Goal: Task Accomplishment & Management: Complete application form

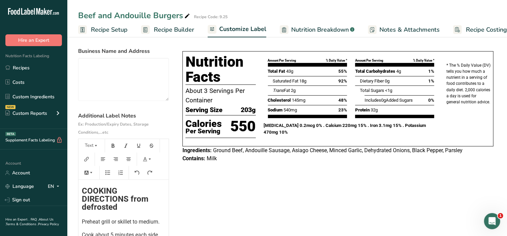
drag, startPoint x: 0, startPoint y: 0, endPoint x: 234, endPoint y: 33, distance: 235.8
click at [234, 33] on span "Customize Label" at bounding box center [242, 29] width 47 height 9
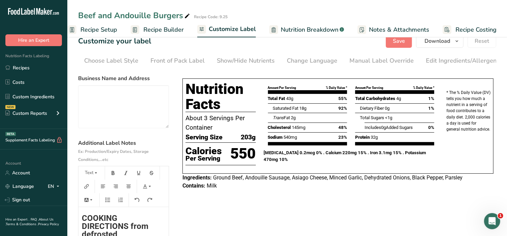
scroll to position [11, 0]
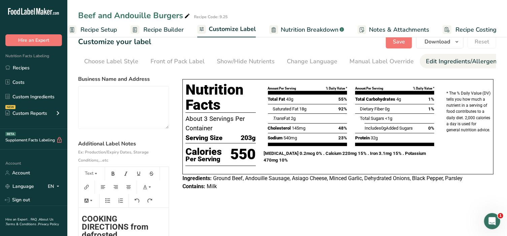
click at [434, 64] on div "Edit Ingredients/Allergens List" at bounding box center [469, 61] width 86 height 9
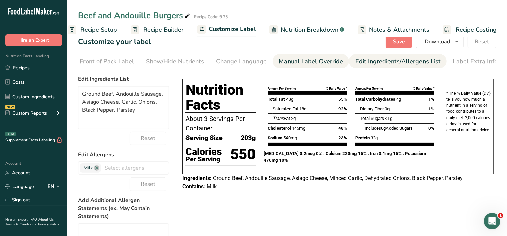
scroll to position [0, 0]
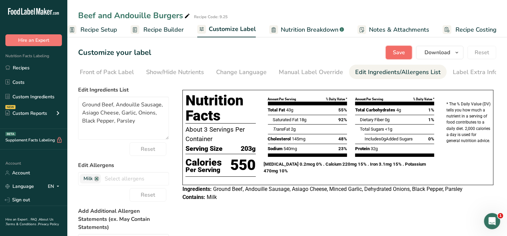
click at [395, 51] on span "Save" at bounding box center [399, 53] width 12 height 8
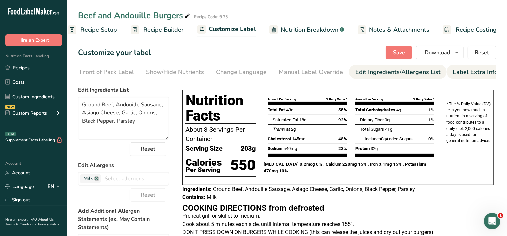
click at [463, 71] on div "Label Extra Info" at bounding box center [475, 72] width 45 height 9
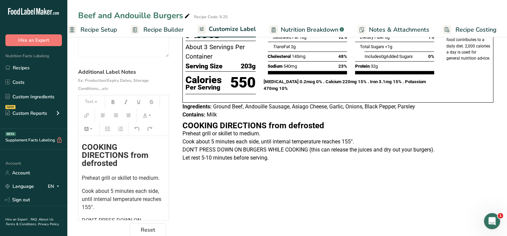
scroll to position [84, 0]
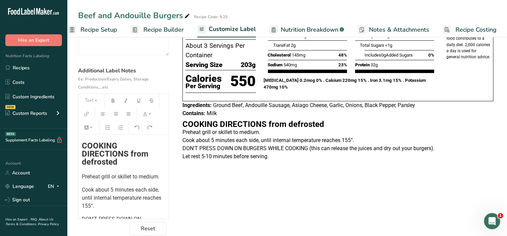
click at [83, 145] on span "COOKING DIRECTIONS from defrosted" at bounding box center [116, 154] width 69 height 26
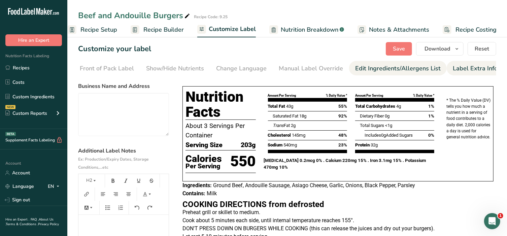
scroll to position [0, 0]
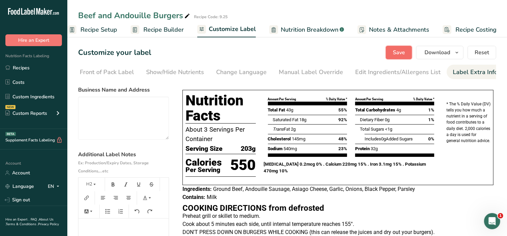
click at [403, 55] on span "Save" at bounding box center [399, 53] width 12 height 8
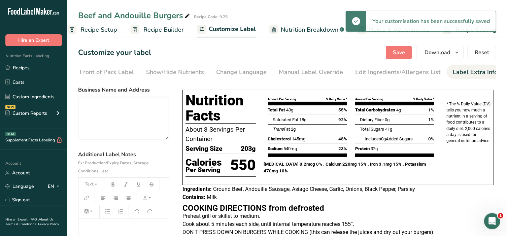
drag, startPoint x: 133, startPoint y: 231, endPoint x: 124, endPoint y: 221, distance: 13.4
click at [129, 227] on h2 "﻿" at bounding box center [124, 230] width 84 height 8
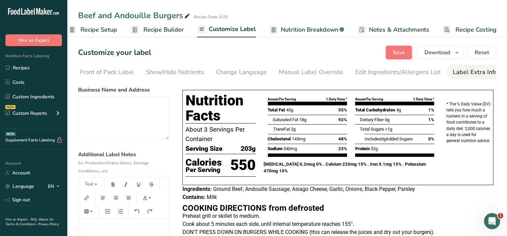
click at [397, 52] on span "Save" at bounding box center [399, 53] width 12 height 8
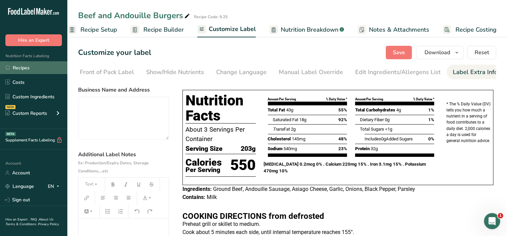
click at [26, 66] on link "Recipes" at bounding box center [33, 67] width 67 height 13
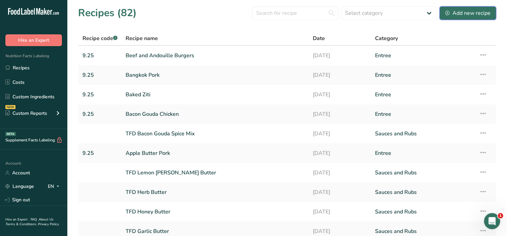
click at [457, 11] on div "Add new recipe" at bounding box center [468, 13] width 45 height 8
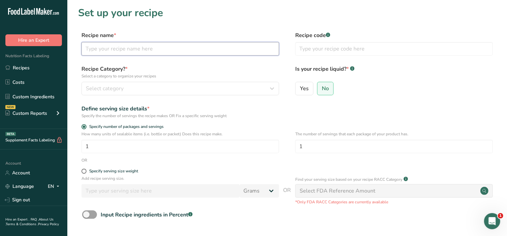
click at [156, 49] on input "text" at bounding box center [181, 48] width 198 height 13
type input "TFD Roasted Red Pepper Sauce"
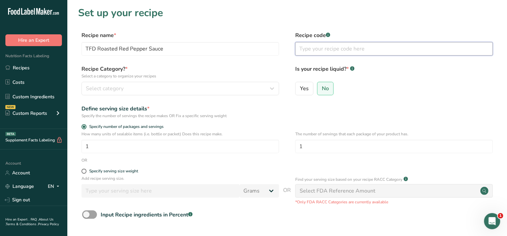
click at [358, 52] on input "text" at bounding box center [395, 48] width 198 height 13
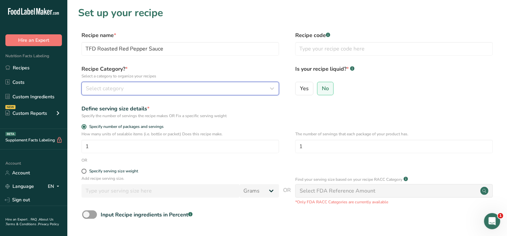
click at [226, 88] on div "Select category" at bounding box center [178, 89] width 185 height 8
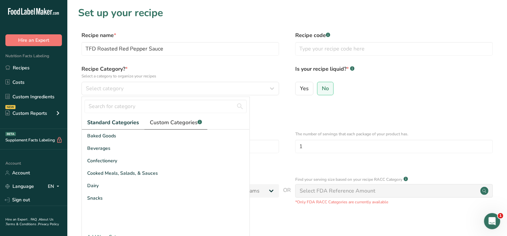
click at [183, 122] on span "Custom Categories .a-a{fill:#347362;}.b-a{fill:#fff;}" at bounding box center [176, 123] width 52 height 8
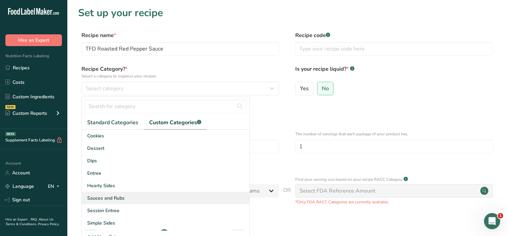
click at [113, 196] on span "Sauces and Rubs" at bounding box center [105, 198] width 37 height 7
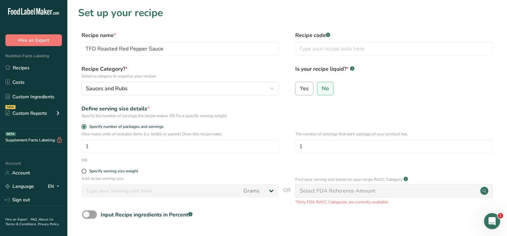
click at [301, 91] on span "Yes" at bounding box center [304, 88] width 9 height 7
click at [300, 91] on input "Yes" at bounding box center [298, 88] width 4 height 4
radio input "true"
radio input "false"
select select "22"
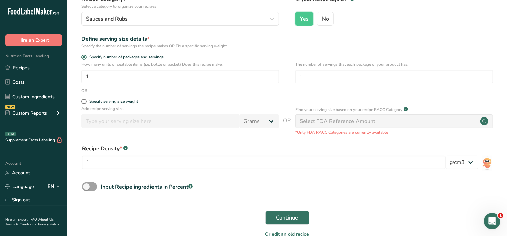
scroll to position [70, 0]
click at [289, 220] on span "Continue" at bounding box center [288, 218] width 22 height 8
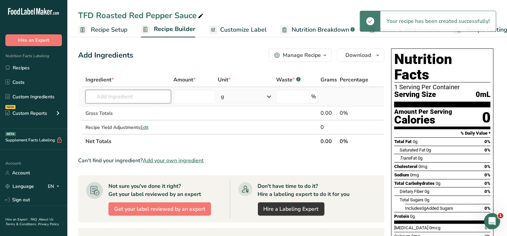
click at [131, 95] on input "text" at bounding box center [129, 96] width 86 height 13
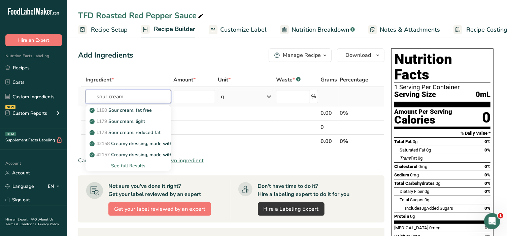
type input "sour cream"
click at [133, 166] on div "See full Results" at bounding box center [128, 165] width 75 height 7
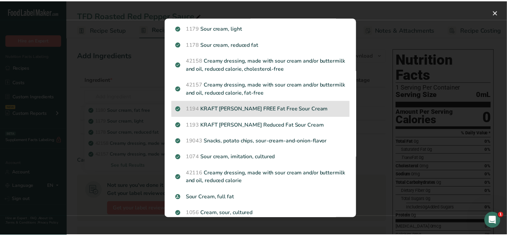
scroll to position [56, 0]
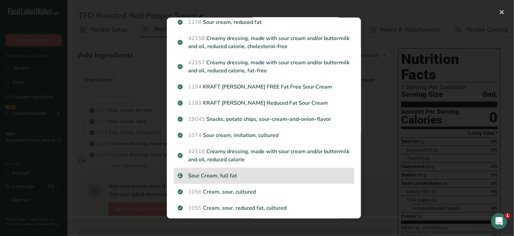
click at [227, 176] on p "Sour Cream, full fat" at bounding box center [264, 176] width 173 height 8
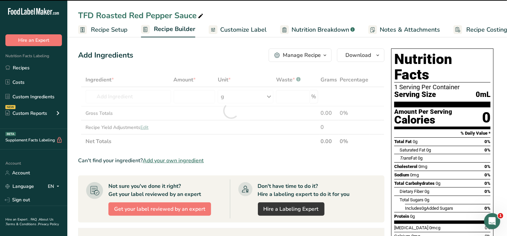
type input "0"
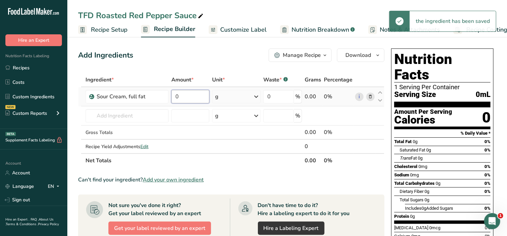
click at [184, 96] on input "0" at bounding box center [191, 96] width 38 height 13
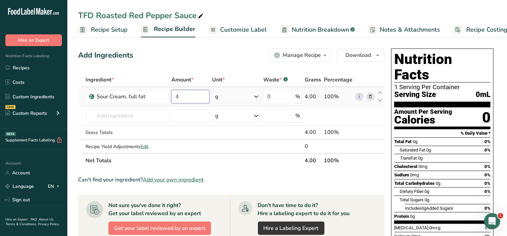
type input "4"
click at [229, 97] on div "Ingredient * Amount * Unit * Waste * .a-a{fill:#347362;}.b-a{fill:#fff;} Grams …" at bounding box center [231, 120] width 307 height 95
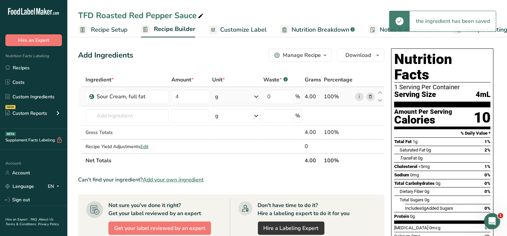
click at [255, 94] on icon at bounding box center [256, 97] width 8 height 12
click at [224, 199] on div "See more" at bounding box center [244, 199] width 57 height 7
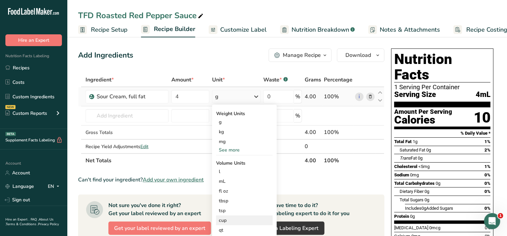
click at [224, 218] on div "cup" at bounding box center [244, 220] width 51 height 7
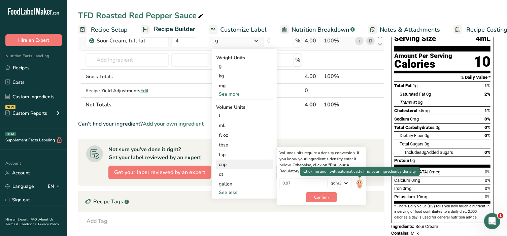
click at [363, 181] on img at bounding box center [359, 184] width 7 height 12
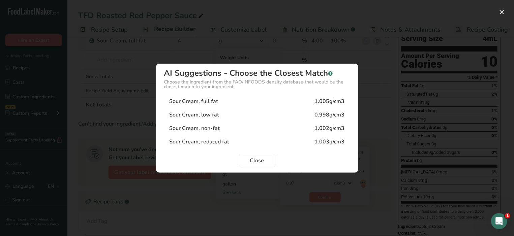
click at [229, 98] on div "Sour Cream, full fat 1.005g/cm3" at bounding box center [257, 101] width 186 height 13
type input "1.005"
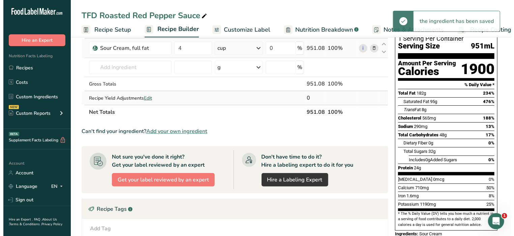
scroll to position [14, 0]
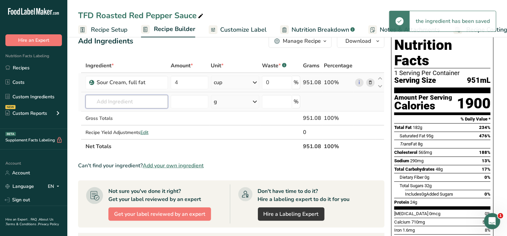
click at [126, 100] on input "text" at bounding box center [127, 101] width 83 height 13
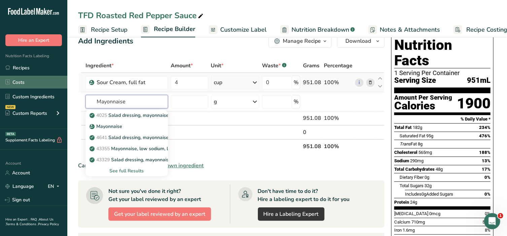
drag, startPoint x: 119, startPoint y: 97, endPoint x: 37, endPoint y: 81, distance: 83.4
click at [37, 81] on div ".a-20{fill:#fff;} Hire an Expert Nutrition Facts Labeling Recipes Costs Custom …" at bounding box center [253, 208] width 507 height 444
type input "e"
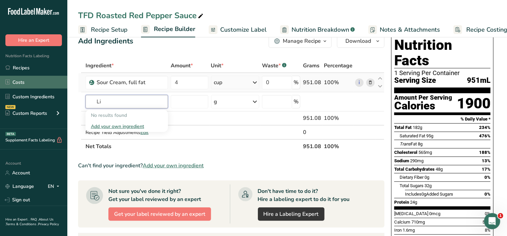
type input "L"
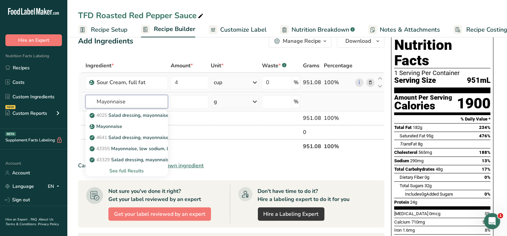
type input "Mayonnaise"
click at [137, 169] on div "See full Results" at bounding box center [127, 170] width 72 height 7
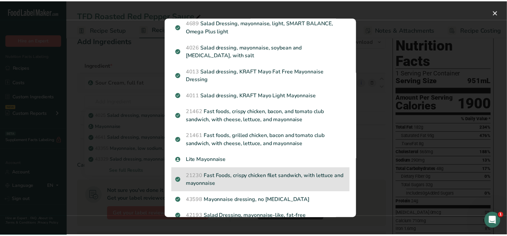
scroll to position [415, 0]
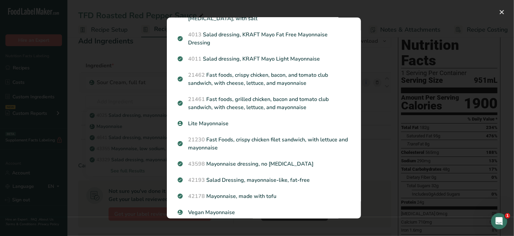
drag, startPoint x: 197, startPoint y: 111, endPoint x: 201, endPoint y: 111, distance: 4.4
click at [199, 116] on div "Lite Mayonnaise" at bounding box center [264, 124] width 181 height 16
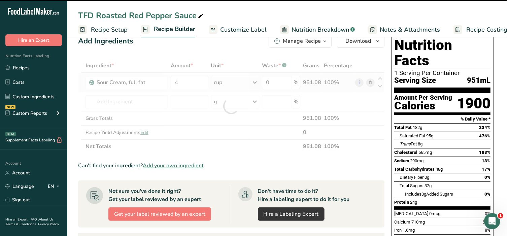
type input "0"
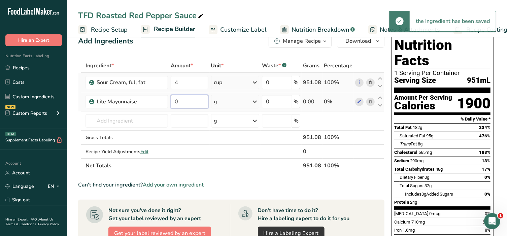
click at [192, 104] on input "0" at bounding box center [190, 101] width 38 height 13
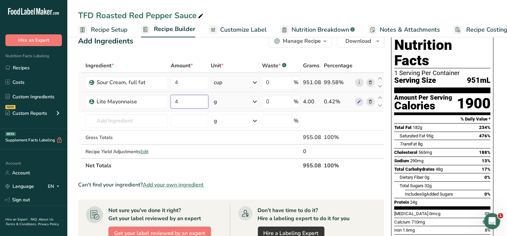
type input "4"
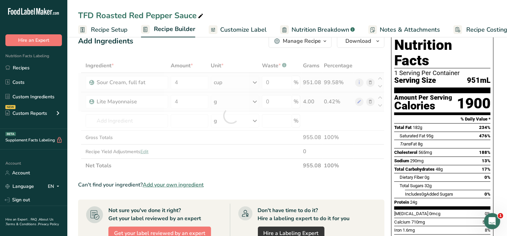
click at [256, 102] on div "Ingredient * Amount * Unit * Waste * .a-a{fill:#347362;}.b-a{fill:#fff;} Grams …" at bounding box center [231, 116] width 307 height 114
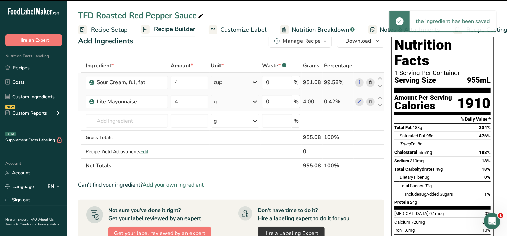
click at [256, 103] on icon at bounding box center [255, 102] width 8 height 12
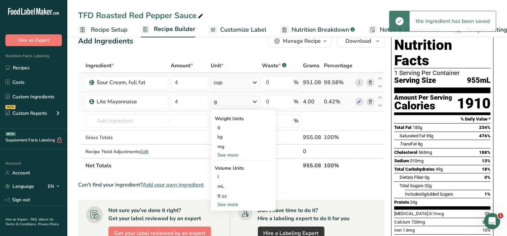
click at [224, 205] on div "See more" at bounding box center [243, 204] width 57 height 7
select select "22"
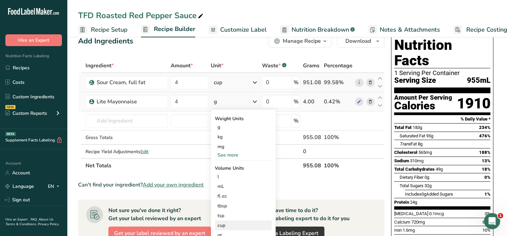
click at [224, 227] on div "cup" at bounding box center [243, 225] width 51 height 7
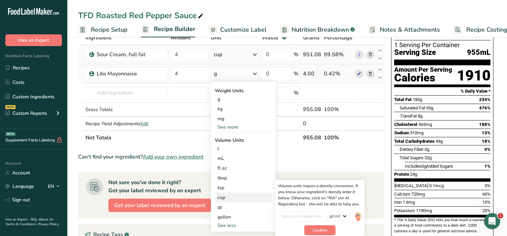
scroll to position [84, 0]
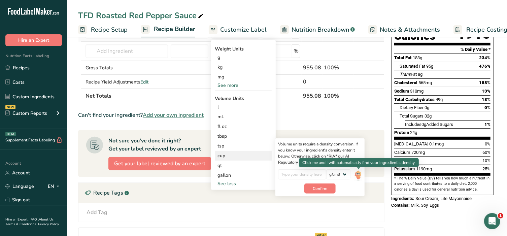
click at [359, 174] on img at bounding box center [358, 175] width 7 height 12
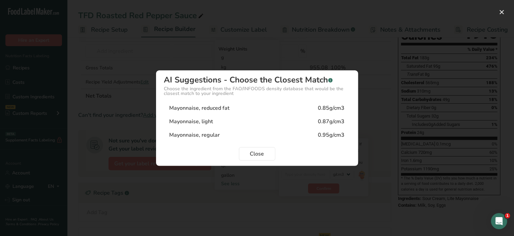
click at [212, 103] on div "Mayonnaise, reduced fat 0.85g/cm3" at bounding box center [257, 107] width 186 height 13
type input "0.85"
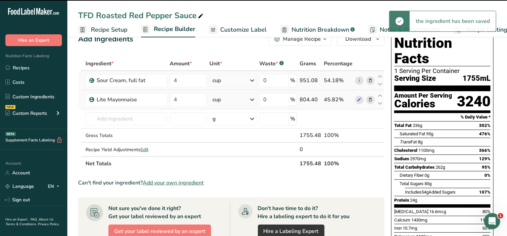
scroll to position [14, 0]
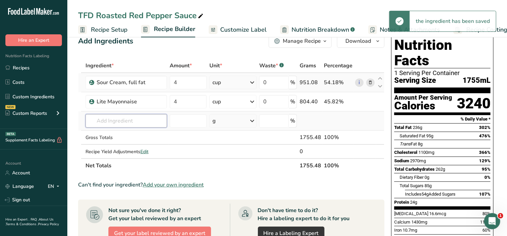
click at [145, 123] on input "text" at bounding box center [127, 120] width 82 height 13
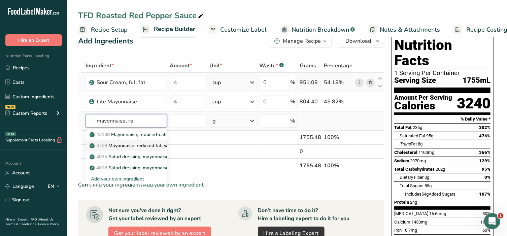
type input "mayonnaise, re"
click at [138, 145] on p "4708 Mayonnaise, reduced fat, with olive oil" at bounding box center [141, 145] width 100 height 7
type input "Mayonnaise, reduced fat, with olive oil"
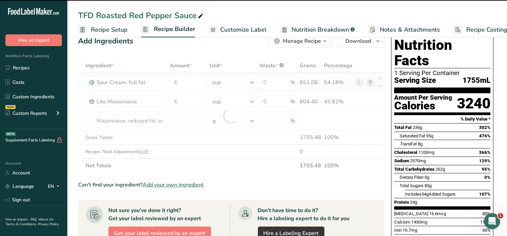
type input "0"
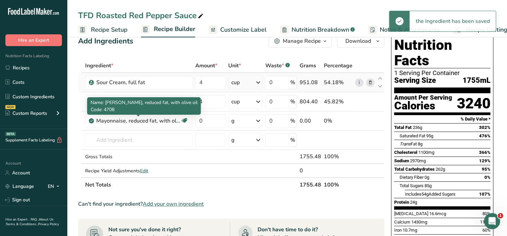
click at [150, 120] on div "Mayonnaise, reduced fat, with olive oil" at bounding box center [138, 121] width 84 height 8
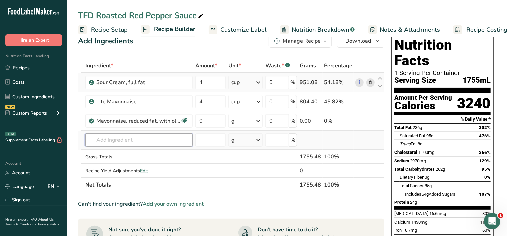
click at [141, 138] on input "text" at bounding box center [138, 139] width 107 height 13
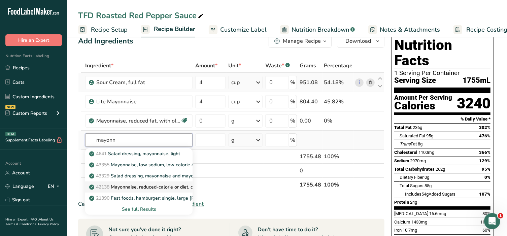
type input "mayonn"
click at [147, 186] on p "42138 Mayonnaise, reduced-calorie or diet, [MEDICAL_DATA]-free" at bounding box center [158, 187] width 135 height 7
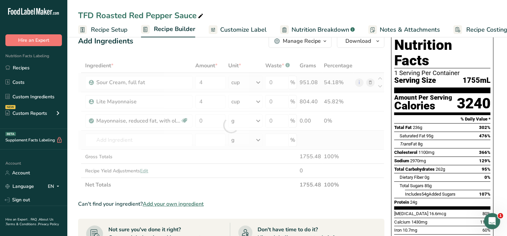
type input "Mayonnaise, reduced-calorie or diet, cholesterol-free"
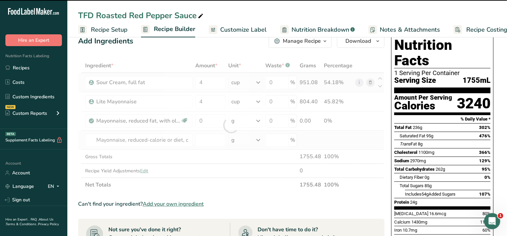
type input "0"
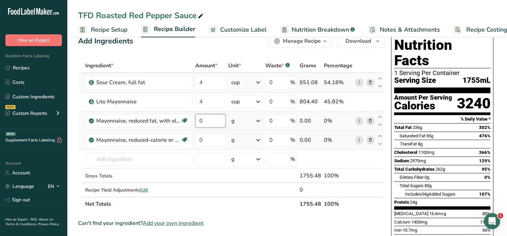
click at [205, 122] on input "0" at bounding box center [210, 120] width 30 height 13
type input "4"
click at [260, 121] on div "Ingredient * Amount * Unit * Waste * .a-a{fill:#347362;}.b-a{fill:#fff;} Grams …" at bounding box center [231, 135] width 307 height 153
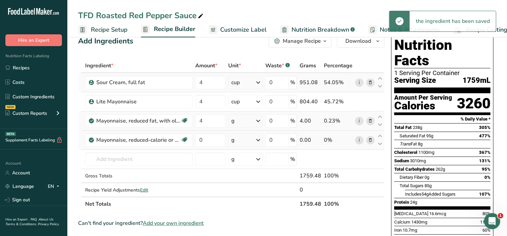
click at [259, 122] on icon at bounding box center [258, 121] width 8 height 12
click at [244, 151] on div "1 cup" at bounding box center [260, 154] width 57 height 10
click at [207, 137] on input "0" at bounding box center [210, 139] width 30 height 13
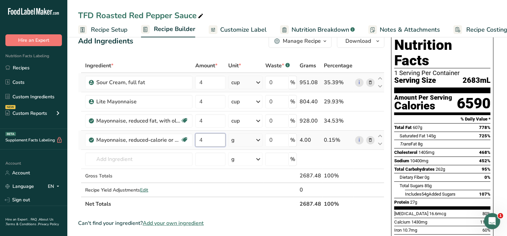
type input "4"
click at [258, 139] on div "Ingredient * Amount * Unit * Waste * .a-a{fill:#347362;}.b-a{fill:#fff;} Grams …" at bounding box center [231, 135] width 307 height 153
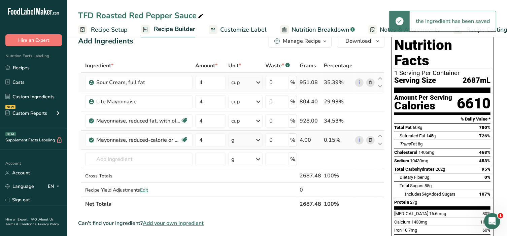
click at [257, 139] on icon at bounding box center [258, 140] width 8 height 12
click at [242, 170] on div "1 cup" at bounding box center [260, 173] width 57 height 10
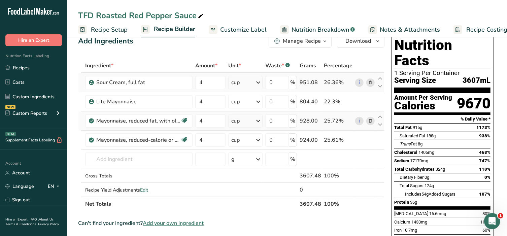
click at [371, 121] on icon at bounding box center [370, 121] width 5 height 7
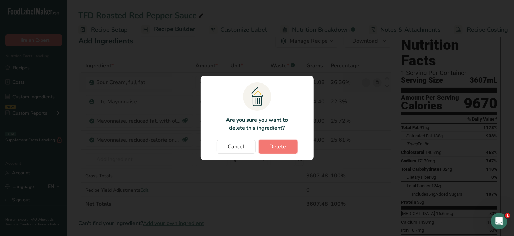
click at [280, 148] on span "Delete" at bounding box center [278, 147] width 17 height 8
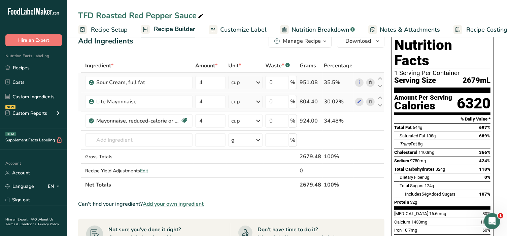
click at [372, 101] on icon at bounding box center [370, 101] width 5 height 7
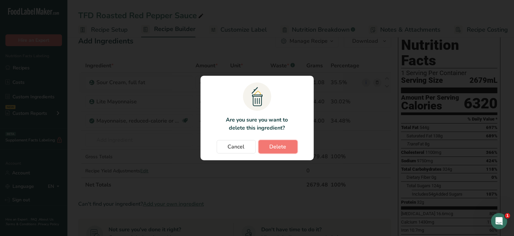
click at [280, 146] on span "Delete" at bounding box center [278, 147] width 17 height 8
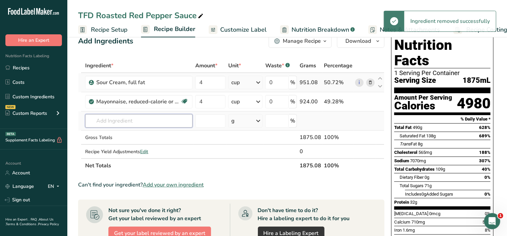
click at [142, 124] on input "text" at bounding box center [138, 120] width 107 height 13
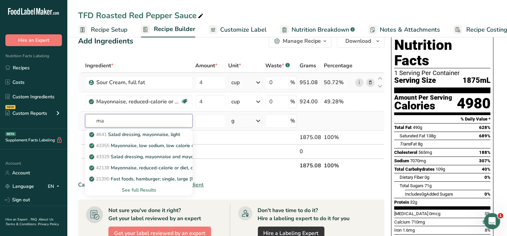
type input "m"
type input "Lite ma"
click at [118, 133] on p "Lite Mayonnaise" at bounding box center [111, 134] width 41 height 7
type input "Lite Mayonnaise"
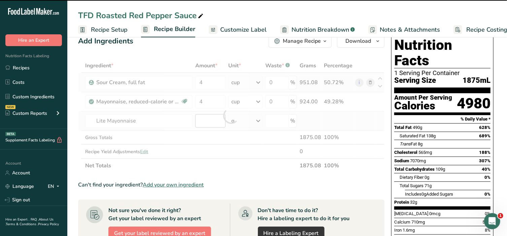
type input "0"
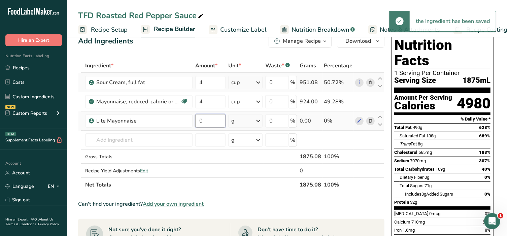
click at [210, 122] on input "0" at bounding box center [210, 120] width 30 height 13
type input "4"
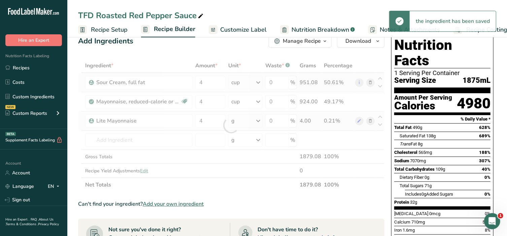
click at [259, 122] on div "Ingredient * Amount * Unit * Waste * .a-a{fill:#347362;}.b-a{fill:#fff;} Grams …" at bounding box center [231, 125] width 307 height 133
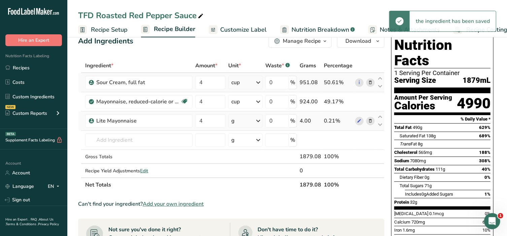
click at [259, 122] on icon at bounding box center [258, 121] width 8 height 12
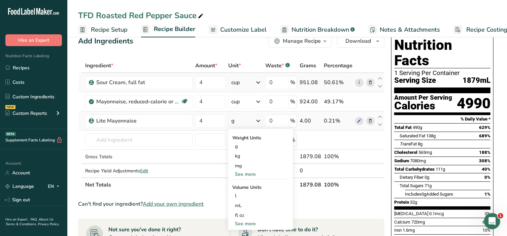
click at [252, 222] on div "See more" at bounding box center [260, 223] width 57 height 7
select select "22"
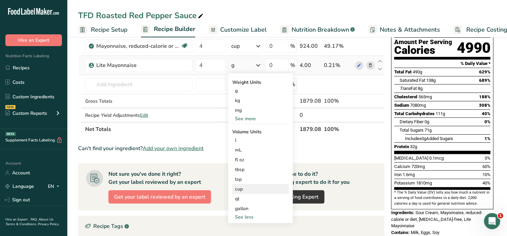
scroll to position [70, 0]
click at [244, 189] on div "cup" at bounding box center [260, 188] width 51 height 7
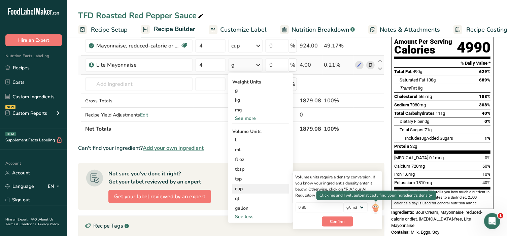
click at [374, 208] on img at bounding box center [375, 209] width 7 height 12
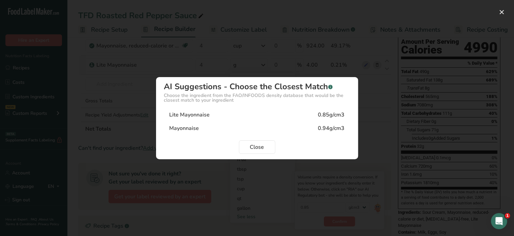
click at [209, 114] on div "Lite Mayonnaise 0.85g/cm3" at bounding box center [257, 114] width 186 height 13
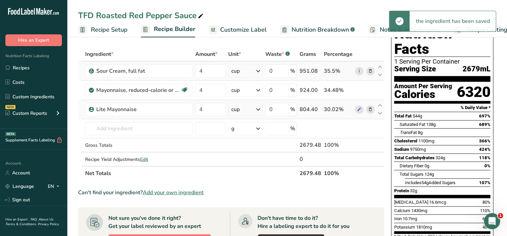
scroll to position [14, 0]
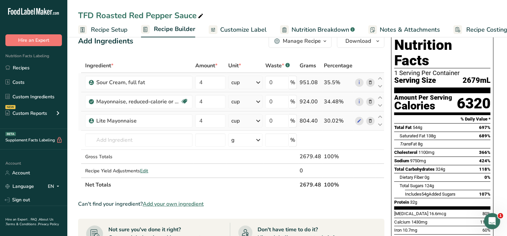
click at [370, 100] on icon at bounding box center [370, 101] width 5 height 7
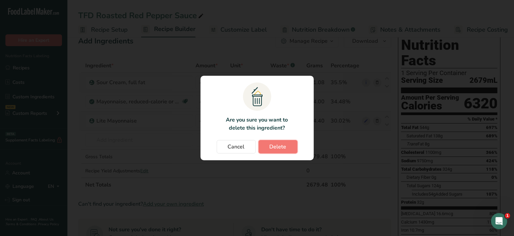
click at [279, 145] on span "Delete" at bounding box center [278, 147] width 17 height 8
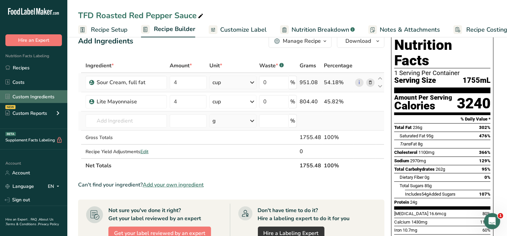
click at [44, 99] on link "Custom Ingredients" at bounding box center [33, 96] width 67 height 13
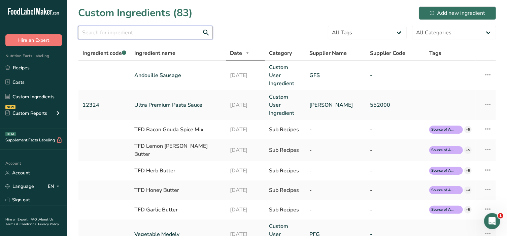
click at [103, 28] on input "text" at bounding box center [145, 32] width 135 height 13
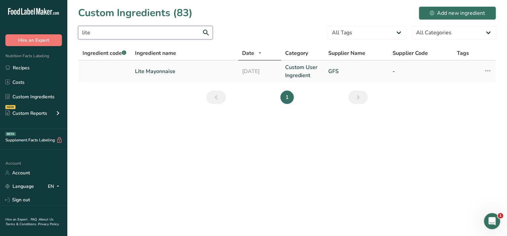
type input "lite"
click at [158, 72] on link "Lite Mayonnaise" at bounding box center [184, 71] width 99 height 8
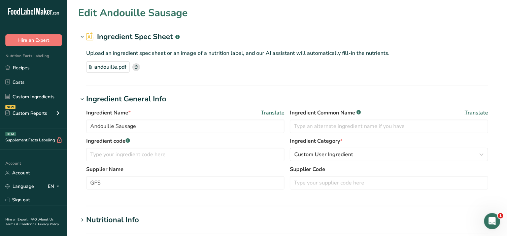
type input "Lite Mayonnaise"
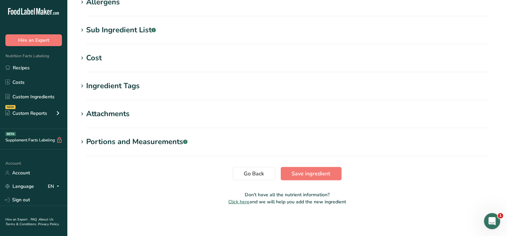
scroll to position [280, 0]
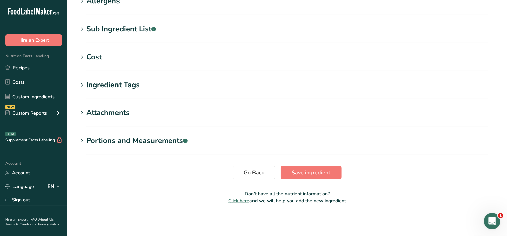
click at [86, 138] on span at bounding box center [82, 141] width 8 height 8
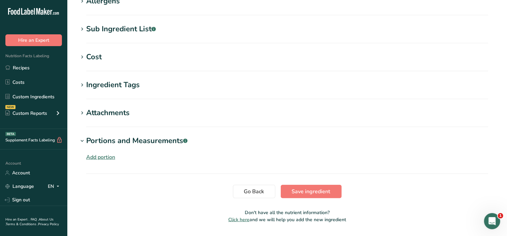
click at [97, 159] on div "Add portion" at bounding box center [100, 157] width 29 height 8
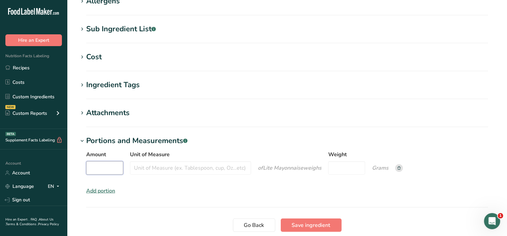
click at [97, 166] on input "Amount" at bounding box center [104, 167] width 37 height 13
type input "1"
click at [168, 167] on input "Unit of Measure" at bounding box center [190, 167] width 121 height 13
type input "tablespoon"
drag, startPoint x: 343, startPoint y: 168, endPoint x: 345, endPoint y: 164, distance: 4.5
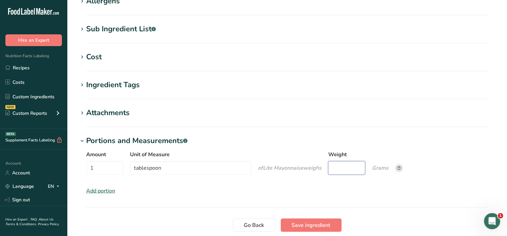
click at [345, 166] on input "Weight" at bounding box center [347, 167] width 37 height 13
type input "15"
click at [387, 167] on icon "Grams" at bounding box center [380, 167] width 17 height 7
click at [306, 227] on span "Save ingredient" at bounding box center [311, 225] width 39 height 8
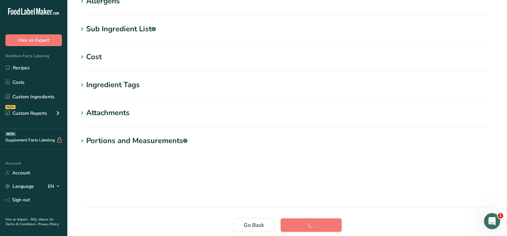
scroll to position [120, 0]
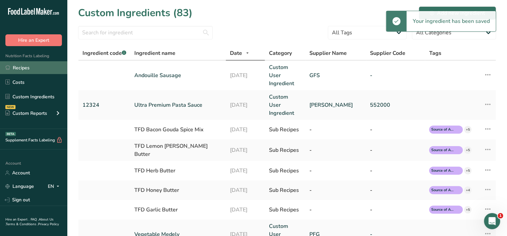
click at [29, 68] on link "Recipes" at bounding box center [33, 67] width 67 height 13
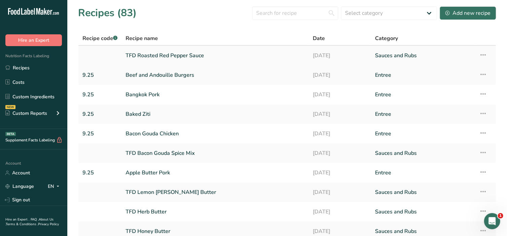
click at [156, 58] on link "TFD Roasted Red Pepper Sauce" at bounding box center [215, 56] width 179 height 14
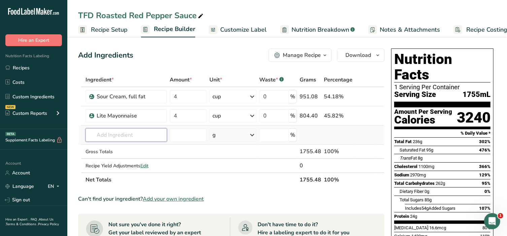
click at [136, 136] on input "text" at bounding box center [127, 134] width 82 height 13
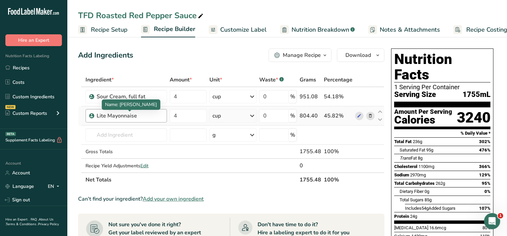
click at [153, 114] on div "Lite Mayonnaise" at bounding box center [130, 116] width 67 height 8
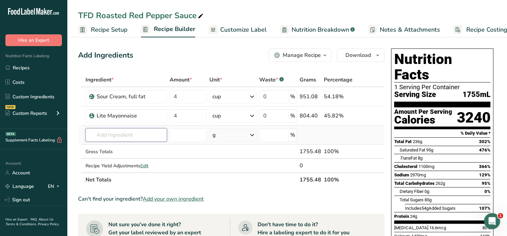
click at [147, 136] on input "text" at bounding box center [127, 134] width 82 height 13
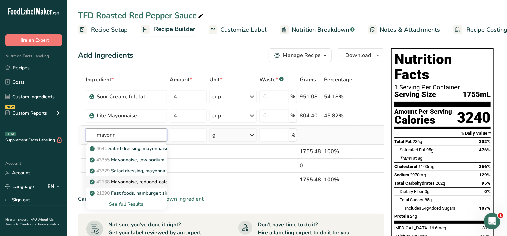
type input "mayonn"
click at [115, 181] on p "42138 Mayonnaise, reduced-calorie or diet, [MEDICAL_DATA]-free" at bounding box center [158, 182] width 135 height 7
type input "Mayonnaise, reduced-calorie or diet, cholesterol-free"
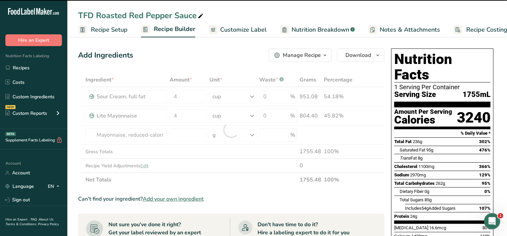
type input "0"
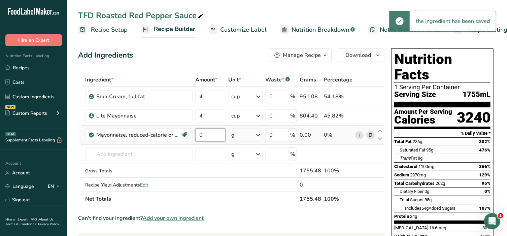
click at [210, 138] on input "0" at bounding box center [210, 134] width 30 height 13
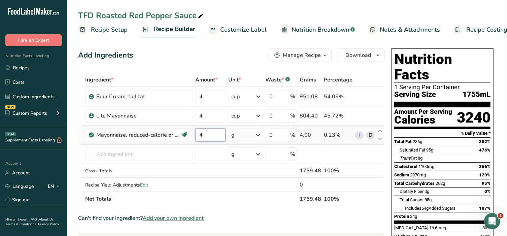
type input "4"
click at [260, 134] on div "Ingredient * Amount * Unit * Waste * .a-a{fill:#347362;}.b-a{fill:#fff;} Grams …" at bounding box center [231, 139] width 307 height 133
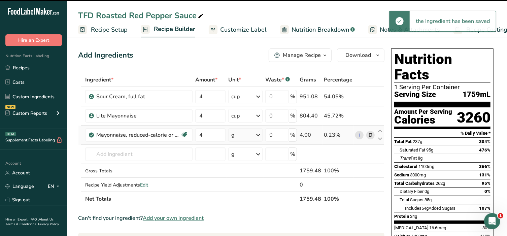
click at [259, 135] on icon at bounding box center [258, 135] width 8 height 12
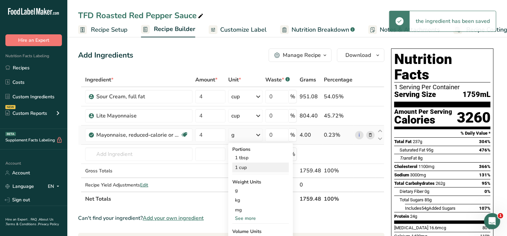
click at [245, 169] on div "1 cup" at bounding box center [260, 168] width 57 height 10
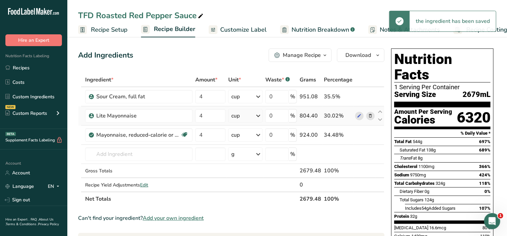
click at [370, 117] on icon at bounding box center [370, 116] width 5 height 7
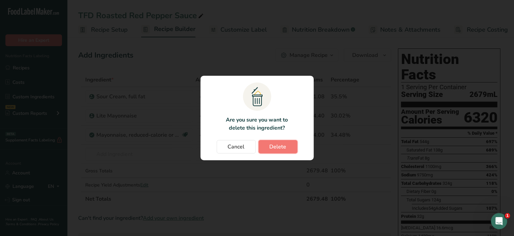
click at [282, 146] on span "Delete" at bounding box center [278, 147] width 17 height 8
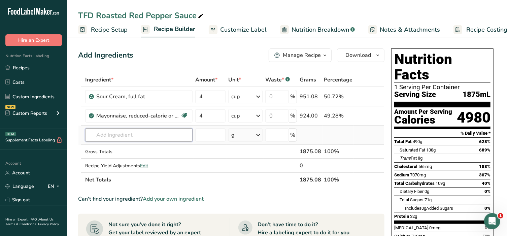
click at [144, 130] on input "text" at bounding box center [138, 134] width 107 height 13
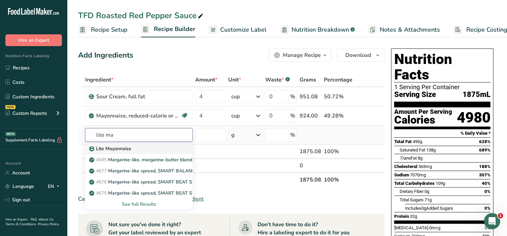
type input "lite ma"
click at [121, 149] on p "Lite Mayonnaise" at bounding box center [111, 148] width 41 height 7
type input "Lite Mayonnaise"
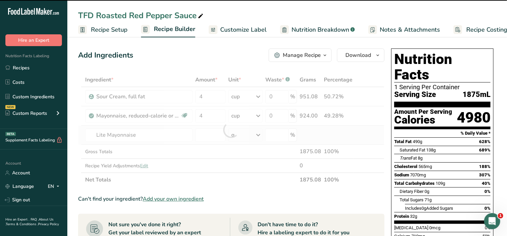
type input "0"
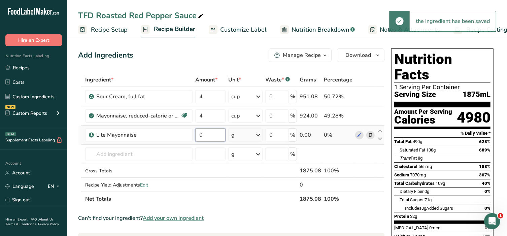
click at [213, 137] on input "0" at bounding box center [210, 134] width 30 height 13
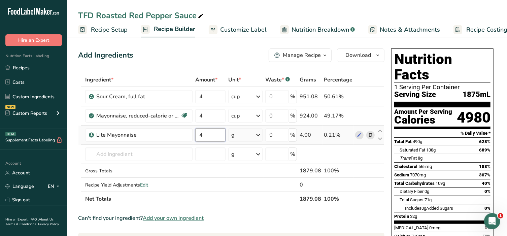
type input "4"
click at [258, 134] on div "Ingredient * Amount * Unit * Waste * .a-a{fill:#347362;}.b-a{fill:#fff;} Grams …" at bounding box center [231, 139] width 307 height 133
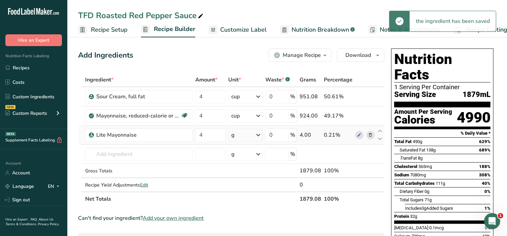
click at [259, 134] on icon at bounding box center [258, 135] width 8 height 12
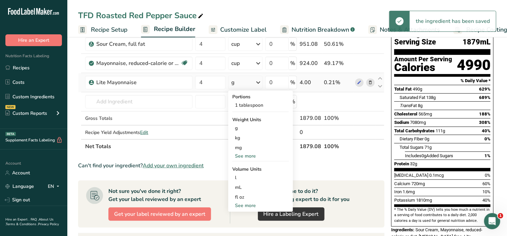
scroll to position [70, 0]
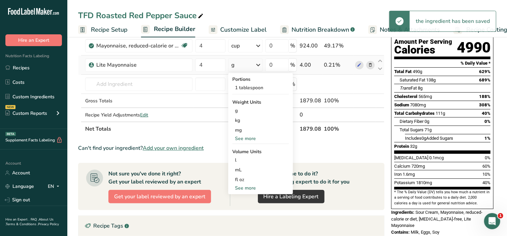
click at [245, 187] on div "See more" at bounding box center [260, 188] width 57 height 7
select select "22"
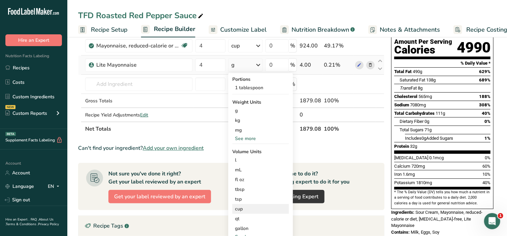
click at [244, 207] on div "cup" at bounding box center [260, 209] width 51 height 7
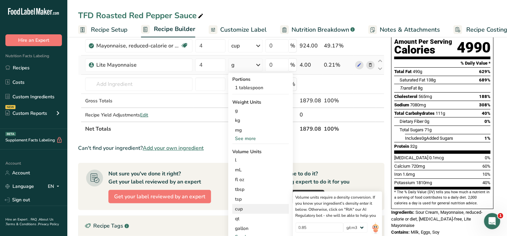
click at [244, 206] on div "cup" at bounding box center [260, 209] width 51 height 7
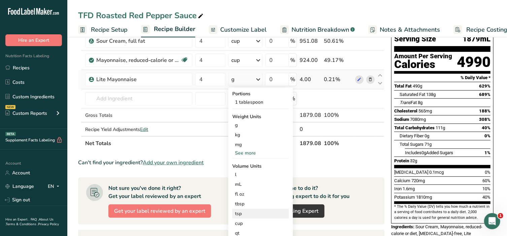
scroll to position [56, 0]
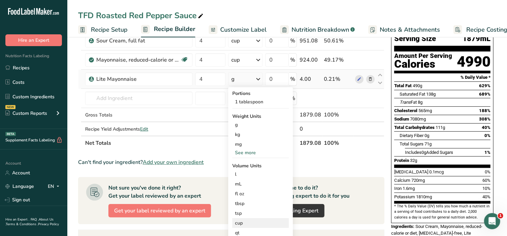
click at [247, 223] on div "cup" at bounding box center [260, 223] width 51 height 7
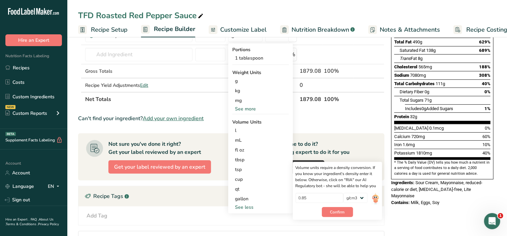
scroll to position [112, 0]
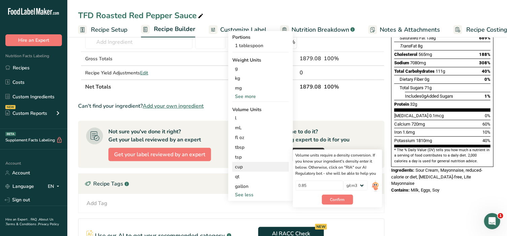
click at [245, 168] on div "cup" at bounding box center [260, 166] width 51 height 7
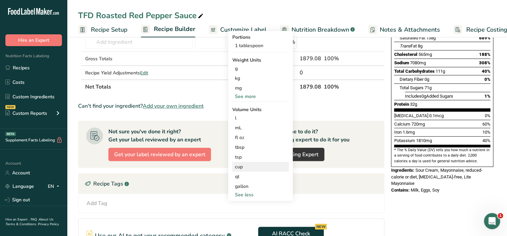
click at [238, 167] on div "cup" at bounding box center [260, 166] width 51 height 7
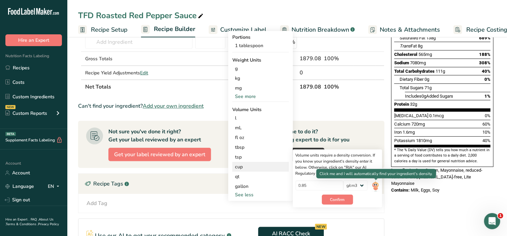
click at [375, 186] on img at bounding box center [375, 187] width 7 height 12
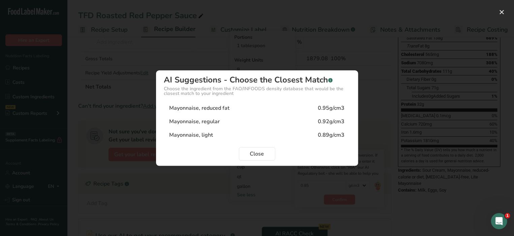
click at [208, 109] on div "Mayonnaise, reduced fat" at bounding box center [199, 108] width 60 height 8
type input "0.95"
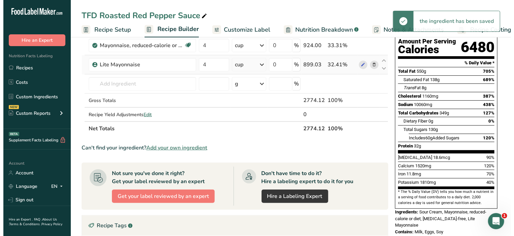
scroll to position [14, 0]
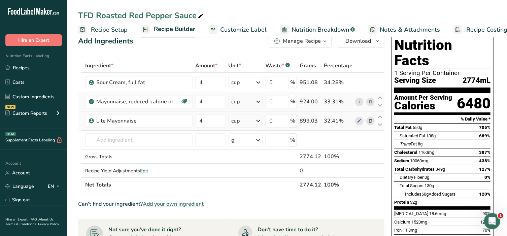
click at [370, 102] on icon at bounding box center [370, 101] width 5 height 7
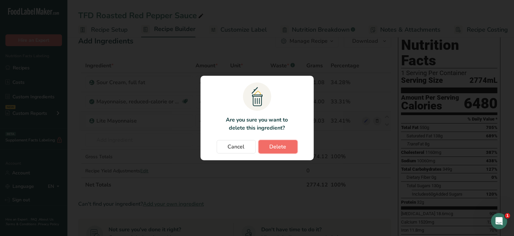
click at [285, 149] on span "Delete" at bounding box center [278, 147] width 17 height 8
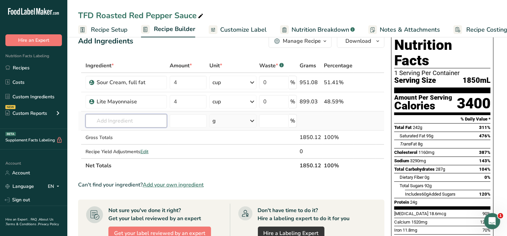
click at [126, 123] on input "text" at bounding box center [127, 120] width 82 height 13
click at [135, 122] on input "text" at bounding box center [127, 120] width 82 height 13
type input "r"
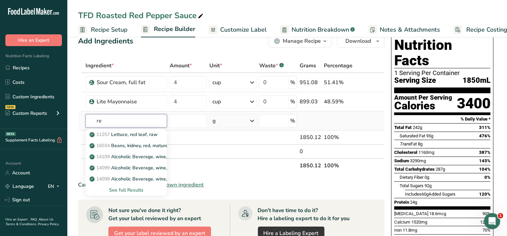
type input "r"
type input "pepper"
click at [128, 189] on div "See full Results" at bounding box center [126, 190] width 71 height 7
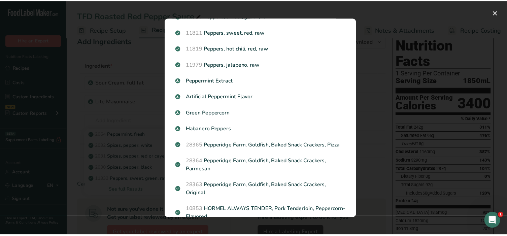
scroll to position [0, 0]
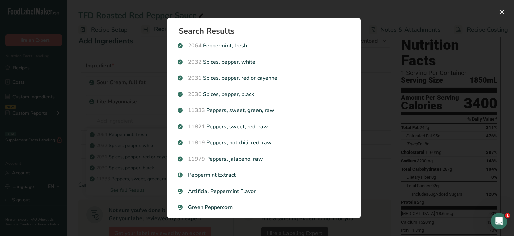
click at [26, 51] on div "Search results modal" at bounding box center [257, 118] width 514 height 236
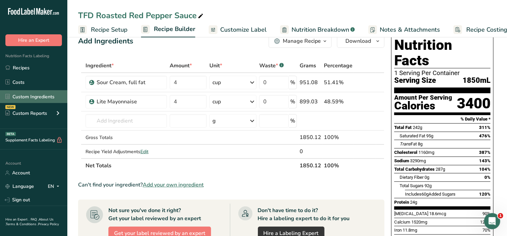
click at [36, 96] on link "Custom Ingredients" at bounding box center [33, 96] width 67 height 13
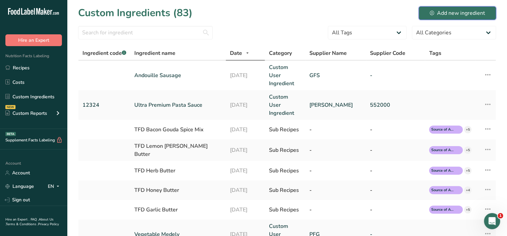
click at [454, 8] on button "Add new ingredient" at bounding box center [457, 12] width 77 height 13
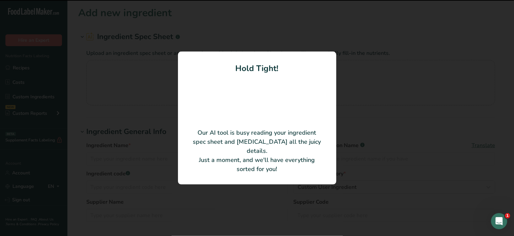
type input "Pepper Diced Red Fire Roasted"
type input "341710"
type input "American [PERSON_NAME] Food"
type input "45590"
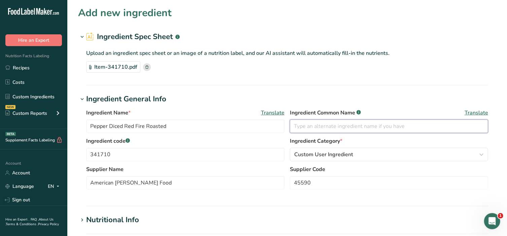
click at [329, 123] on input "text" at bounding box center [389, 126] width 198 height 13
type input "Roasted Red Pepper"
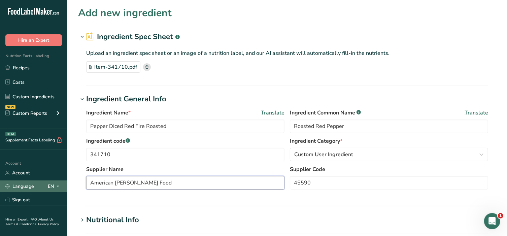
drag, startPoint x: 189, startPoint y: 183, endPoint x: 58, endPoint y: 186, distance: 131.5
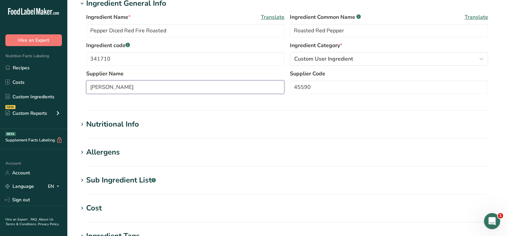
scroll to position [98, 0]
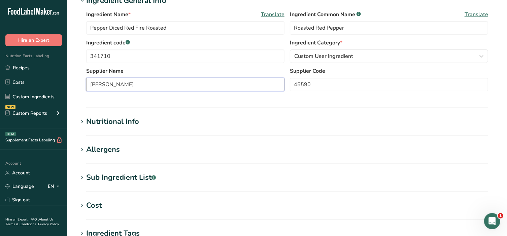
type input "[PERSON_NAME]"
click at [84, 150] on icon at bounding box center [82, 149] width 6 height 9
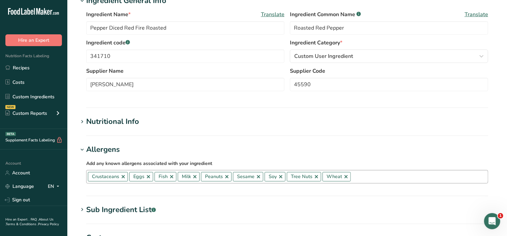
click at [122, 175] on link at bounding box center [123, 176] width 5 height 5
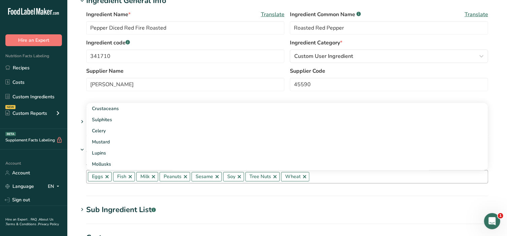
click at [106, 176] on link at bounding box center [106, 176] width 5 height 5
click at [105, 176] on link at bounding box center [104, 176] width 5 height 5
click at [114, 175] on link at bounding box center [113, 176] width 5 height 5
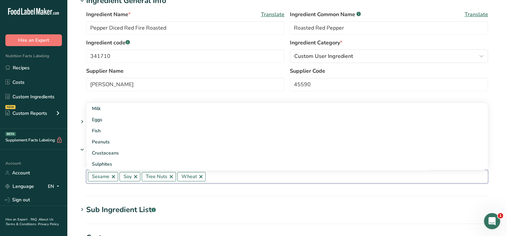
click at [113, 178] on link at bounding box center [113, 176] width 5 height 5
click at [104, 177] on link at bounding box center [103, 176] width 5 height 5
click at [118, 178] on link at bounding box center [117, 176] width 5 height 5
click at [113, 176] on link at bounding box center [111, 176] width 5 height 5
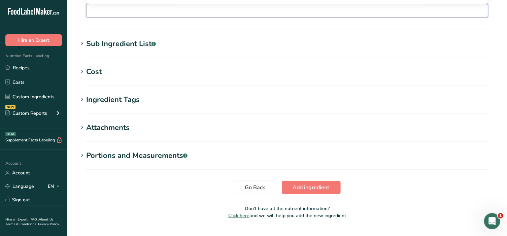
scroll to position [267, 0]
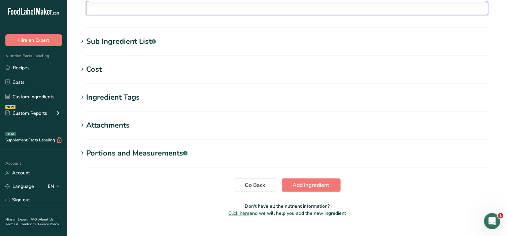
click at [80, 154] on icon at bounding box center [82, 153] width 6 height 9
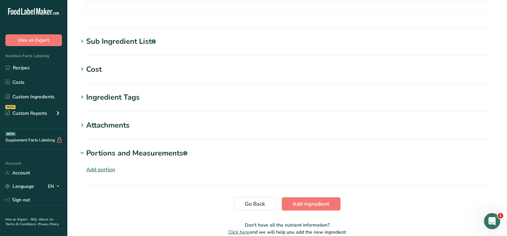
click at [92, 169] on div "Add portion" at bounding box center [100, 170] width 29 height 8
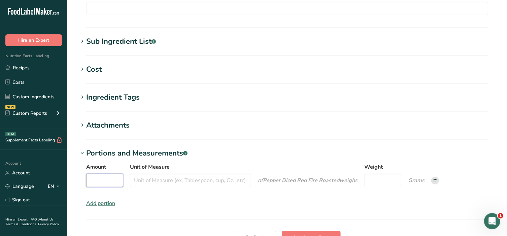
click at [99, 181] on input "Amount" at bounding box center [104, 180] width 37 height 13
type input "1"
click at [154, 181] on input "Unit of Measure" at bounding box center [190, 180] width 121 height 13
type input "cup"
drag, startPoint x: 386, startPoint y: 181, endPoint x: 385, endPoint y: 175, distance: 6.6
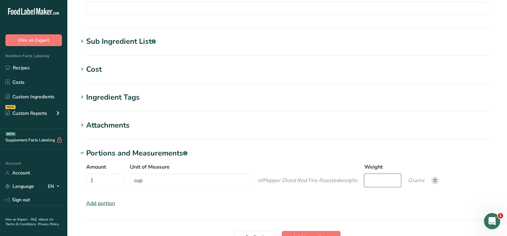
click at [386, 181] on input "Weight" at bounding box center [383, 180] width 37 height 13
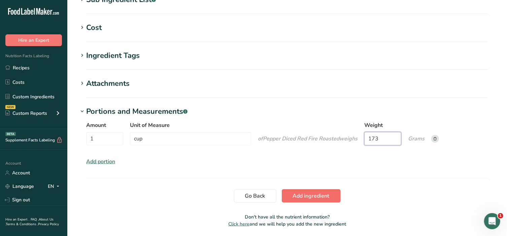
type input "173"
click at [308, 196] on span "Add ingredient" at bounding box center [311, 196] width 37 height 8
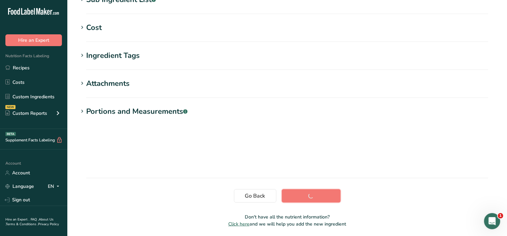
scroll to position [120, 0]
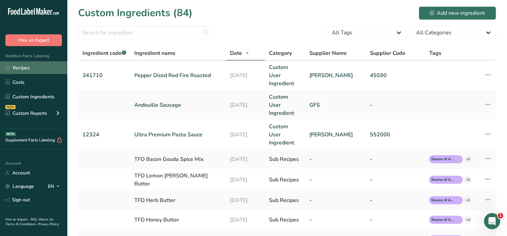
click at [22, 68] on link "Recipes" at bounding box center [33, 67] width 67 height 13
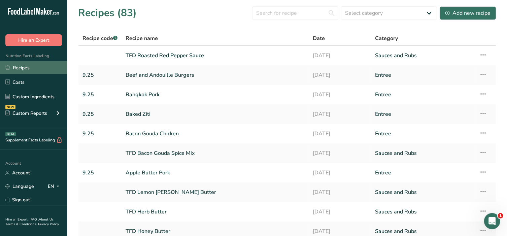
click at [30, 71] on link "Recipes" at bounding box center [33, 67] width 67 height 13
click at [156, 52] on link "TFD Roasted Red Pepper Sauce" at bounding box center [215, 56] width 179 height 14
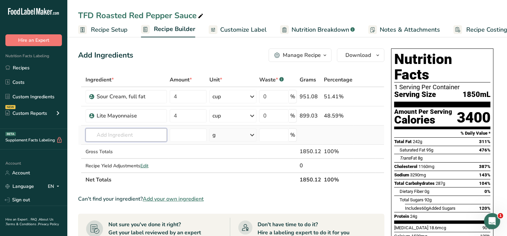
click at [136, 134] on input "text" at bounding box center [127, 134] width 82 height 13
type input "r"
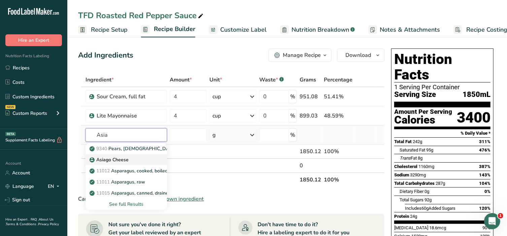
type input "Asia"
click at [108, 160] on p "Asiago Cheese" at bounding box center [110, 159] width 38 height 7
type input "Asiago Cheese"
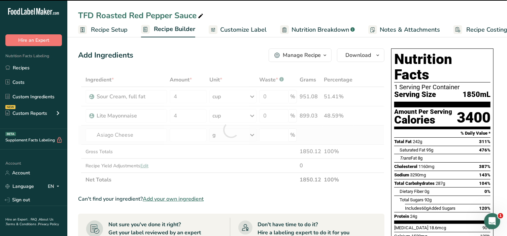
type input "0"
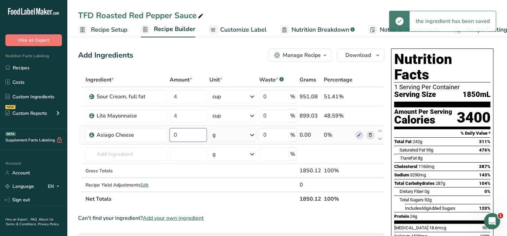
click at [186, 136] on input "0" at bounding box center [188, 134] width 37 height 13
type input "1"
click at [222, 136] on div "Ingredient * Amount * Unit * Waste * .a-a{fill:#347362;}.b-a{fill:#fff;} Grams …" at bounding box center [231, 139] width 307 height 133
click at [225, 136] on div "g" at bounding box center [233, 134] width 47 height 13
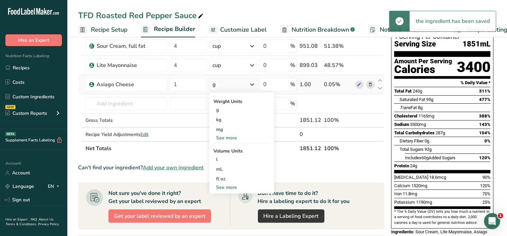
scroll to position [56, 0]
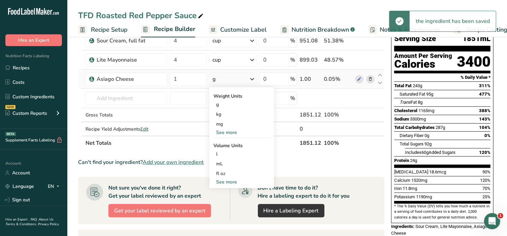
click at [230, 181] on div "See more" at bounding box center [242, 182] width 57 height 7
select select "22"
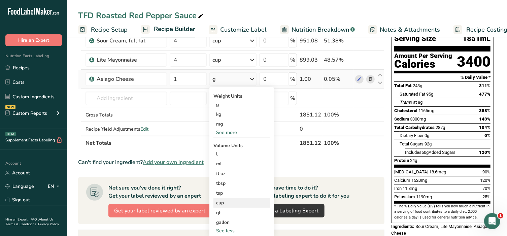
click at [223, 203] on div "cup" at bounding box center [241, 202] width 51 height 7
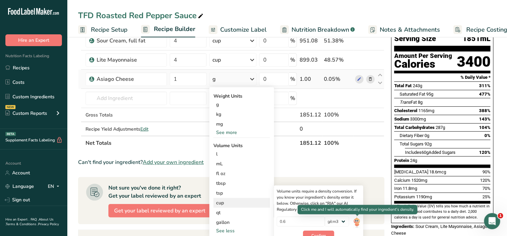
click at [359, 223] on img at bounding box center [356, 223] width 7 height 12
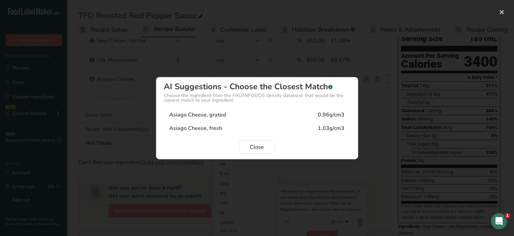
click at [235, 116] on div "Asiago Cheese, grated 0.96g/cm3" at bounding box center [257, 114] width 186 height 13
type input "0.96"
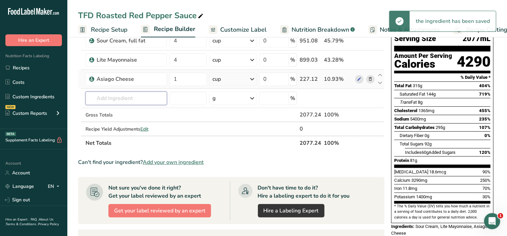
click at [133, 97] on input "text" at bounding box center [127, 98] width 82 height 13
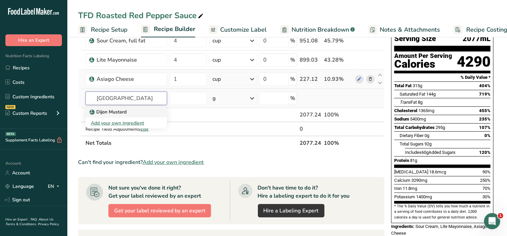
type input "[GEOGRAPHIC_DATA]"
click at [124, 111] on p "Dijon Mustard" at bounding box center [109, 111] width 36 height 7
type input "Dijon Mustard"
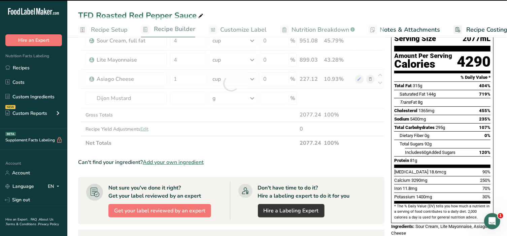
type input "0"
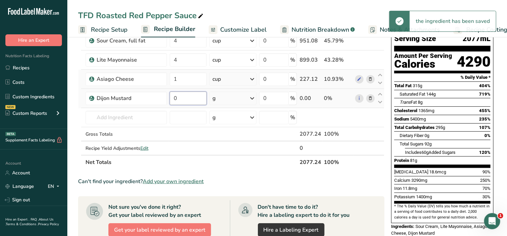
click at [189, 98] on input "0" at bounding box center [188, 98] width 37 height 13
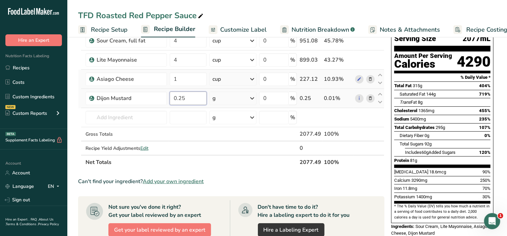
type input "0.25"
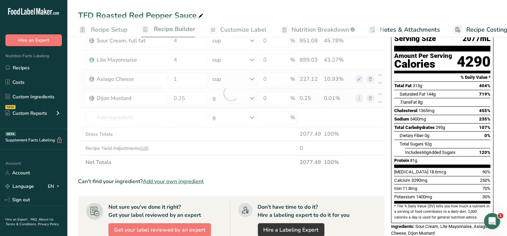
click at [246, 98] on div "Ingredient * Amount * Unit * Waste * .a-a{fill:#347362;}.b-a{fill:#fff;} Grams …" at bounding box center [231, 93] width 307 height 153
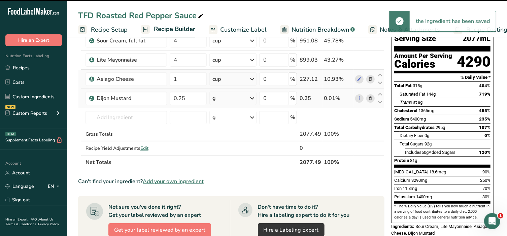
click at [253, 97] on icon at bounding box center [252, 98] width 8 height 12
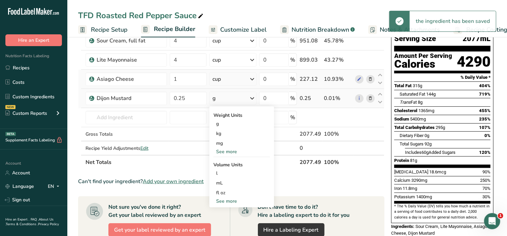
click at [236, 201] on div "See more" at bounding box center [242, 201] width 57 height 7
select select "22"
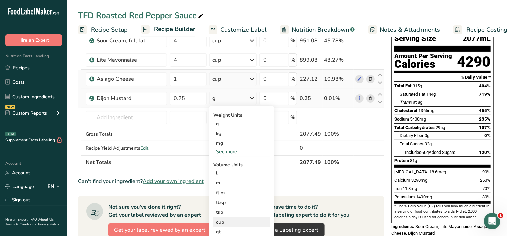
click at [235, 222] on div "cup" at bounding box center [241, 222] width 51 height 7
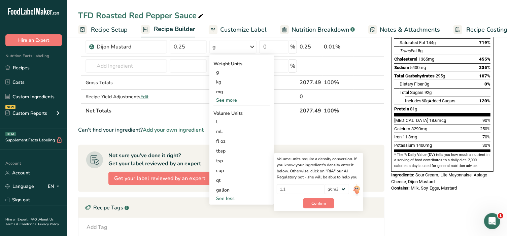
scroll to position [112, 0]
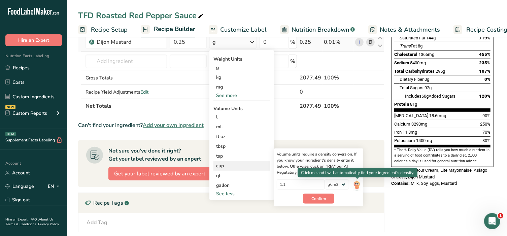
click at [358, 184] on img at bounding box center [356, 186] width 7 height 12
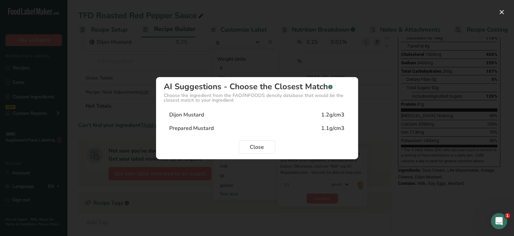
click at [174, 111] on div "Dijon Mustard" at bounding box center [186, 115] width 35 height 8
type input "1.2"
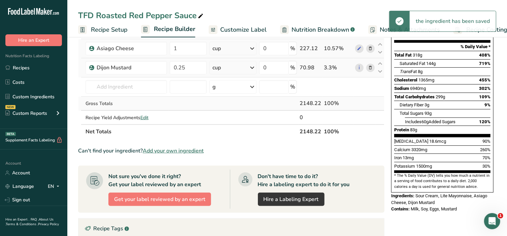
scroll to position [84, 0]
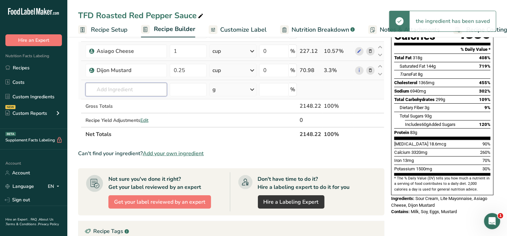
click at [133, 89] on input "text" at bounding box center [127, 89] width 82 height 13
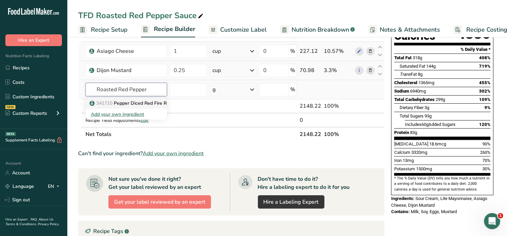
type input "Roasted Red Pepper"
click at [129, 104] on p "341710 Pepper Diced Red Fire Roasted" at bounding box center [136, 103] width 91 height 7
type input "Pepper Diced Red Fire Roasted"
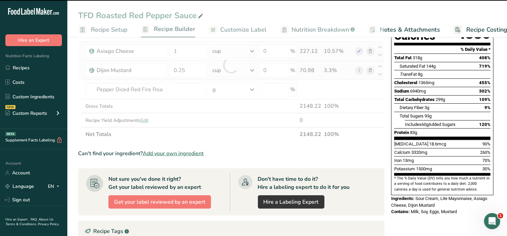
type input "0"
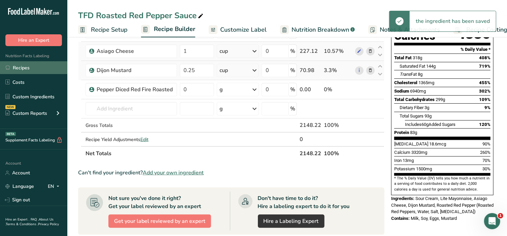
click at [25, 69] on link "Recipes" at bounding box center [33, 67] width 67 height 13
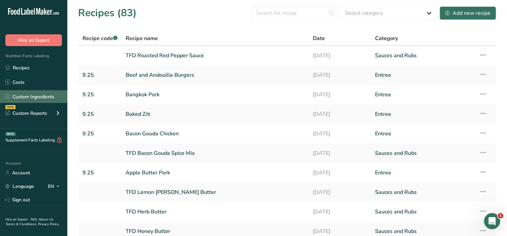
click at [29, 96] on link "Custom Ingredients" at bounding box center [33, 96] width 67 height 13
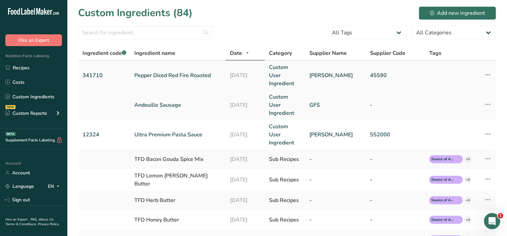
click at [142, 71] on link "Pepper Diced Red Fire Roasted" at bounding box center [178, 75] width 88 height 8
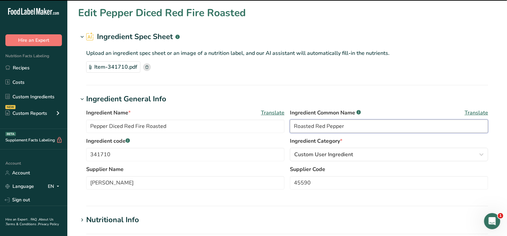
click at [383, 129] on input "Roasted Red Pepper" at bounding box center [389, 126] width 198 height 13
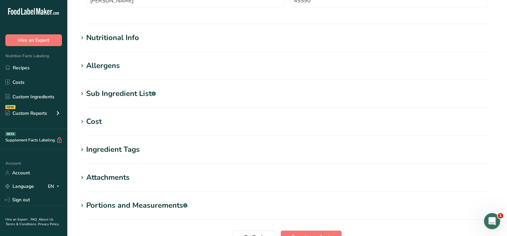
scroll to position [183, 0]
click at [88, 63] on div "Allergens" at bounding box center [103, 65] width 34 height 11
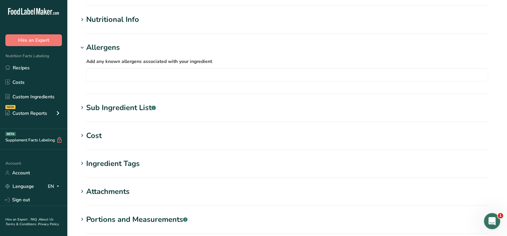
scroll to position [224, 0]
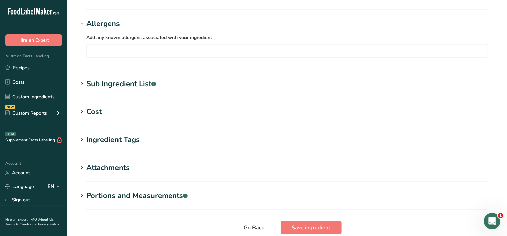
click at [91, 192] on div "Portions and Measurements .a-a{fill:#347362;}.b-a{fill:#fff;}" at bounding box center [136, 195] width 101 height 11
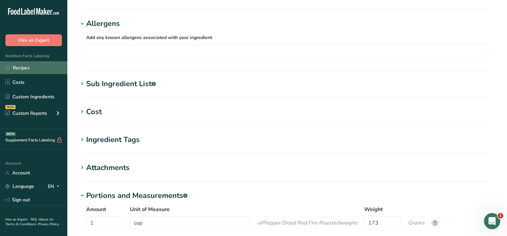
click at [27, 68] on link "Recipes" at bounding box center [33, 67] width 67 height 13
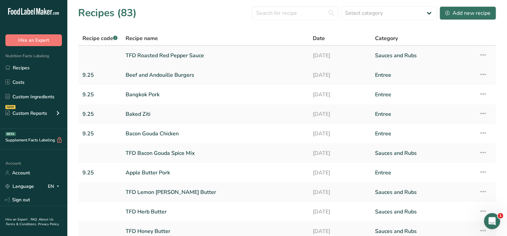
click at [154, 56] on link "TFD Roasted Red Pepper Sauce" at bounding box center [215, 56] width 179 height 14
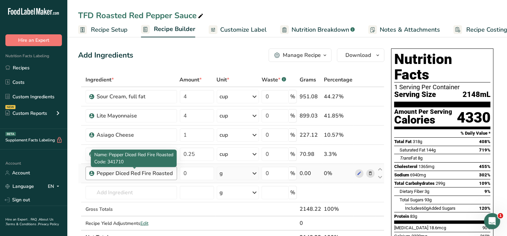
click at [144, 173] on div "Pepper Diced Red Fire Roasted" at bounding box center [135, 173] width 76 height 8
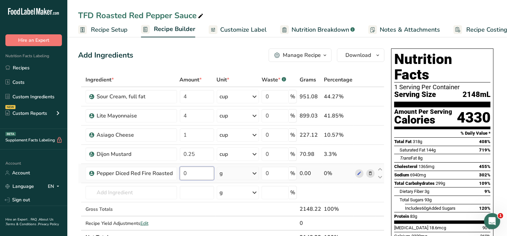
click at [194, 174] on input "0" at bounding box center [197, 173] width 34 height 13
type input "3"
click at [254, 174] on div "Ingredient * Amount * Unit * Waste * .a-a{fill:#347362;}.b-a{fill:#fff;} Grams …" at bounding box center [231, 159] width 307 height 172
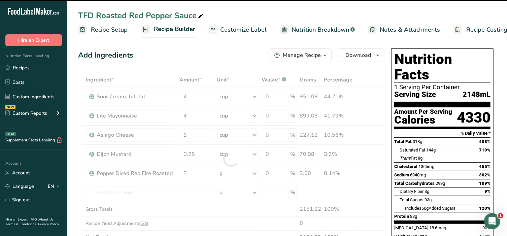
click at [253, 174] on div at bounding box center [231, 159] width 307 height 172
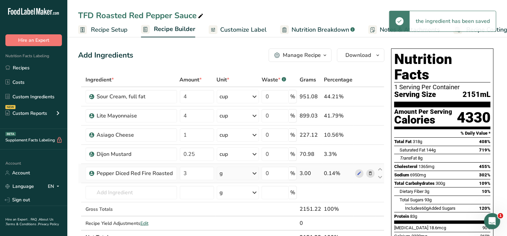
click at [253, 172] on icon at bounding box center [255, 173] width 8 height 12
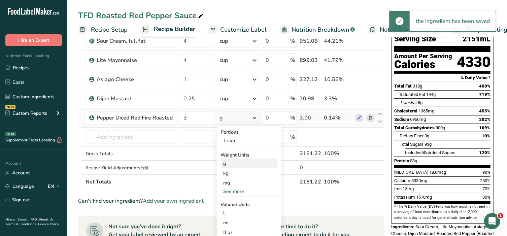
scroll to position [56, 0]
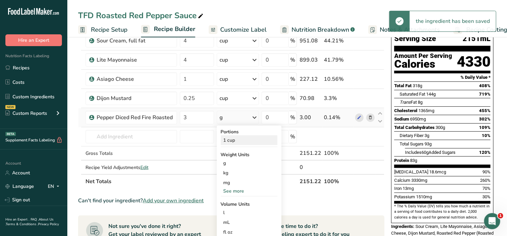
click at [229, 140] on div "1 cup" at bounding box center [249, 140] width 57 height 10
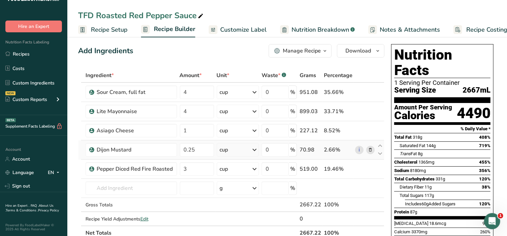
scroll to position [0, 0]
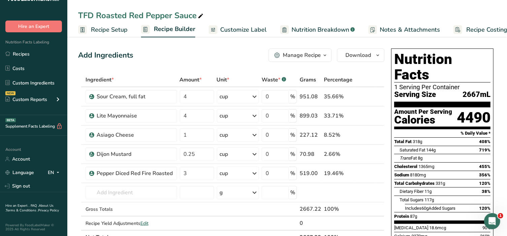
click at [319, 55] on div "Manage Recipe" at bounding box center [302, 55] width 38 height 8
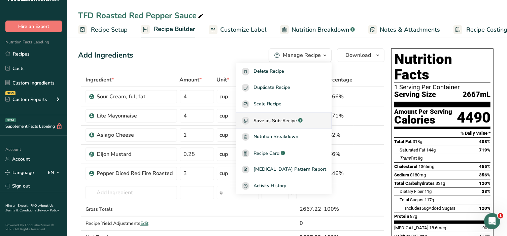
click at [298, 117] on div "Save as Sub-Recipe .a-a{fill:#347362;}.b-a{fill:#fff;}" at bounding box center [284, 121] width 85 height 8
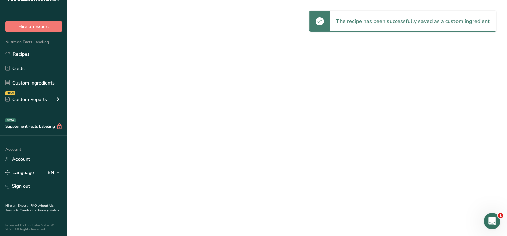
select select "30"
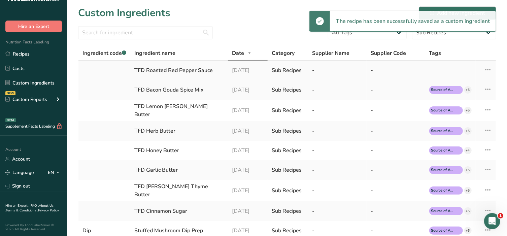
click at [172, 71] on div "TFD Roasted Red Pepper Sauce" at bounding box center [179, 70] width 90 height 8
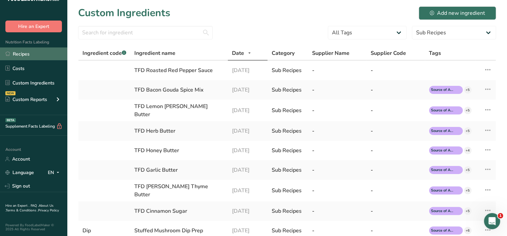
click at [33, 57] on link "Recipes" at bounding box center [33, 54] width 67 height 13
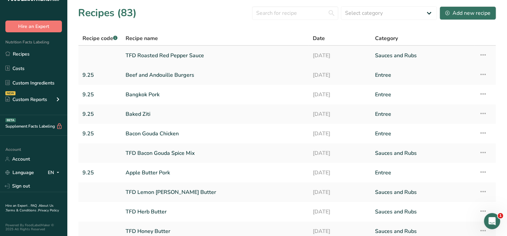
click at [183, 58] on link "TFD Roasted Red Pepper Sauce" at bounding box center [215, 56] width 179 height 14
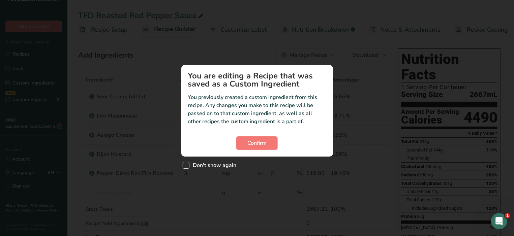
click at [187, 164] on span "Custom ingredient modal" at bounding box center [186, 165] width 7 height 7
click at [187, 164] on input "Don't show again" at bounding box center [185, 165] width 4 height 4
checkbox input "true"
click at [252, 140] on span "Confirm" at bounding box center [256, 143] width 19 height 8
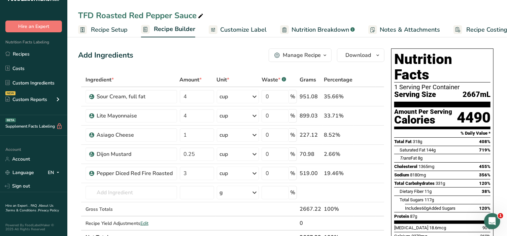
click at [259, 27] on span "Customize Label" at bounding box center [243, 29] width 46 height 9
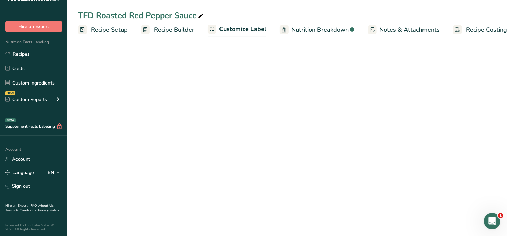
scroll to position [0, 10]
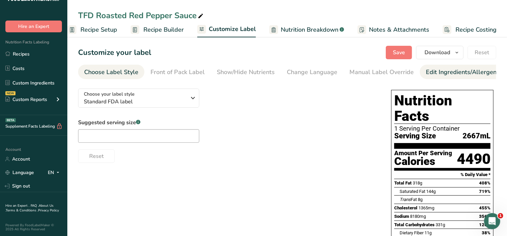
click at [451, 73] on div "Edit Ingredients/Allergens List" at bounding box center [469, 72] width 86 height 9
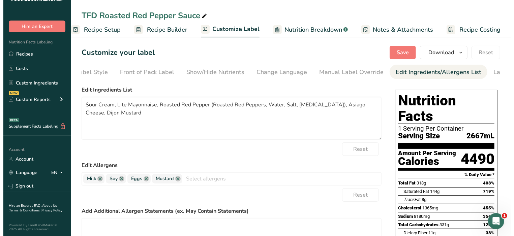
scroll to position [0, 71]
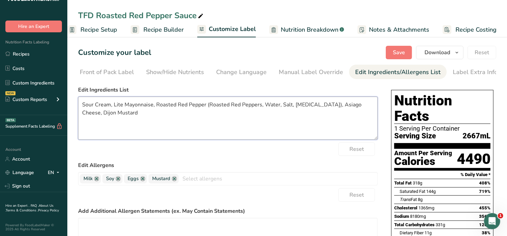
drag, startPoint x: 82, startPoint y: 105, endPoint x: 352, endPoint y: 118, distance: 270.2
click at [352, 118] on textarea "Sour Cream, Lite Mayonnaise, Roasted Red Pepper (Roasted Red Peppers, Water, Sa…" at bounding box center [228, 118] width 300 height 43
click at [321, 119] on textarea "Sour Cream, Lite Mayonnaise, Roasted Red Pepper (Roasted Red Peppers, Water, Sa…" at bounding box center [228, 118] width 300 height 43
drag, startPoint x: 206, startPoint y: 106, endPoint x: 317, endPoint y: 105, distance: 111.5
click at [317, 105] on textarea "Sour Cream, Lite Mayonnaise, Roasted Red Pepper (Roasted Red Peppers, Water, Sa…" at bounding box center [228, 118] width 300 height 43
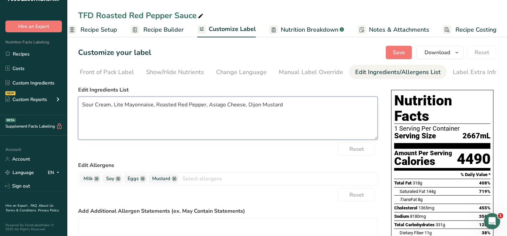
drag, startPoint x: 284, startPoint y: 106, endPoint x: 77, endPoint y: 110, distance: 206.6
click at [77, 110] on section "Customize your label Save Download Choose what to show on your downloaded label…" at bounding box center [287, 200] width 440 height 330
type textarea "Sour Cream, Lite Mayonnaise, Roasted Red Pepper, Asiago Cheese, Dijon Mustard"
click at [27, 54] on link "Recipes" at bounding box center [33, 54] width 67 height 13
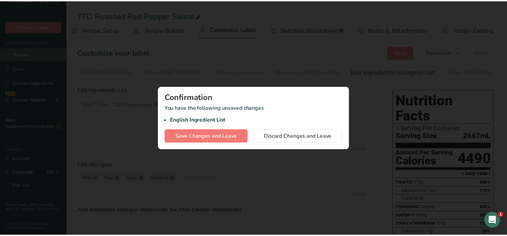
scroll to position [0, 4]
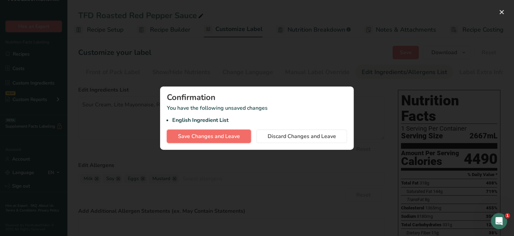
click at [221, 137] on span "Save Changes and Leave" at bounding box center [209, 136] width 62 height 8
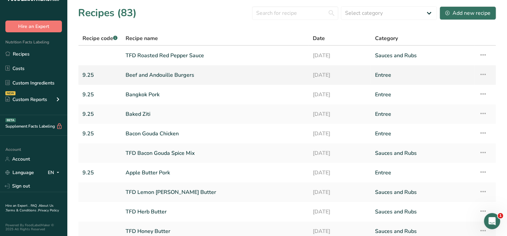
click at [160, 77] on link "Beef and Andouille Burgers" at bounding box center [215, 75] width 179 height 14
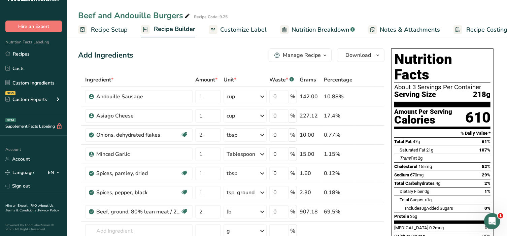
click at [247, 27] on span "Customize Label" at bounding box center [243, 29] width 46 height 9
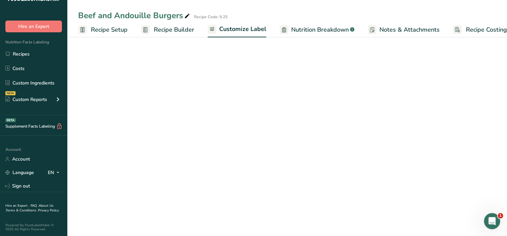
scroll to position [0, 10]
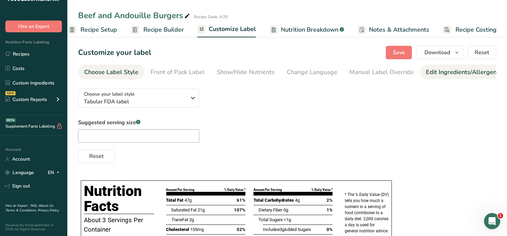
click at [466, 67] on link "Edit Ingredients/Allergens List" at bounding box center [469, 72] width 86 height 15
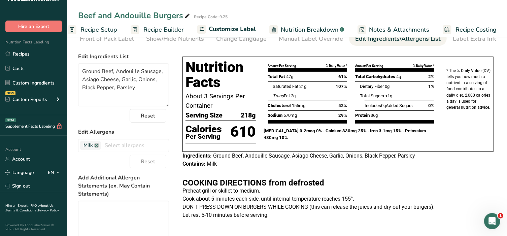
scroll to position [28, 0]
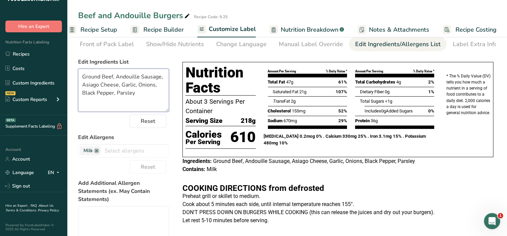
click at [138, 94] on textarea "Ground Beef, Andouille Sausage, Asiago Cheese, Garlic, Onions, Black Pepper, Pa…" at bounding box center [123, 90] width 91 height 43
paste textarea "Sour Cream, Lite Mayonnaise, Roasted Red Pepper, Asiago Cheese, Dijon Mustard"
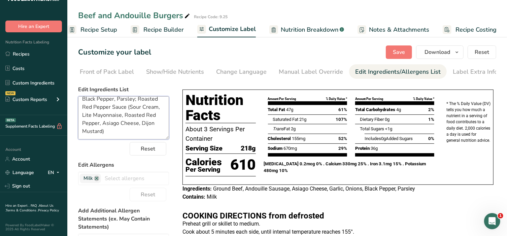
scroll to position [0, 0]
type textarea "Ground Beef, Andouille Sausage, Asiago Cheese, Garlic, Onions, Black Pepper, Pa…"
click at [399, 56] on span "Save" at bounding box center [399, 53] width 12 height 8
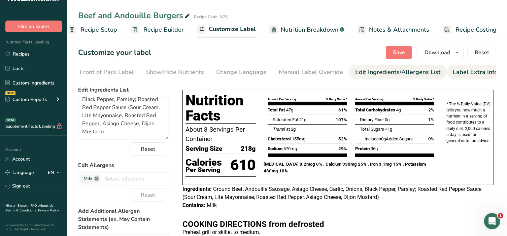
click at [475, 71] on div "Label Extra Info" at bounding box center [475, 72] width 45 height 9
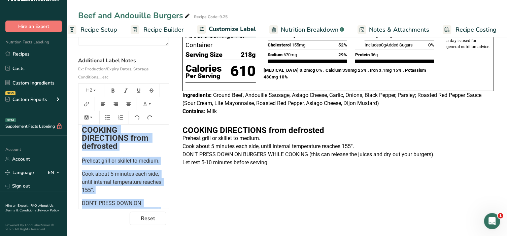
scroll to position [92, 0]
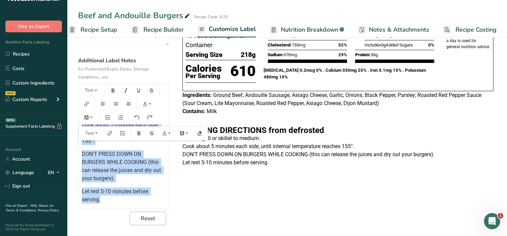
drag, startPoint x: 82, startPoint y: 165, endPoint x: 138, endPoint y: 215, distance: 75.2
click at [138, 215] on section "Business Name and Address Additional Label Notes Ex: Production/Expiry Dates, S…" at bounding box center [123, 109] width 91 height 234
copy div "COOKING DIRECTIONS from defrosted Preheat grill or skillet to medium. Cook abou…"
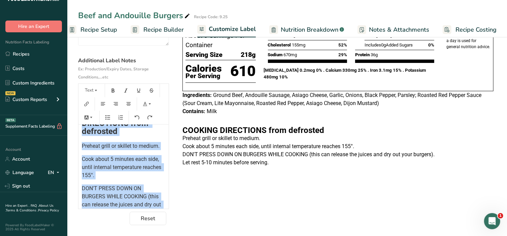
scroll to position [22, 0]
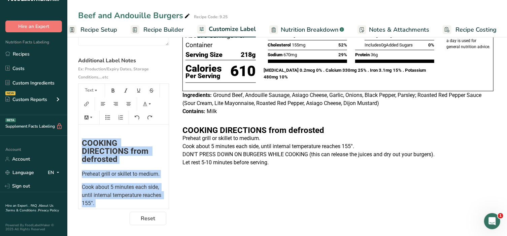
click at [118, 186] on div "﻿ ﻿ COOKING DIRECTIONS from defrosted Preheat grill or skillet to medium. Cook …" at bounding box center [124, 184] width 90 height 164
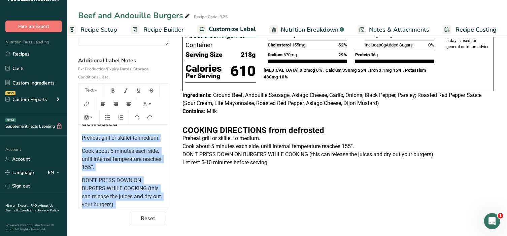
scroll to position [92, 0]
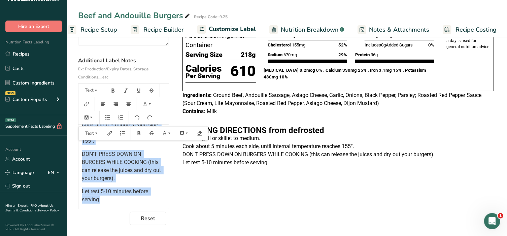
drag, startPoint x: 81, startPoint y: 174, endPoint x: 116, endPoint y: 203, distance: 45.6
click at [116, 203] on div "﻿ ﻿ COOKING DIRECTIONS from defrosted Preheat grill or skillet to medium. Cook …" at bounding box center [124, 122] width 90 height 164
copy div "Preheat grill or skillet to medium. Cook about 5 minutes each side, until inter…"
click at [112, 176] on span "DON'T PRESS DOWN ON BURGERS WHILE COOKING (this can release the juices and dry …" at bounding box center [122, 166] width 81 height 31
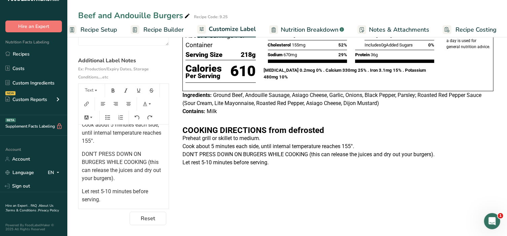
scroll to position [78, 0]
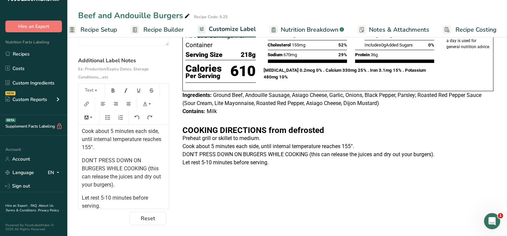
click at [105, 148] on span "Cook about 5 minutes each side, until internal temperature reaches 155°." at bounding box center [122, 139] width 81 height 23
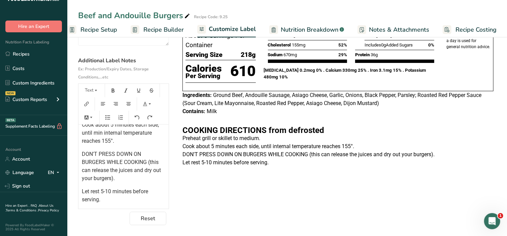
click at [117, 202] on p "Let rest 5-10 minutes before serving." at bounding box center [124, 196] width 84 height 16
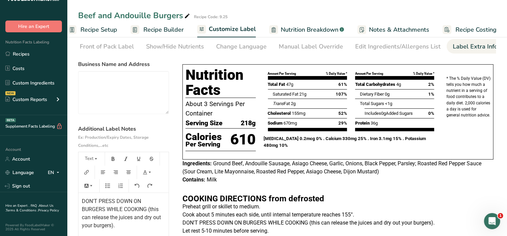
scroll to position [0, 0]
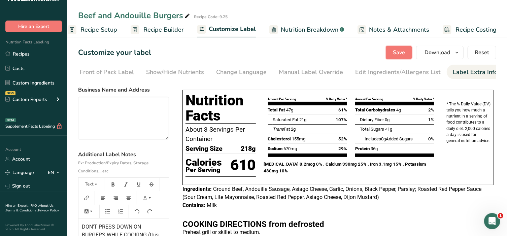
click at [401, 56] on span "Save" at bounding box center [399, 53] width 12 height 8
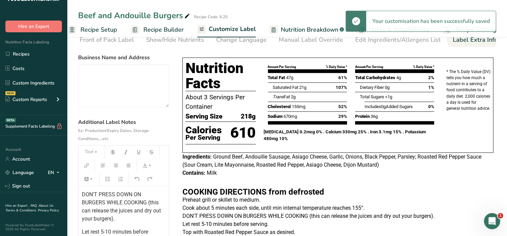
scroll to position [70, 0]
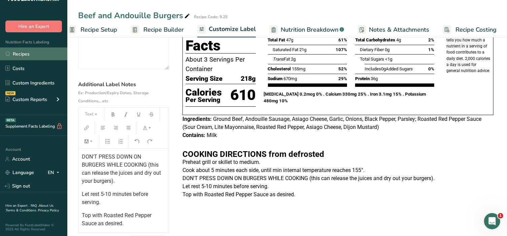
click at [39, 54] on link "Recipes" at bounding box center [33, 54] width 67 height 13
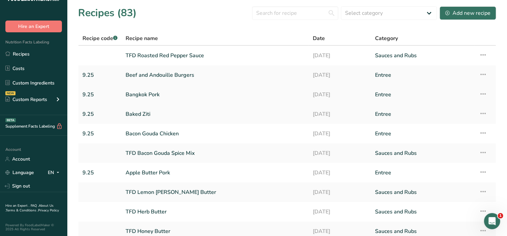
click at [149, 96] on link "Bangkok Pork" at bounding box center [215, 95] width 179 height 14
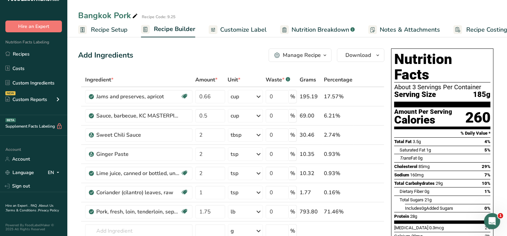
click at [240, 28] on span "Customize Label" at bounding box center [243, 29] width 46 height 9
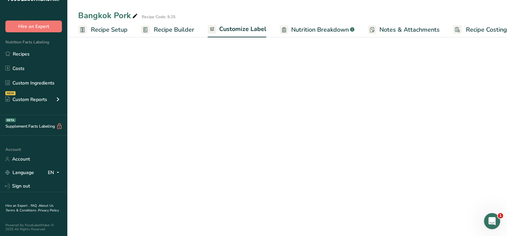
scroll to position [0, 10]
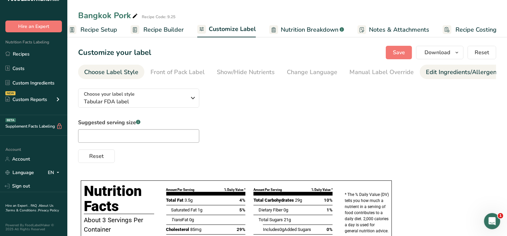
click at [468, 72] on div "Edit Ingredients/Allergens List" at bounding box center [469, 72] width 86 height 9
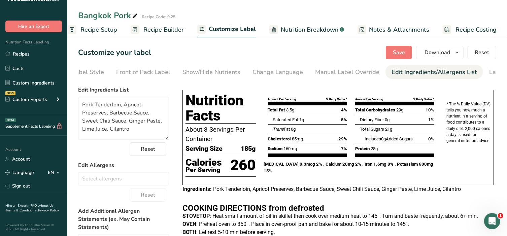
scroll to position [0, 71]
click at [471, 73] on div "Label Extra Info" at bounding box center [475, 72] width 45 height 9
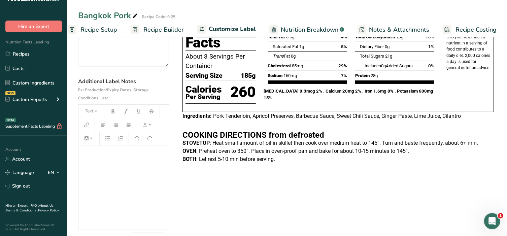
scroll to position [95, 0]
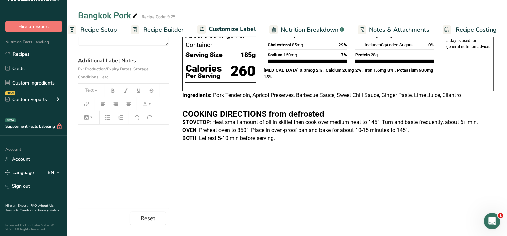
click at [145, 149] on h2 "﻿" at bounding box center [124, 151] width 84 height 8
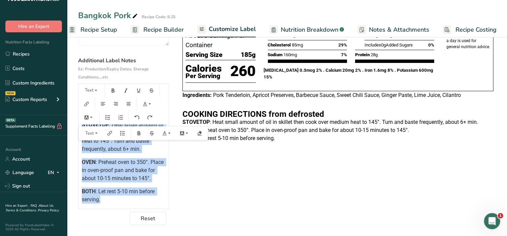
drag, startPoint x: 81, startPoint y: 213, endPoint x: 145, endPoint y: 209, distance: 63.8
click at [145, 209] on div "﻿ ﻿ ﻿ ﻿ ﻿ ﻿ ﻿ COOKING DIRECTIONS from defrosted STOVETOP : Heat small amount of…" at bounding box center [124, 167] width 90 height 84
copy div "COOKING DIRECTIONS from defrosted STOVETOP : Heat small amount of oil in skille…"
click at [127, 189] on span ": Let rest 5-10 min before serving." at bounding box center [119, 195] width 74 height 14
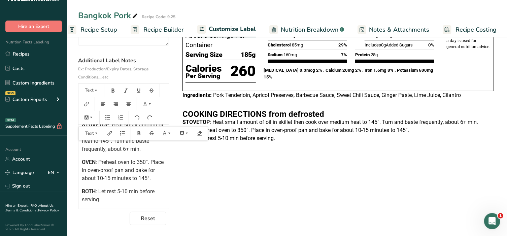
click at [118, 211] on section "Business Name and Address Additional Label Notes Ex: Production/Expiry Dates, S…" at bounding box center [123, 109] width 91 height 234
click at [107, 200] on p "BOTH : Let rest 5-10 min before serving." at bounding box center [124, 196] width 84 height 16
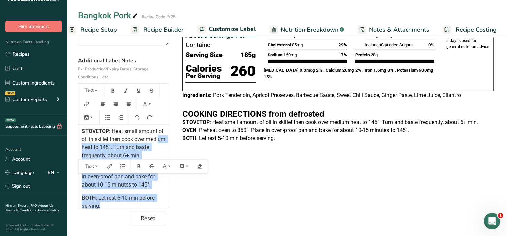
scroll to position [125, 0]
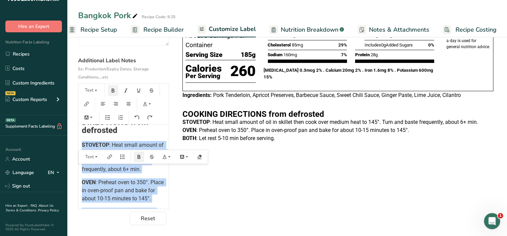
drag, startPoint x: 106, startPoint y: 200, endPoint x: 80, endPoint y: 148, distance: 58.6
click at [80, 148] on div "﻿ ﻿ ﻿ ﻿ ﻿ ﻿ ﻿ COOKING DIRECTIONS from defrosted STOVETOP : Heat small amount of…" at bounding box center [124, 111] width 90 height 225
copy div "STOVETOP : Heat small amount of oil in skillet then cook over medium heat to 14…"
click at [30, 56] on link "Recipes" at bounding box center [33, 54] width 67 height 13
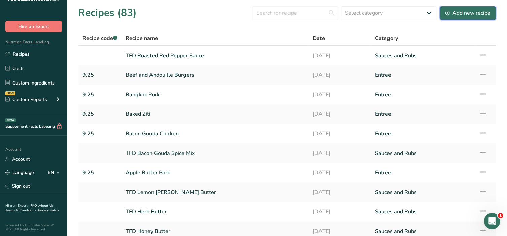
click at [477, 17] on button "Add new recipe" at bounding box center [468, 12] width 57 height 13
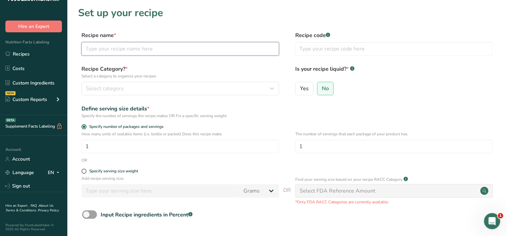
click at [127, 49] on input "text" at bounding box center [181, 48] width 198 height 13
type input "Black Bean Chili"
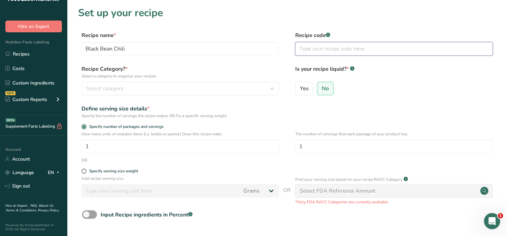
click at [325, 55] on input "text" at bounding box center [395, 48] width 198 height 13
type input "9.25"
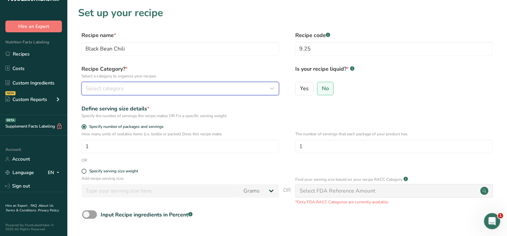
click at [226, 87] on div "Select category" at bounding box center [178, 89] width 185 height 8
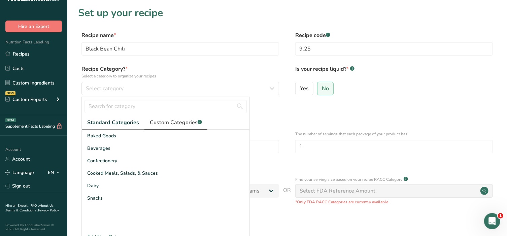
click at [165, 124] on span "Custom Categories .a-a{fill:#347362;}.b-a{fill:#fff;}" at bounding box center [176, 123] width 52 height 8
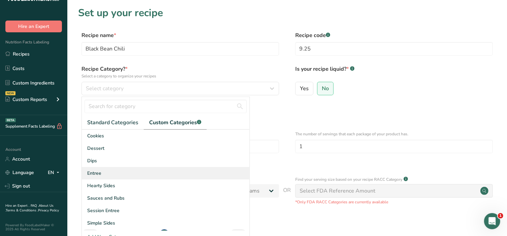
click at [99, 173] on span "Entree" at bounding box center [94, 173] width 14 height 7
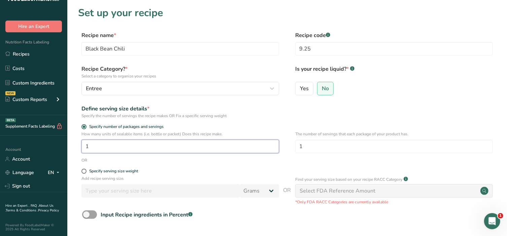
drag, startPoint x: 76, startPoint y: 148, endPoint x: 41, endPoint y: 148, distance: 34.7
click at [41, 148] on div ".a-20{fill:#fff;} Hire an Expert Nutrition Facts Labeling Recipes Costs Custom …" at bounding box center [253, 151] width 507 height 303
type input "2"
drag, startPoint x: 309, startPoint y: 149, endPoint x: 271, endPoint y: 152, distance: 38.2
click at [271, 152] on div "How many units of sealable items (i.e. bottle or packet) Does this recipe make.…" at bounding box center [287, 144] width 418 height 26
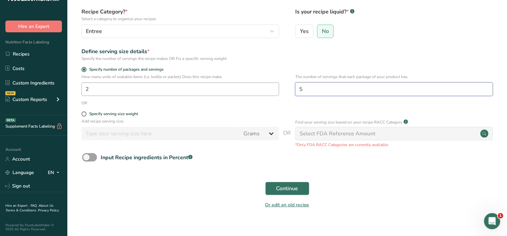
scroll to position [66, 0]
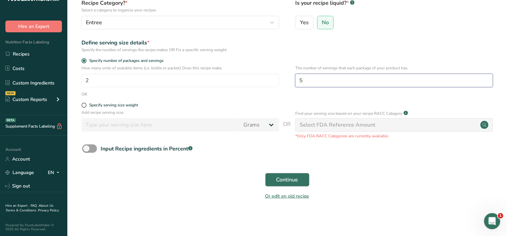
type input "5"
click at [291, 181] on span "Continue" at bounding box center [288, 180] width 22 height 8
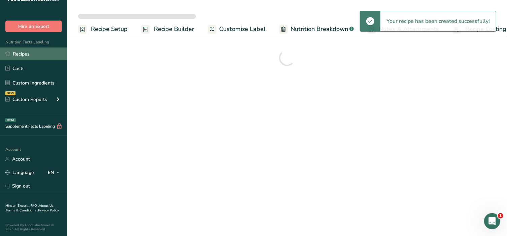
click at [27, 53] on link "Recipes" at bounding box center [33, 54] width 67 height 13
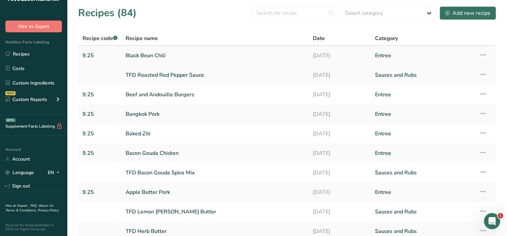
click at [136, 54] on link "Black Bean Chili" at bounding box center [215, 56] width 179 height 14
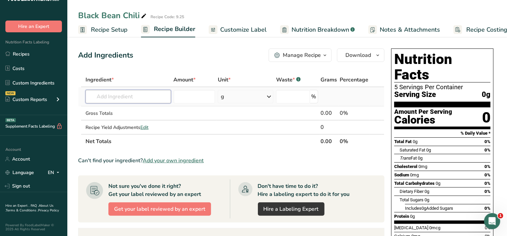
click at [132, 98] on input "text" at bounding box center [129, 96] width 86 height 13
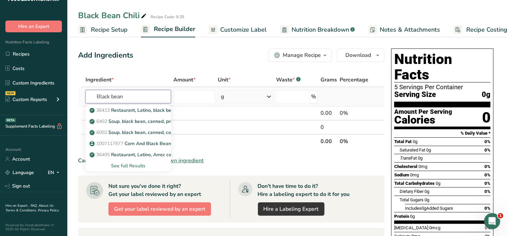
type input "Black bean"
click at [129, 167] on div "See full Results" at bounding box center [128, 165] width 75 height 7
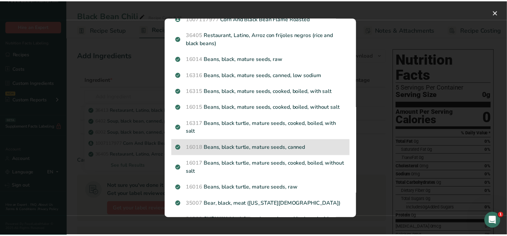
scroll to position [84, 0]
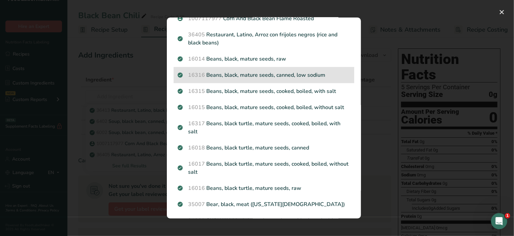
click at [218, 78] on p "16316 Beans, black, mature seeds, canned, low sodium" at bounding box center [264, 75] width 173 height 8
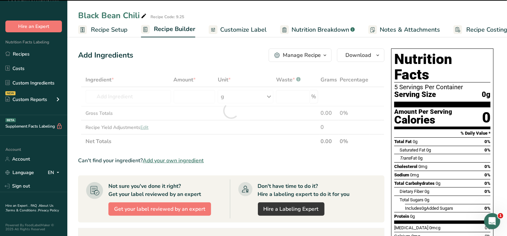
type input "0"
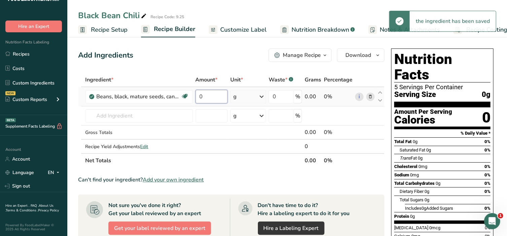
click at [209, 96] on input "0" at bounding box center [212, 96] width 32 height 13
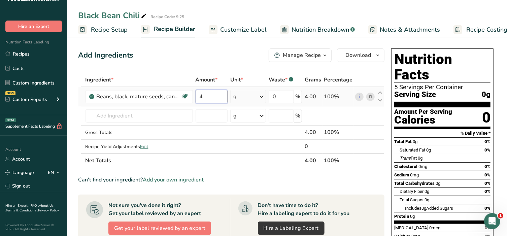
type input "4"
click at [266, 99] on div "Ingredient * Amount * Unit * Waste * .a-a{fill:#347362;}.b-a{fill:#fff;} Grams …" at bounding box center [231, 120] width 307 height 95
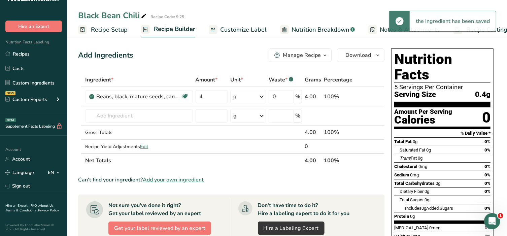
click at [259, 98] on icon at bounding box center [262, 97] width 8 height 12
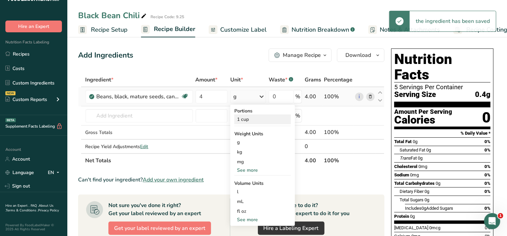
click at [243, 119] on div "1 cup" at bounding box center [263, 120] width 57 height 10
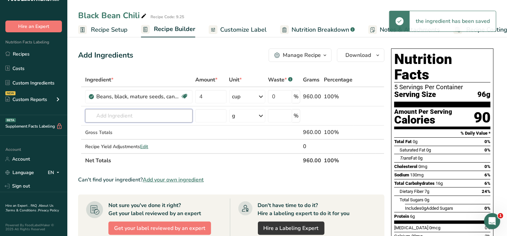
click at [113, 117] on input "text" at bounding box center [138, 115] width 107 height 13
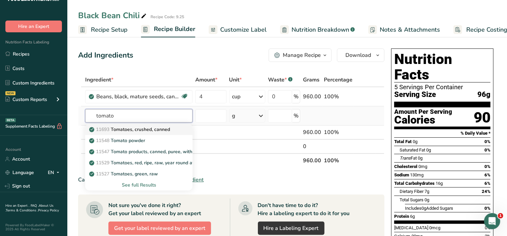
type input "tomato"
click at [119, 131] on p "11693 Tomatoes, crushed, canned" at bounding box center [131, 129] width 80 height 7
type input "Tomatoes, crushed, canned"
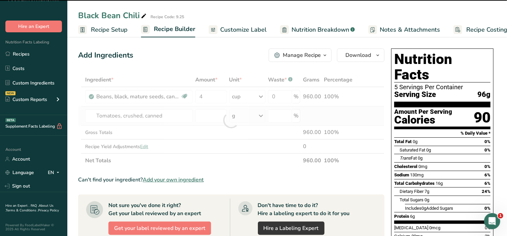
type input "0"
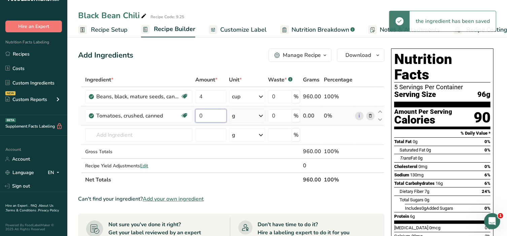
click at [210, 117] on input "0" at bounding box center [210, 115] width 31 height 13
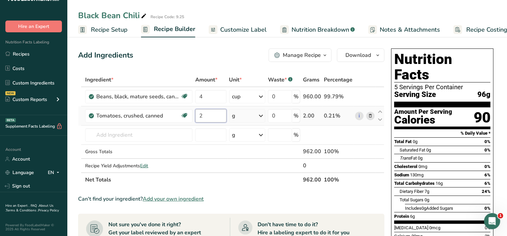
type input "2"
click at [259, 114] on div "Ingredient * Amount * Unit * Waste * .a-a{fill:#347362;}.b-a{fill:#fff;} Grams …" at bounding box center [231, 130] width 307 height 114
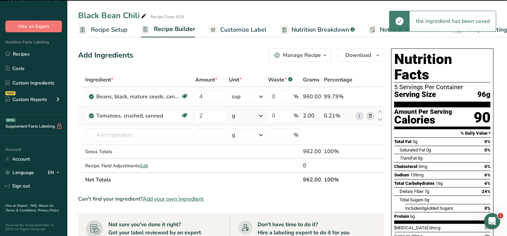
click at [261, 116] on icon at bounding box center [261, 116] width 8 height 12
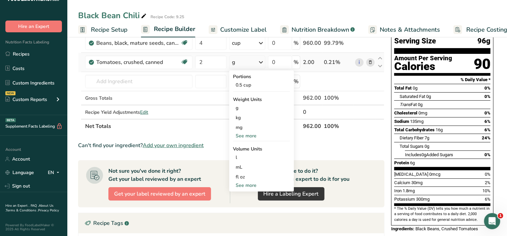
scroll to position [70, 0]
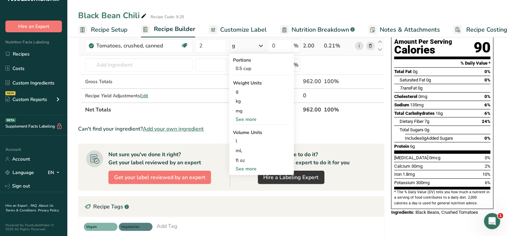
click at [252, 171] on div "See more" at bounding box center [262, 168] width 57 height 7
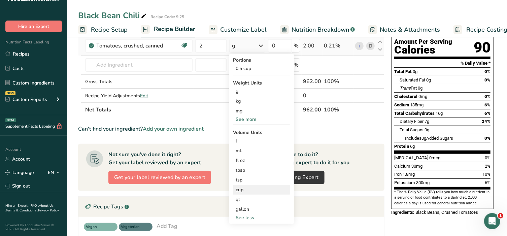
click at [247, 189] on div "cup" at bounding box center [261, 189] width 51 height 7
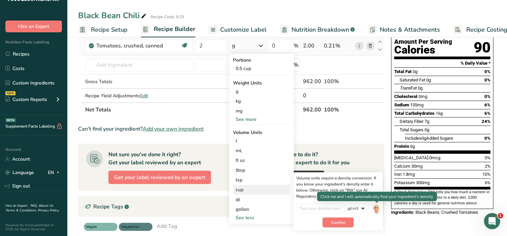
click at [377, 207] on img at bounding box center [376, 210] width 7 height 12
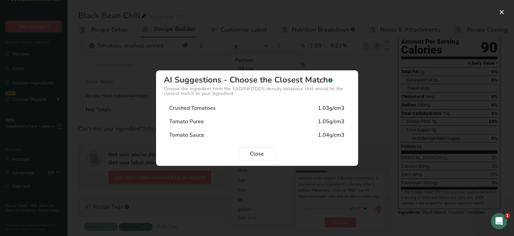
click at [240, 111] on div "Crushed Tomatoes 1.03g/cm3" at bounding box center [257, 107] width 186 height 13
type input "1.03"
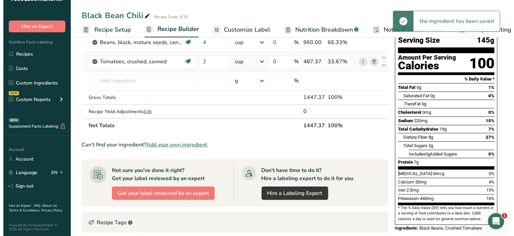
scroll to position [14, 0]
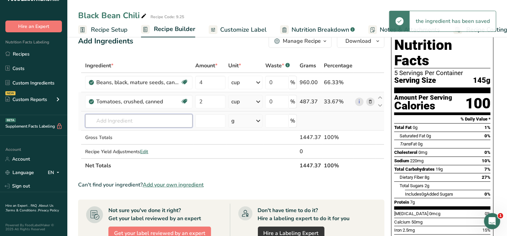
click at [116, 116] on input "text" at bounding box center [138, 120] width 107 height 13
type input "p"
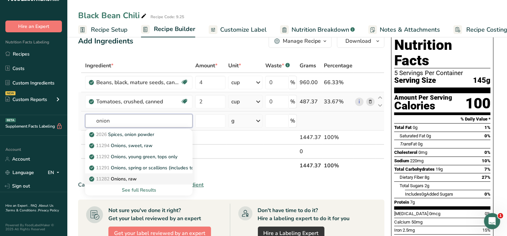
type input "onion"
click at [131, 180] on p "11282 Onions, raw" at bounding box center [114, 179] width 46 height 7
type input "Onions, raw"
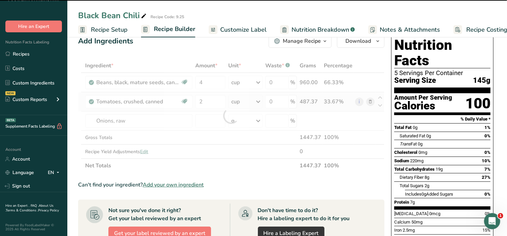
type input "0"
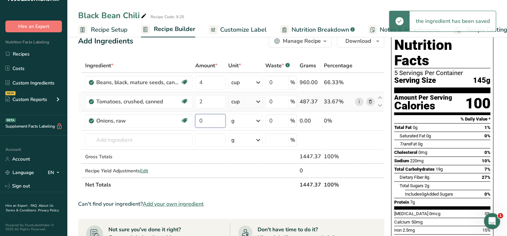
click at [206, 120] on input "0" at bounding box center [210, 120] width 30 height 13
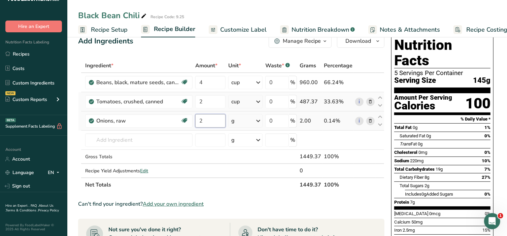
type input "2"
click at [260, 120] on div "Ingredient * Amount * Unit * Waste * .a-a{fill:#347362;}.b-a{fill:#fff;} Grams …" at bounding box center [231, 125] width 307 height 133
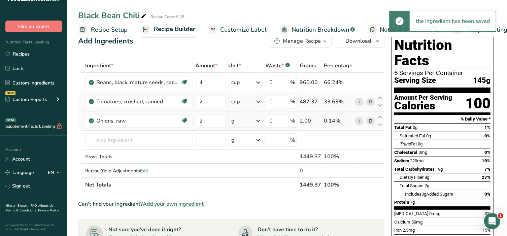
click at [260, 120] on icon at bounding box center [258, 121] width 8 height 12
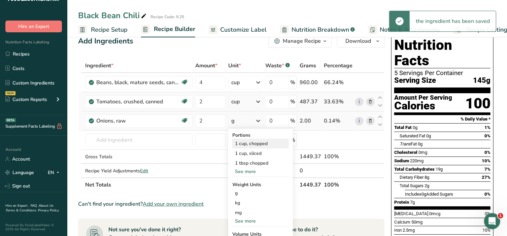
drag, startPoint x: 255, startPoint y: 144, endPoint x: 254, endPoint y: 140, distance: 4.2
click at [254, 140] on div "1 cup, chopped" at bounding box center [260, 144] width 57 height 10
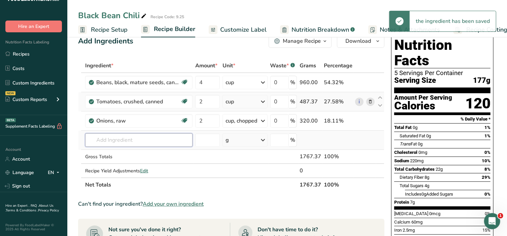
click at [123, 141] on input "text" at bounding box center [138, 139] width 107 height 13
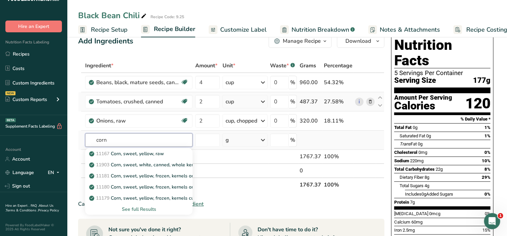
type input "corn"
click at [144, 207] on div "See full Results" at bounding box center [139, 209] width 97 height 7
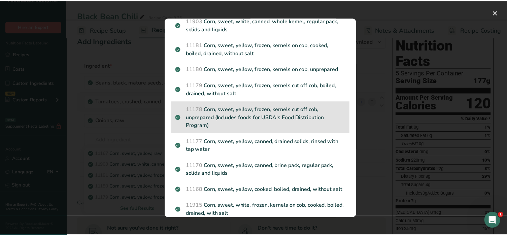
scroll to position [42, 0]
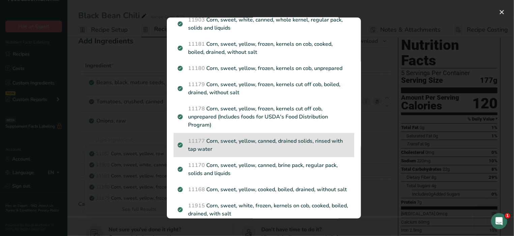
click at [241, 145] on p "11177 Corn, sweet, yellow, canned, drained solids, rinsed with tap water" at bounding box center [264, 145] width 173 height 16
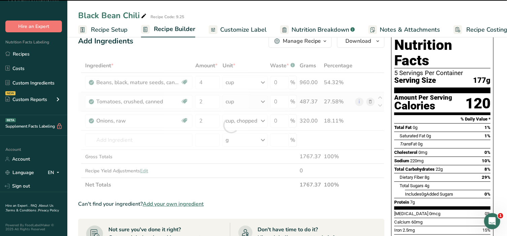
type input "0"
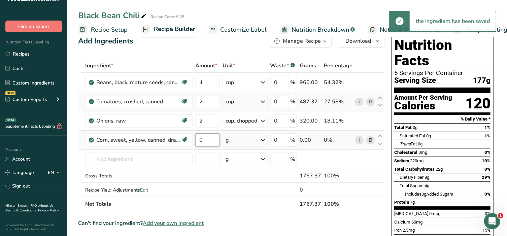
click at [208, 143] on input "0" at bounding box center [207, 139] width 25 height 13
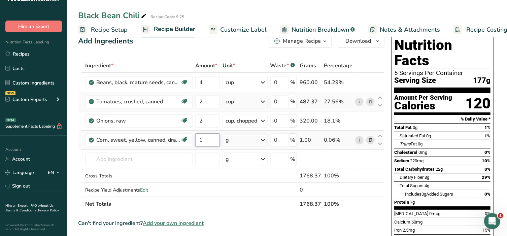
type input "1"
click at [268, 140] on div "Ingredient * Amount * Unit * Waste * .a-a{fill:#347362;}.b-a{fill:#fff;} Grams …" at bounding box center [231, 135] width 307 height 153
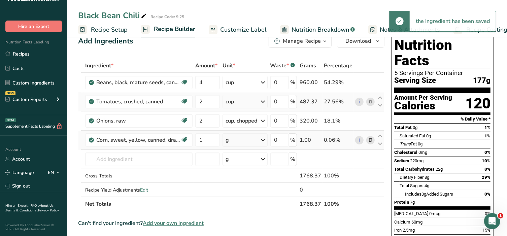
click at [264, 140] on icon at bounding box center [263, 140] width 8 height 12
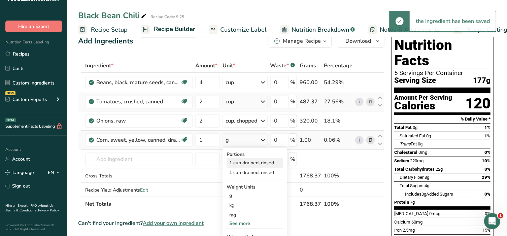
click at [251, 163] on div "1 cup drained, rinsed" at bounding box center [255, 163] width 57 height 10
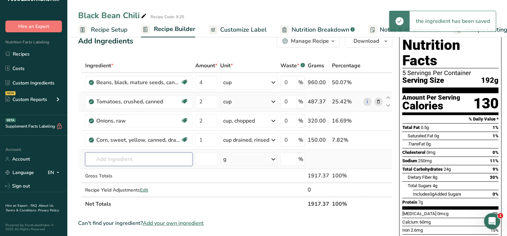
click at [126, 159] on input "text" at bounding box center [138, 159] width 107 height 13
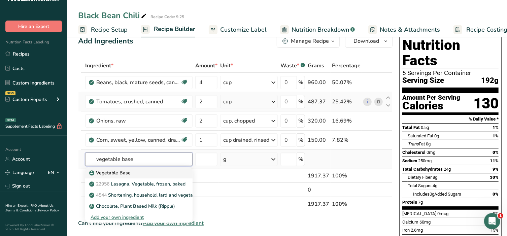
type input "vegetable base"
click at [126, 172] on p "Vegetable Base" at bounding box center [111, 172] width 40 height 7
type input "Vegetable Base"
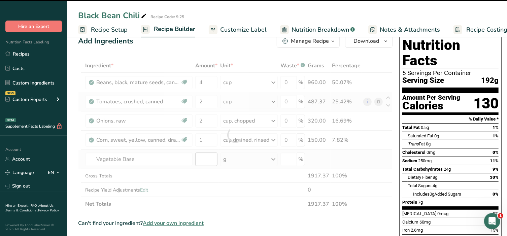
type input "0"
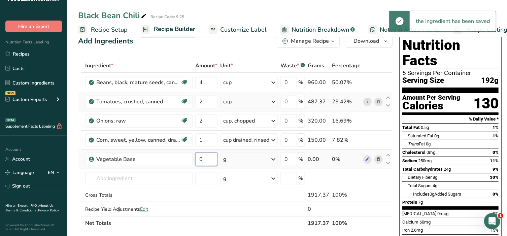
click at [209, 159] on input "0" at bounding box center [206, 159] width 22 height 13
type input "2"
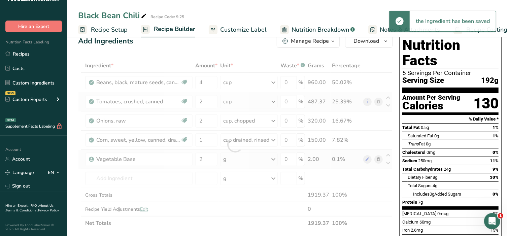
click at [274, 158] on div "Ingredient * Amount * Unit * Waste * .a-a{fill:#347362;}.b-a{fill:#fff;} Grams …" at bounding box center [235, 145] width 315 height 172
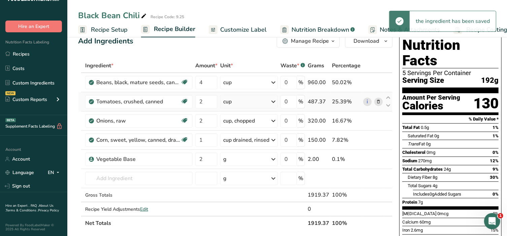
click at [274, 158] on icon at bounding box center [274, 159] width 8 height 12
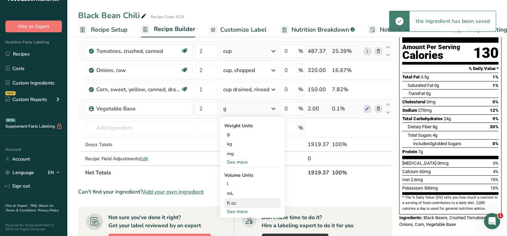
scroll to position [70, 0]
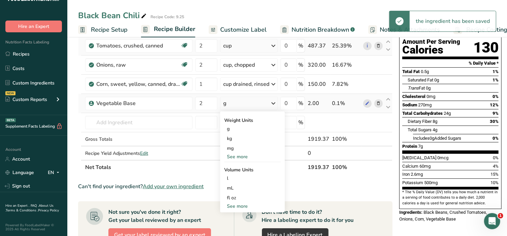
click at [242, 205] on div "See more" at bounding box center [252, 206] width 57 height 7
select select "22"
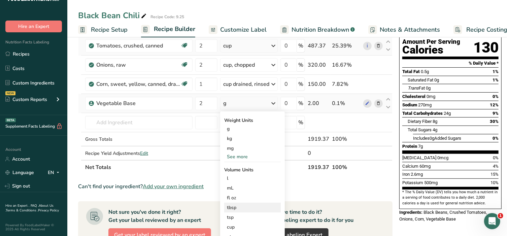
click at [237, 207] on div "tbsp" at bounding box center [252, 207] width 51 height 7
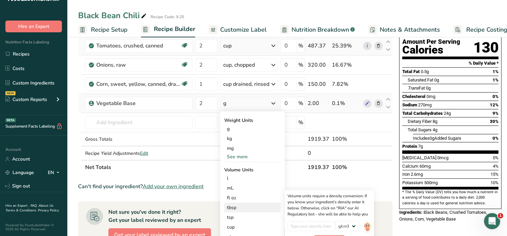
scroll to position [112, 0]
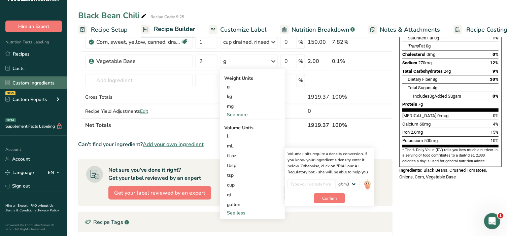
click at [37, 83] on link "Custom Ingredients" at bounding box center [33, 82] width 67 height 13
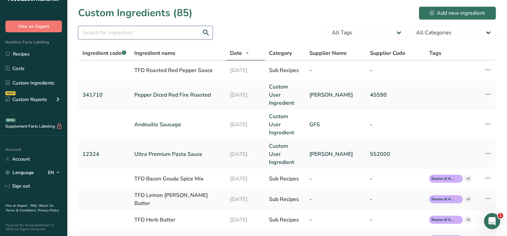
click at [108, 32] on input "text" at bounding box center [145, 32] width 135 height 13
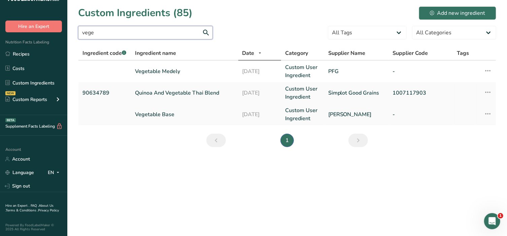
type input "vege"
click at [158, 110] on td "Vegetable Base" at bounding box center [184, 115] width 107 height 22
click at [158, 115] on link "Vegetable Base" at bounding box center [184, 115] width 99 height 8
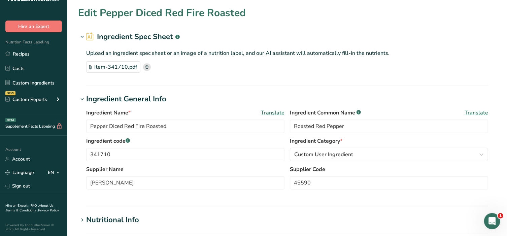
type input "Vegetable Base"
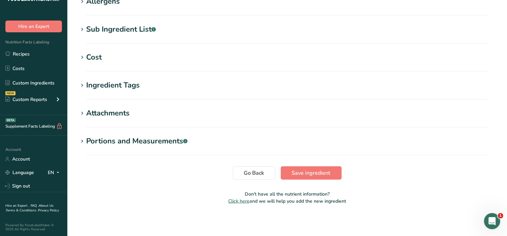
scroll to position [247, 0]
click at [83, 142] on icon at bounding box center [82, 140] width 6 height 9
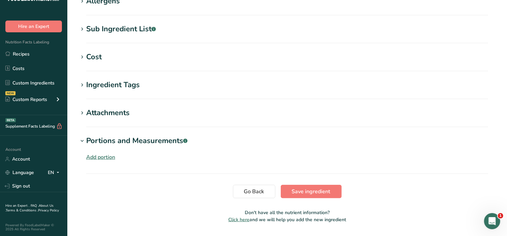
click at [96, 156] on div "Add portion" at bounding box center [100, 157] width 29 height 8
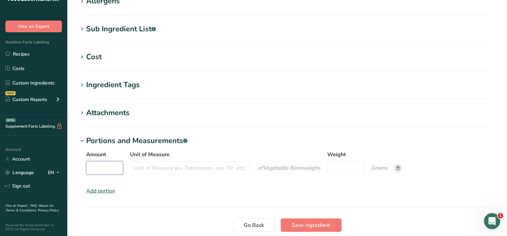
click at [109, 171] on input "Amount" at bounding box center [104, 167] width 37 height 13
type input "1"
click at [154, 168] on input "Unit of Measure" at bounding box center [190, 167] width 121 height 13
type input "teaspoon"
click at [354, 168] on input "Weight" at bounding box center [346, 167] width 37 height 13
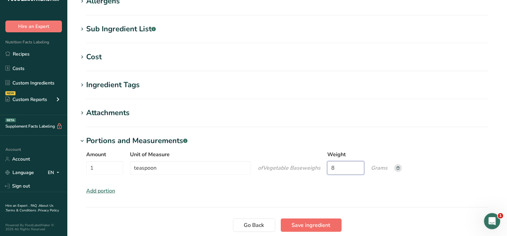
type input "8"
click at [309, 224] on span "Save ingredient" at bounding box center [311, 225] width 39 height 8
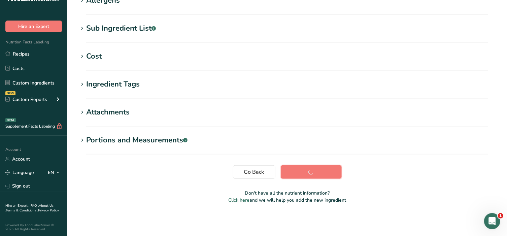
scroll to position [120, 0]
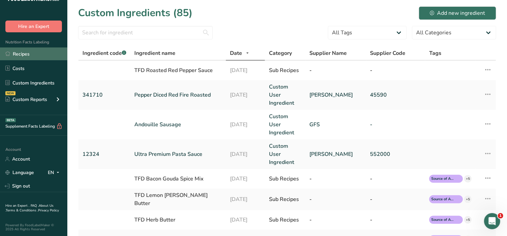
click at [23, 53] on link "Recipes" at bounding box center [33, 54] width 67 height 13
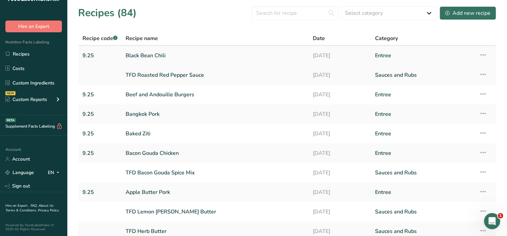
click at [151, 57] on link "Black Bean Chili" at bounding box center [215, 56] width 179 height 14
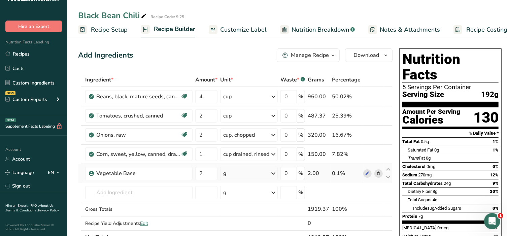
click at [242, 176] on div "g" at bounding box center [249, 173] width 58 height 13
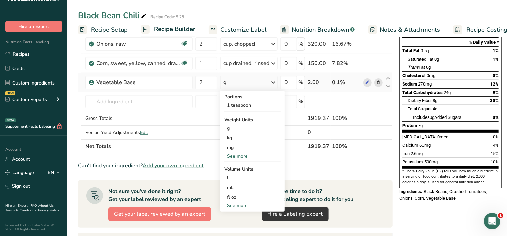
scroll to position [112, 0]
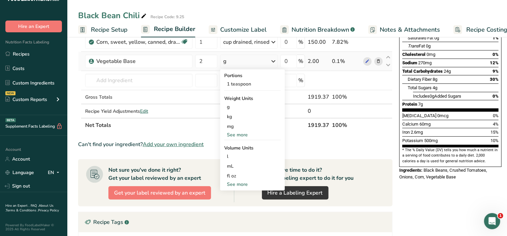
click at [245, 186] on div "See more" at bounding box center [252, 184] width 57 height 7
select select "22"
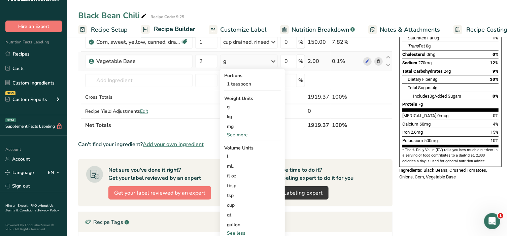
click at [245, 186] on div "tbsp" at bounding box center [252, 185] width 51 height 7
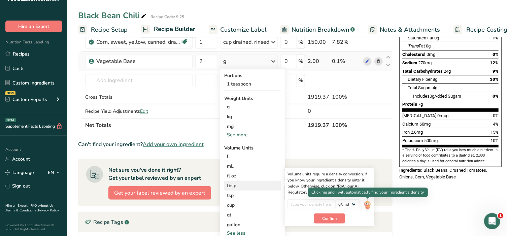
click at [368, 206] on img at bounding box center [367, 205] width 7 height 12
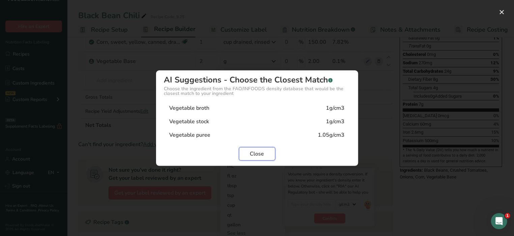
click at [262, 155] on span "Close" at bounding box center [257, 154] width 14 height 8
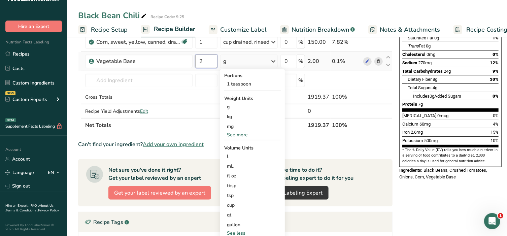
click at [207, 62] on input "2" at bounding box center [206, 61] width 22 height 13
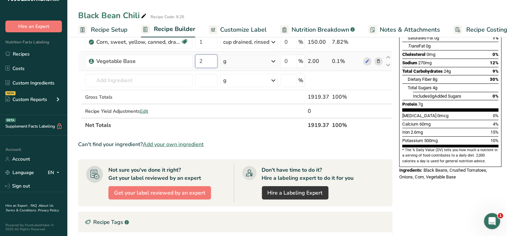
drag, startPoint x: 207, startPoint y: 62, endPoint x: 196, endPoint y: 61, distance: 11.5
click at [196, 61] on input "2" at bounding box center [206, 61] width 22 height 13
type input "32"
click at [274, 60] on div "Ingredient * Amount * Unit * Waste * .a-a{fill:#347362;}.b-a{fill:#fff;} Grams …" at bounding box center [235, 47] width 315 height 172
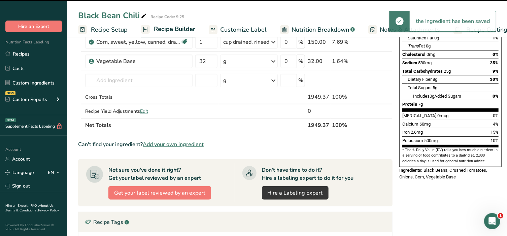
click at [274, 60] on icon at bounding box center [274, 61] width 8 height 12
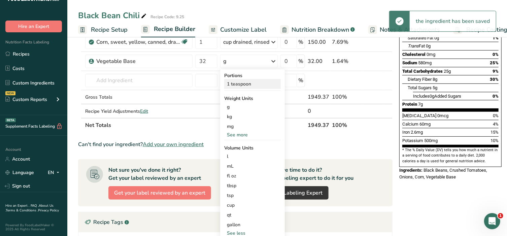
click at [249, 85] on div "1 teaspoon" at bounding box center [252, 84] width 57 height 10
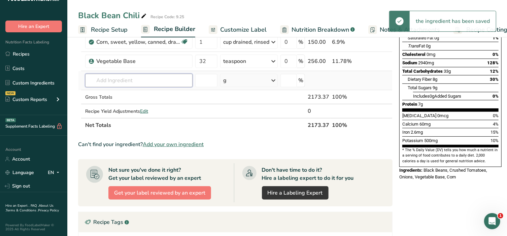
click at [158, 79] on input "text" at bounding box center [138, 80] width 107 height 13
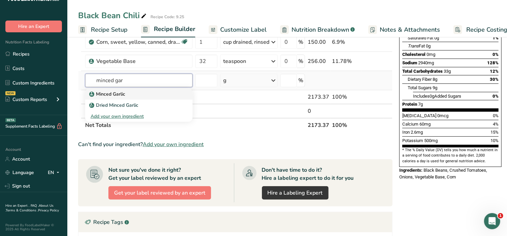
type input "minced gar"
click at [117, 94] on p "Minced Garlic" at bounding box center [108, 94] width 35 height 7
type input "Minced Garlic"
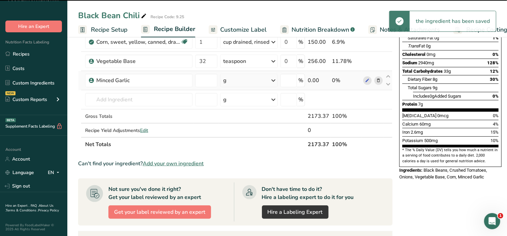
type input "0"
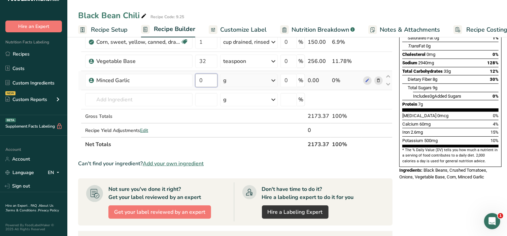
click at [203, 79] on input "0" at bounding box center [206, 80] width 22 height 13
type input "2"
click at [272, 81] on div "Ingredient * Amount * Unit * Waste * .a-a{fill:#347362;}.b-a{fill:#fff;} Grams …" at bounding box center [235, 56] width 315 height 191
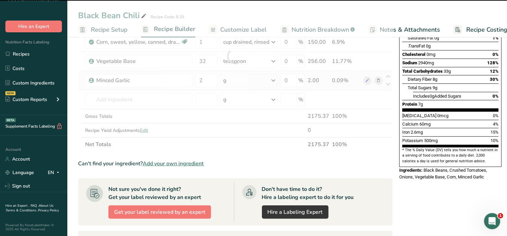
click at [272, 81] on div at bounding box center [235, 56] width 315 height 191
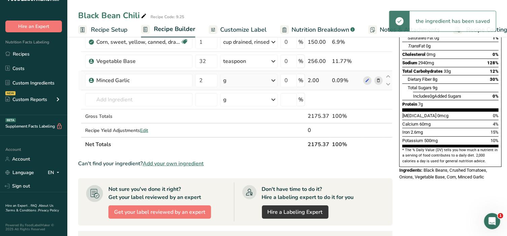
click at [272, 81] on icon at bounding box center [274, 80] width 8 height 12
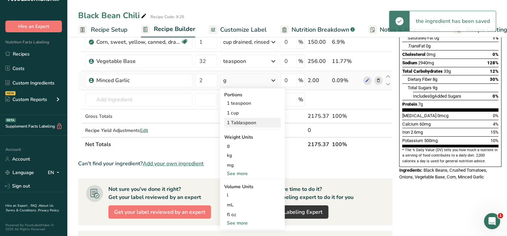
click at [254, 120] on div "1 Tablespoon" at bounding box center [252, 123] width 57 height 10
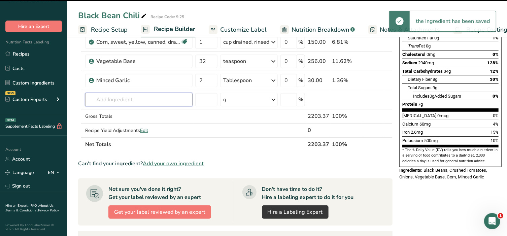
click at [118, 97] on input "text" at bounding box center [138, 99] width 107 height 13
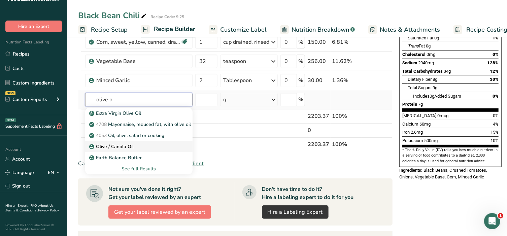
type input "olive o"
click at [122, 147] on p "Olive / Canola Oil" at bounding box center [112, 146] width 43 height 7
type input "Olive / Canola Oil"
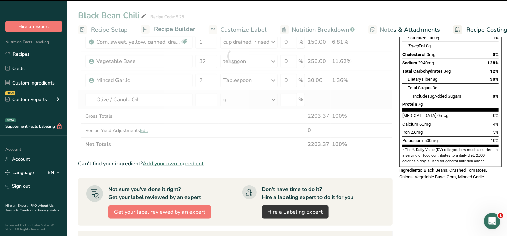
type input "0"
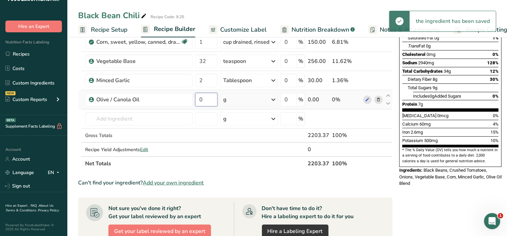
click at [211, 101] on input "0" at bounding box center [206, 99] width 22 height 13
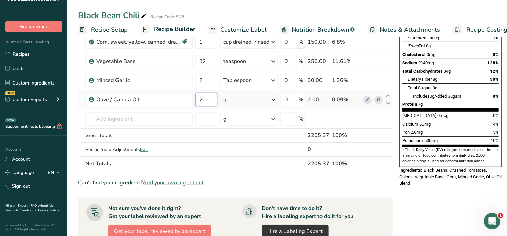
type input "2"
click at [273, 97] on div "Ingredient * Amount * Unit * Waste * .a-a{fill:#347362;}.b-a{fill:#fff;} Grams …" at bounding box center [235, 66] width 315 height 210
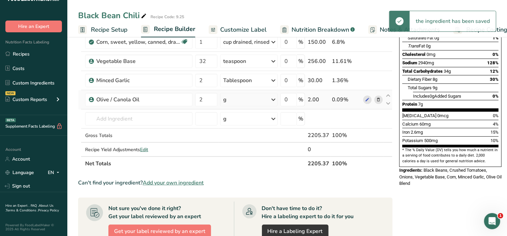
click at [273, 97] on icon at bounding box center [274, 100] width 8 height 12
click at [243, 201] on div "See more" at bounding box center [252, 202] width 57 height 7
select select "22"
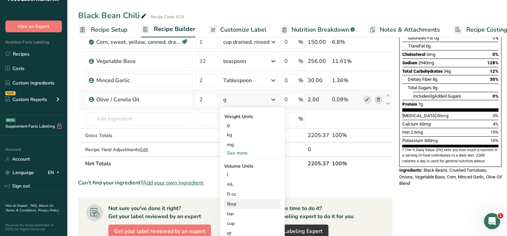
click at [242, 205] on div "tbsp" at bounding box center [252, 203] width 51 height 7
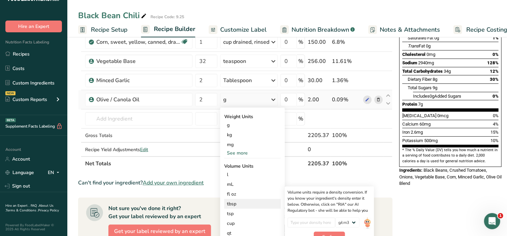
click at [239, 203] on div "tbsp" at bounding box center [252, 203] width 51 height 7
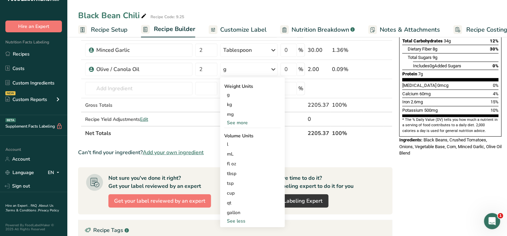
scroll to position [154, 0]
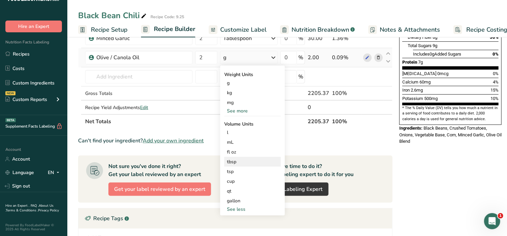
click at [230, 160] on div "tbsp" at bounding box center [252, 161] width 51 height 7
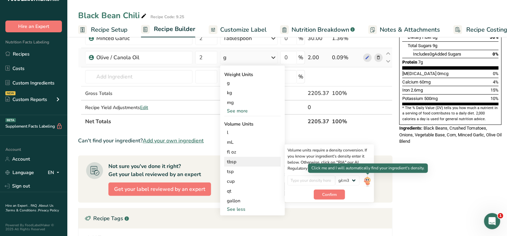
click at [368, 181] on img at bounding box center [367, 182] width 7 height 12
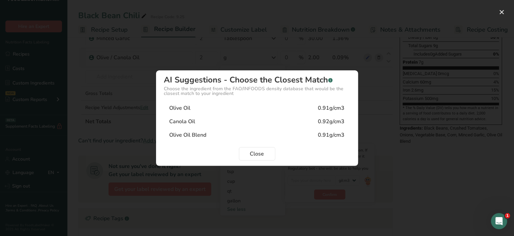
click at [253, 137] on div "Olive Oil Blend 0.91g/cm3" at bounding box center [257, 134] width 186 height 13
type input "0.91"
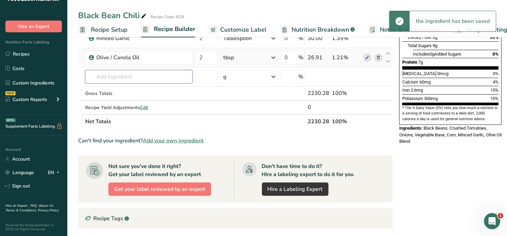
click at [143, 76] on input "text" at bounding box center [138, 76] width 107 height 13
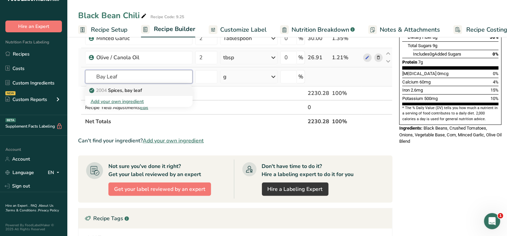
type input "Bay Leaf"
click at [134, 89] on p "2004 Spices, bay leaf" at bounding box center [117, 90] width 52 height 7
type input "Spices, bay leaf"
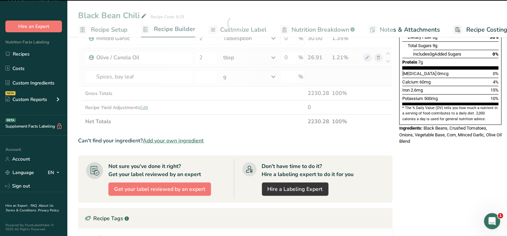
type input "0"
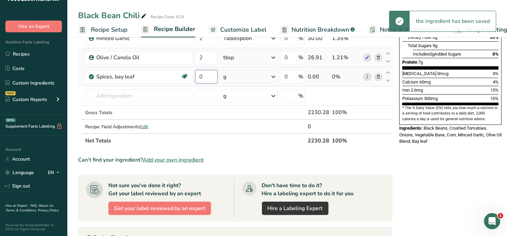
click at [209, 76] on input "0" at bounding box center [206, 76] width 22 height 13
type input "2"
click at [259, 78] on div "Ingredient * Amount * Unit * Waste * .a-a{fill:#347362;}.b-a{fill:#fff;} Grams …" at bounding box center [235, 32] width 315 height 229
click at [273, 76] on icon at bounding box center [274, 77] width 8 height 12
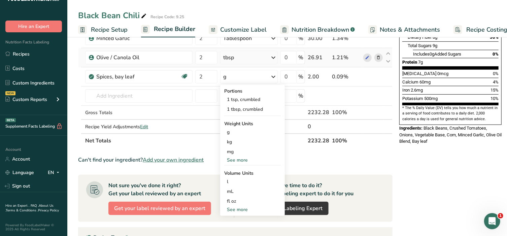
click at [398, 151] on div "Nutrition Facts 5 Servings Per Container Serving Size 223g Amount Per Serving C…" at bounding box center [451, 139] width 108 height 494
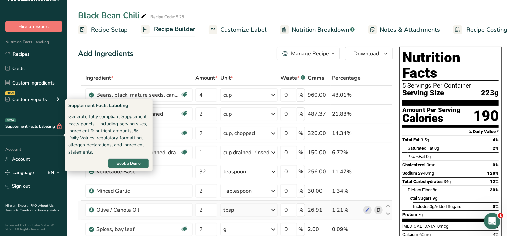
scroll to position [0, 0]
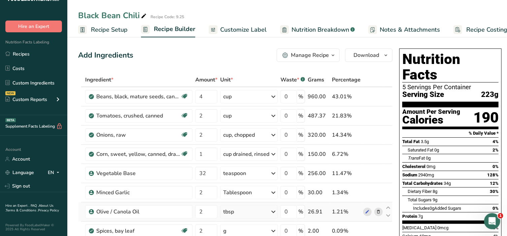
click at [230, 27] on span "Customize Label" at bounding box center [243, 29] width 46 height 9
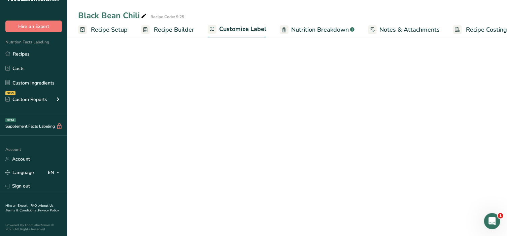
scroll to position [0, 10]
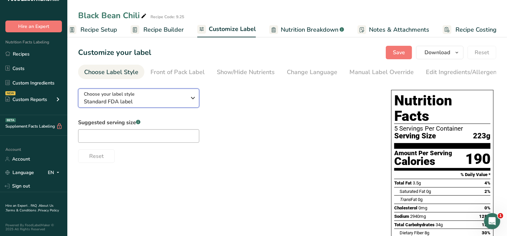
click at [184, 90] on button "Choose your label style Standard FDA label" at bounding box center [138, 98] width 121 height 19
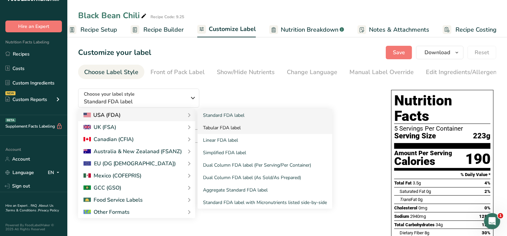
click at [215, 131] on link "Tabular FDA label" at bounding box center [265, 128] width 135 height 12
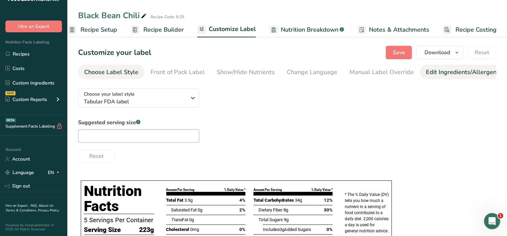
click at [459, 76] on div "Edit Ingredients/Allergens List" at bounding box center [469, 72] width 86 height 9
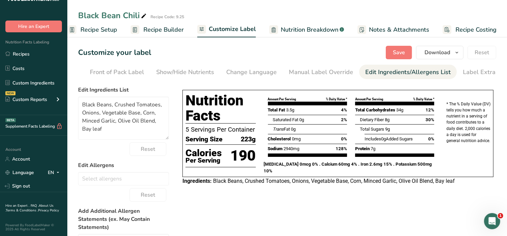
scroll to position [0, 71]
click at [474, 68] on div "Label Extra Info" at bounding box center [475, 72] width 45 height 9
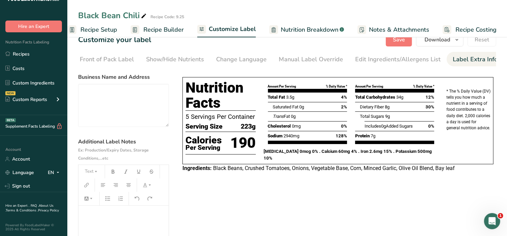
scroll to position [70, 0]
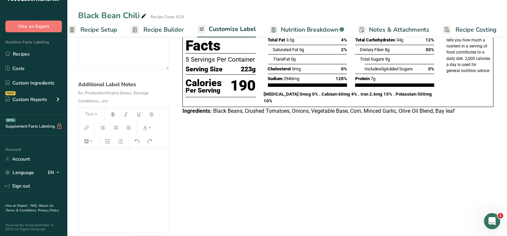
click at [99, 167] on div "﻿" at bounding box center [124, 191] width 90 height 84
click at [96, 114] on icon "button" at bounding box center [96, 114] width 5 height 5
click at [97, 148] on span "H2" at bounding box center [94, 151] width 11 height 11
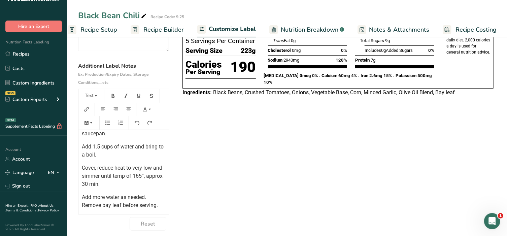
scroll to position [95, 0]
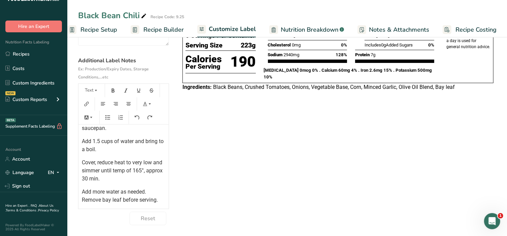
click at [119, 178] on p "Cover, reduce heat to very low and simmer until temp of 165°, approx 30 min." at bounding box center [124, 171] width 84 height 24
click at [111, 171] on span "Cover, reduce heat to very low and simmer until temp of 165°, approx 30 min." at bounding box center [123, 170] width 82 height 23
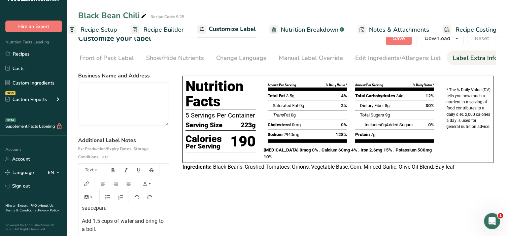
scroll to position [11, 0]
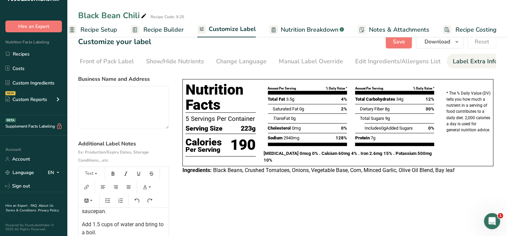
click at [404, 48] on section "Customize your label Save Download Choose what to show on your downloaded label…" at bounding box center [287, 171] width 440 height 295
click at [400, 44] on span "Save" at bounding box center [399, 42] width 12 height 8
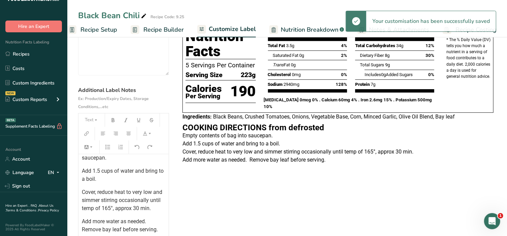
scroll to position [67, 0]
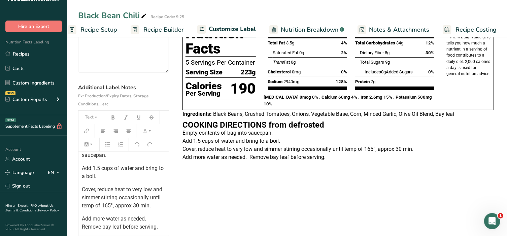
click at [106, 183] on div "COOKING DIRECTIONS from defrosted Empty contents of bag into saucepan. Add 1.5 …" at bounding box center [124, 168] width 90 height 126
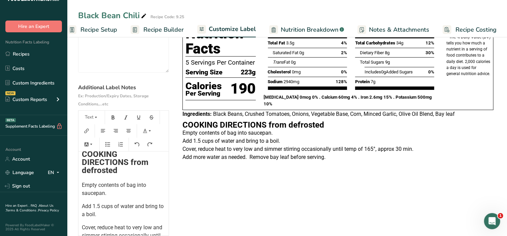
scroll to position [5, 0]
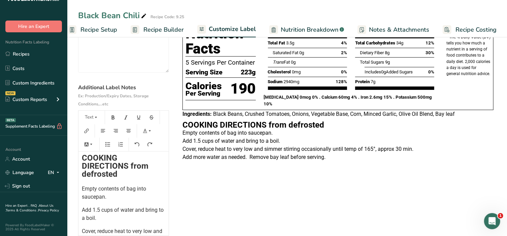
click at [82, 157] on span "COOKING DIRECTIONS from defrosted" at bounding box center [116, 166] width 69 height 26
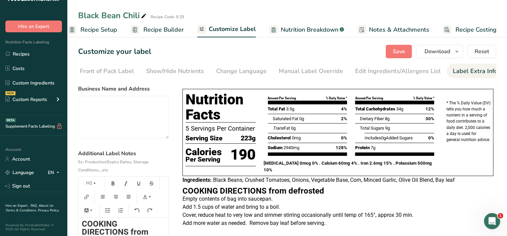
scroll to position [0, 0]
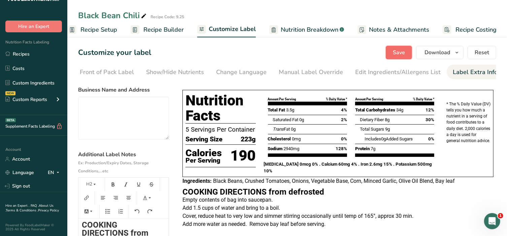
click at [408, 52] on button "Save" at bounding box center [399, 52] width 26 height 13
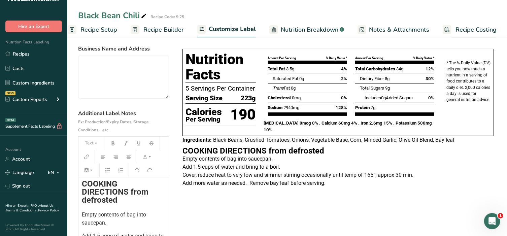
scroll to position [42, 0]
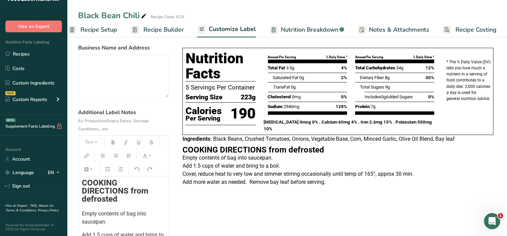
click at [80, 185] on div "﻿ ﻿ ﻿ ﻿ ﻿ COOKING DIRECTIONS from defrosted Empty contents of bag into saucepan…" at bounding box center [124, 198] width 90 height 200
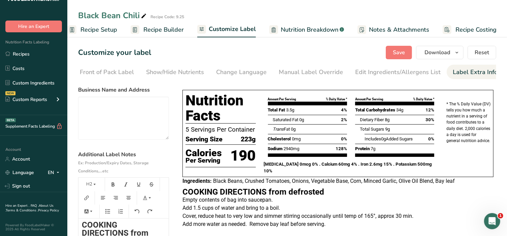
scroll to position [0, 0]
click at [399, 49] on span "Save" at bounding box center [399, 53] width 12 height 8
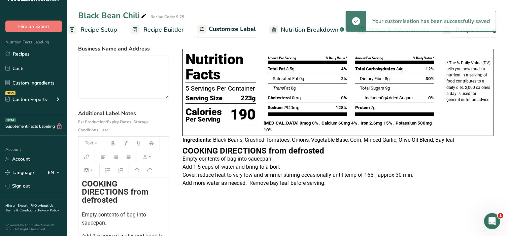
scroll to position [42, 0]
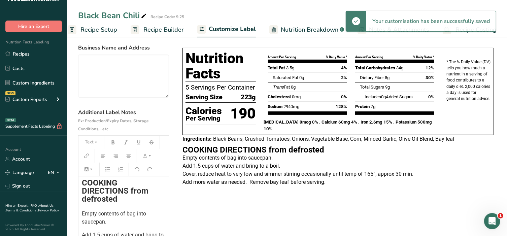
click at [83, 185] on span "COOKING DIRECTIONS from defrosted" at bounding box center [116, 191] width 69 height 26
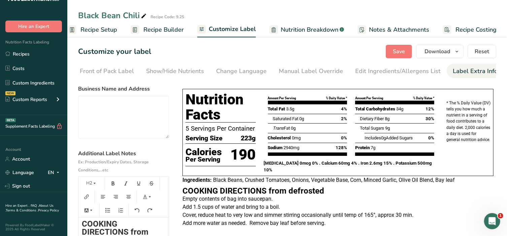
scroll to position [0, 0]
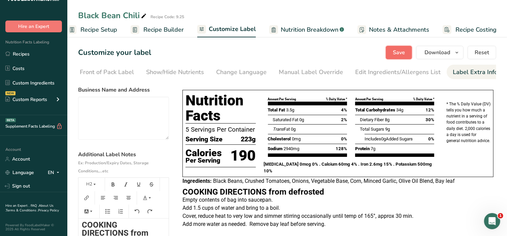
click at [407, 54] on button "Save" at bounding box center [399, 52] width 26 height 13
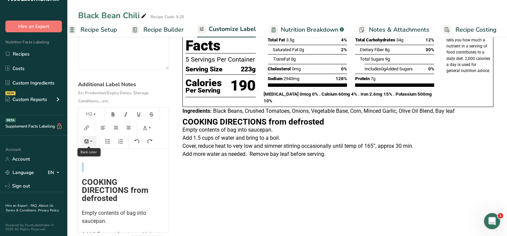
scroll to position [21, 0]
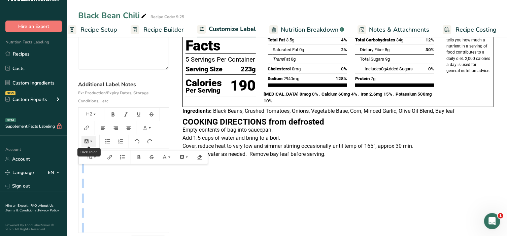
drag, startPoint x: 82, startPoint y: 158, endPoint x: 82, endPoint y: 141, distance: 17.2
click at [82, 141] on div "H2 H1 H2 H3 H4 H5 Text ﻿ ﻿ ﻿ ﻿ ﻿ ﻿ ﻿ COOKING DIRECTIONS from defrosted Empty co…" at bounding box center [123, 170] width 91 height 126
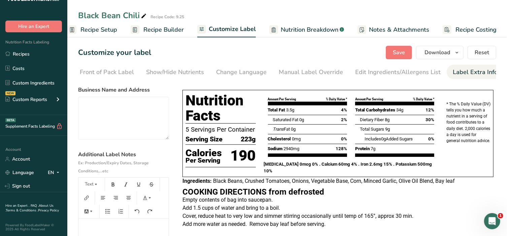
scroll to position [0, 0]
click at [96, 174] on span "Ex: Production/Expiry Dates, Storage Conditions,...etc" at bounding box center [113, 166] width 71 height 13
click at [92, 186] on button "Text" at bounding box center [92, 184] width 20 height 11
click at [98, 189] on button "Text" at bounding box center [92, 184] width 20 height 11
drag, startPoint x: 119, startPoint y: 231, endPoint x: 122, endPoint y: 225, distance: 6.5
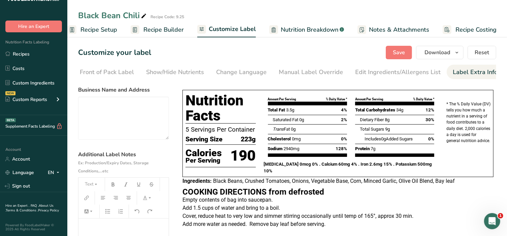
click at [119, 227] on p "﻿" at bounding box center [124, 228] width 84 height 8
click at [101, 186] on button "Text" at bounding box center [92, 184] width 20 height 11
click at [99, 221] on span "H2" at bounding box center [94, 221] width 11 height 11
click at [405, 53] on span "Save" at bounding box center [399, 53] width 12 height 8
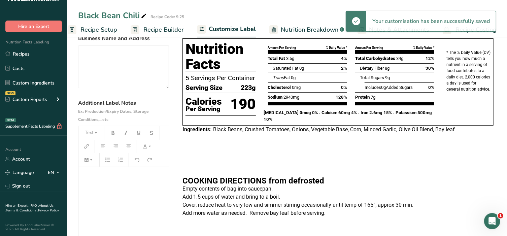
scroll to position [56, 0]
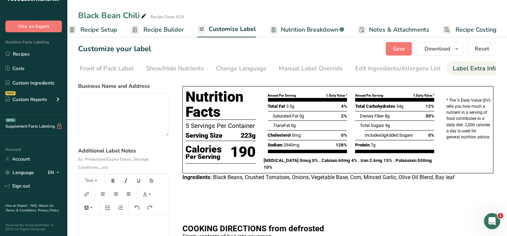
scroll to position [0, 0]
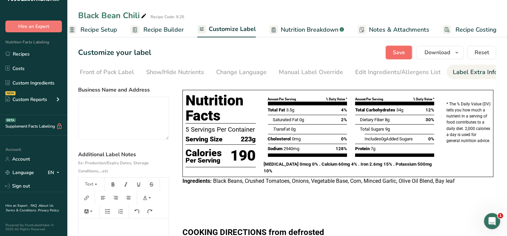
click at [401, 53] on span "Save" at bounding box center [399, 53] width 12 height 8
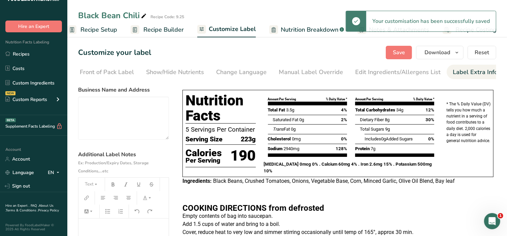
click at [126, 231] on h2 "﻿" at bounding box center [124, 230] width 84 height 8
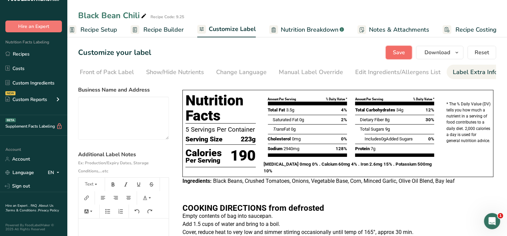
click at [401, 53] on span "Save" at bounding box center [399, 53] width 12 height 8
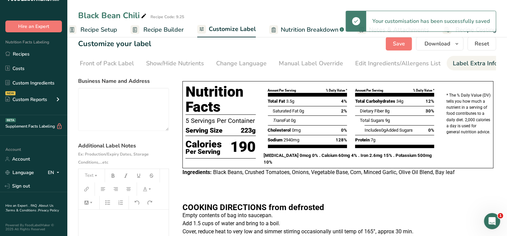
scroll to position [14, 0]
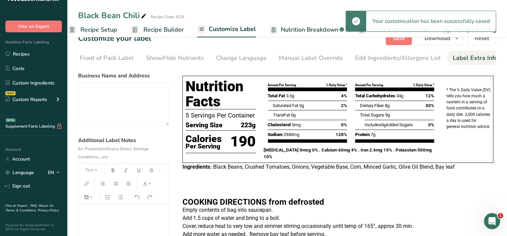
drag, startPoint x: 115, startPoint y: 235, endPoint x: 115, endPoint y: 229, distance: 5.4
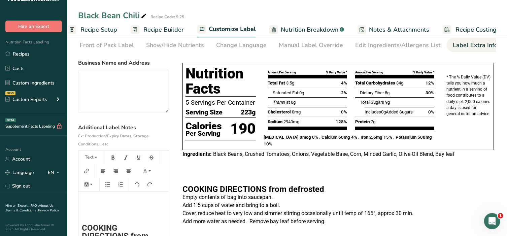
scroll to position [0, 0]
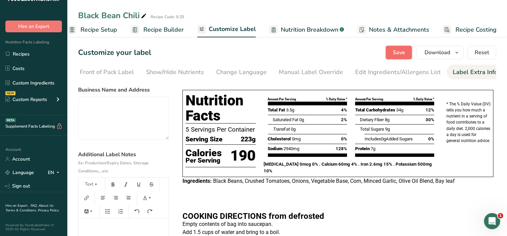
click at [397, 52] on span "Save" at bounding box center [399, 53] width 12 height 8
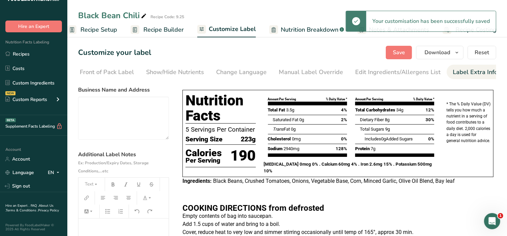
click at [115, 230] on p "﻿" at bounding box center [124, 227] width 84 height 8
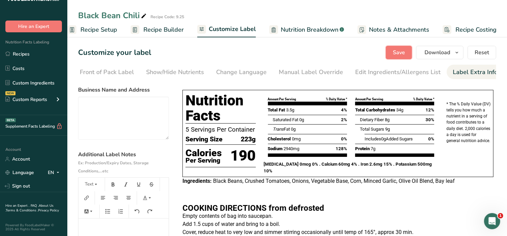
click at [398, 57] on button "Save" at bounding box center [399, 52] width 26 height 13
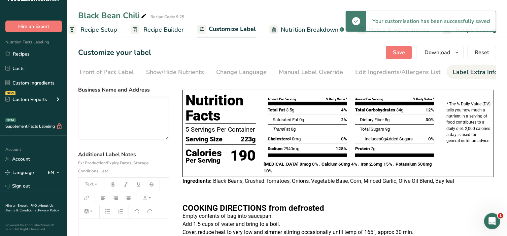
click at [111, 229] on p "﻿" at bounding box center [124, 227] width 84 height 8
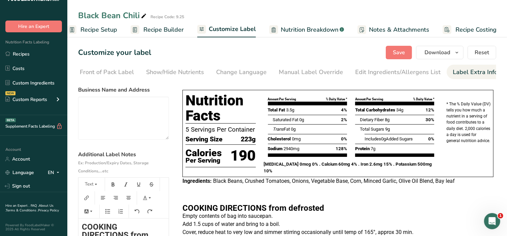
scroll to position [1, 0]
click at [92, 231] on p "﻿" at bounding box center [124, 227] width 84 height 8
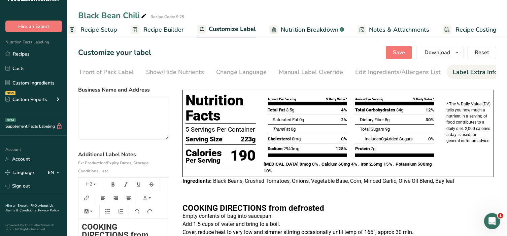
click at [83, 229] on span "COOKING DIRECTIONS from defrosted" at bounding box center [116, 235] width 69 height 26
click at [401, 53] on span "Save" at bounding box center [399, 53] width 12 height 8
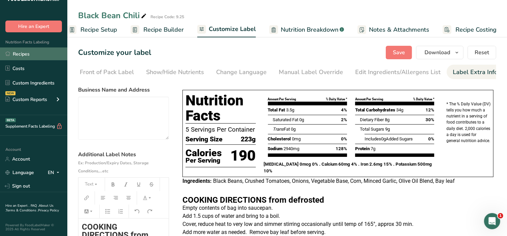
click at [30, 54] on link "Recipes" at bounding box center [33, 54] width 67 height 13
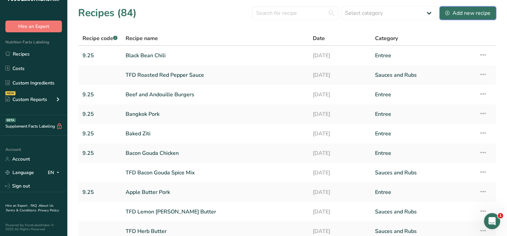
click at [469, 11] on div "Add new recipe" at bounding box center [468, 13] width 45 height 8
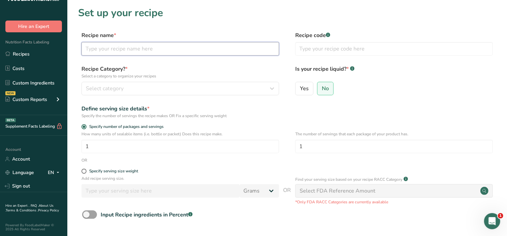
click at [147, 48] on input "text" at bounding box center [181, 48] width 198 height 13
type input "Blueberry French Toast"
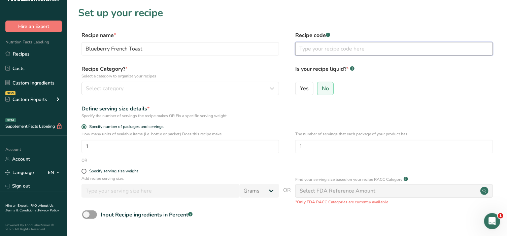
click at [307, 52] on input "text" at bounding box center [395, 48] width 198 height 13
type input "9.25"
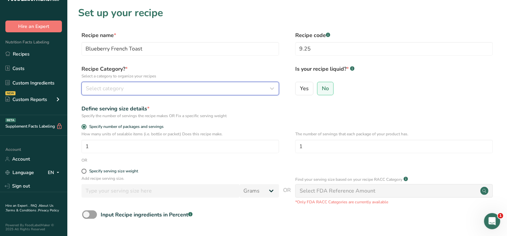
click at [192, 84] on button "Select category" at bounding box center [181, 88] width 198 height 13
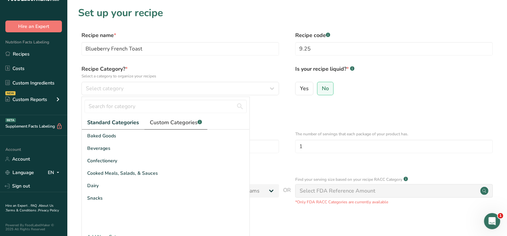
click at [173, 122] on span "Custom Categories .a-a{fill:#347362;}.b-a{fill:#fff;}" at bounding box center [176, 123] width 52 height 8
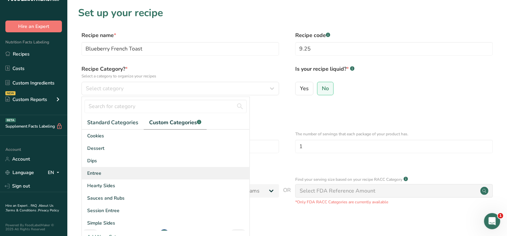
click at [103, 169] on div "Entree" at bounding box center [166, 173] width 168 height 12
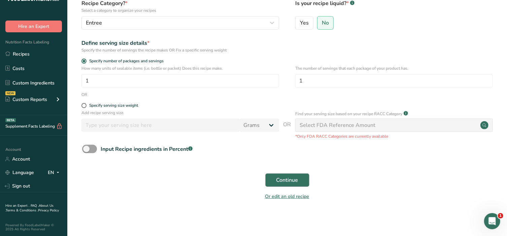
scroll to position [66, 0]
click at [291, 183] on span "Continue" at bounding box center [288, 180] width 22 height 8
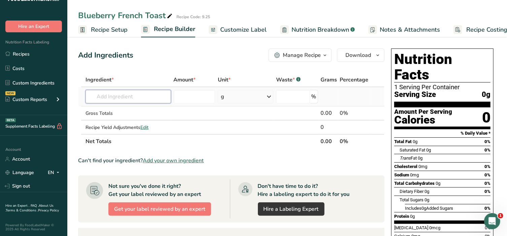
click at [132, 92] on input "text" at bounding box center [129, 96] width 86 height 13
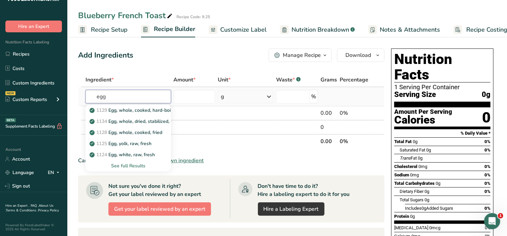
type input "egg"
click at [127, 168] on div "See full Results" at bounding box center [128, 165] width 75 height 7
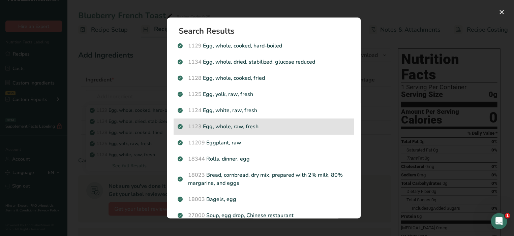
click at [246, 128] on p "1123 Egg, whole, raw, fresh" at bounding box center [264, 127] width 173 height 8
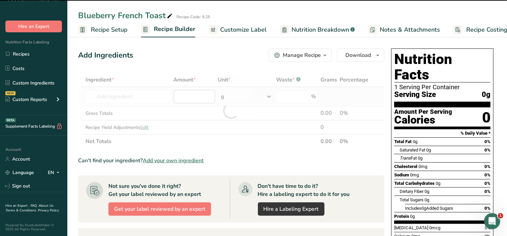
type input "0"
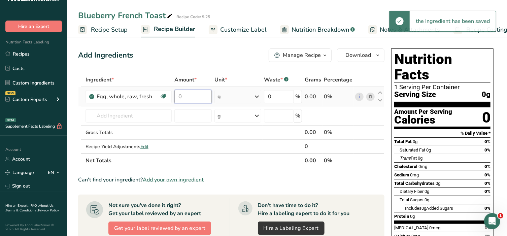
click at [186, 95] on input "0" at bounding box center [193, 96] width 37 height 13
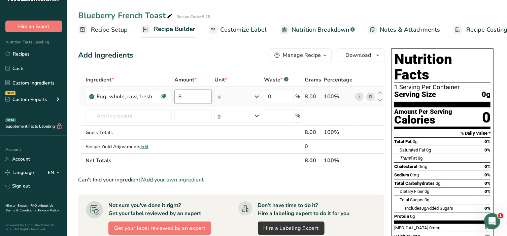
type input "8"
click at [257, 94] on div "Ingredient * Amount * Unit * Waste * .a-a{fill:#347362;}.b-a{fill:#fff;} Grams …" at bounding box center [231, 120] width 307 height 95
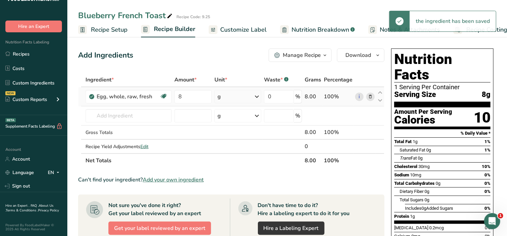
click at [255, 98] on icon at bounding box center [257, 97] width 8 height 12
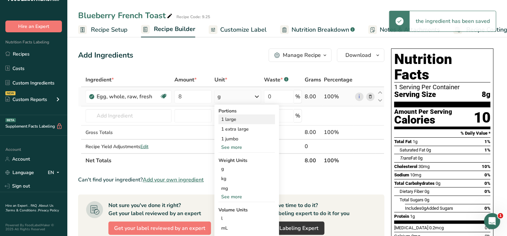
click at [235, 117] on div "1 large" at bounding box center [247, 120] width 57 height 10
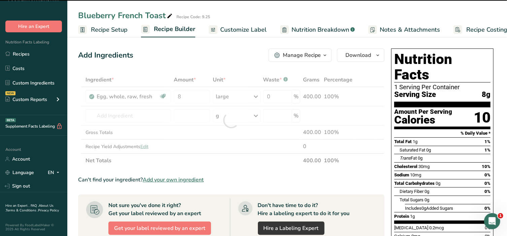
click at [128, 116] on div at bounding box center [231, 120] width 307 height 95
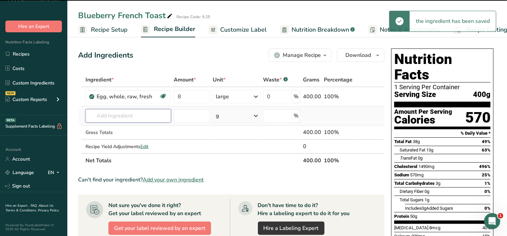
click at [128, 116] on input "text" at bounding box center [129, 115] width 86 height 13
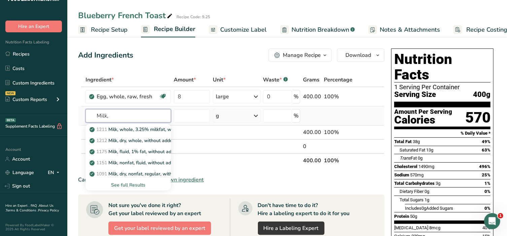
type input "Milk,"
click at [131, 184] on div "See full Results" at bounding box center [128, 185] width 75 height 7
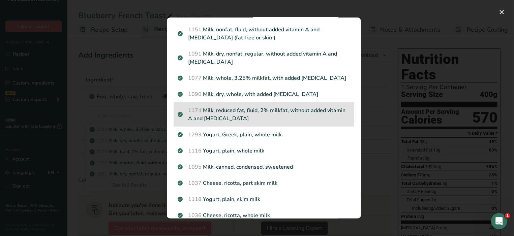
scroll to position [84, 0]
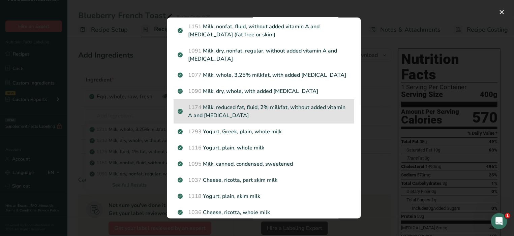
click at [233, 108] on p "1174 Milk, reduced fat, fluid, 2% milkfat, without added vitamin A and [MEDICAL…" at bounding box center [264, 111] width 173 height 16
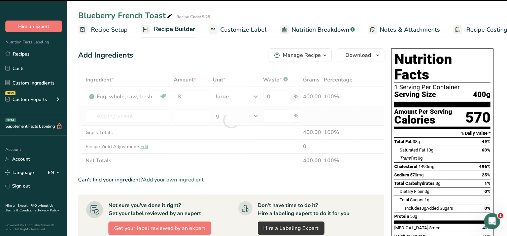
type input "0"
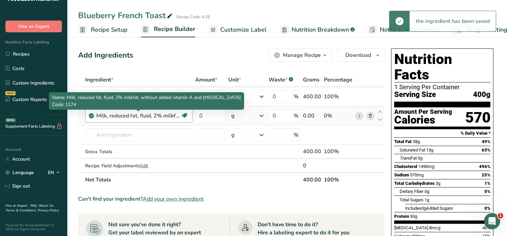
click at [125, 117] on div "Milk, reduced fat, fluid, 2% milkfat, without added vitamin A and [MEDICAL_DATA]" at bounding box center [138, 116] width 84 height 8
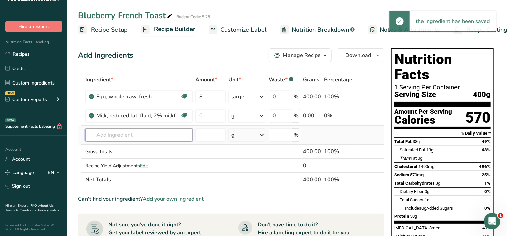
click at [132, 136] on input "text" at bounding box center [138, 134] width 107 height 13
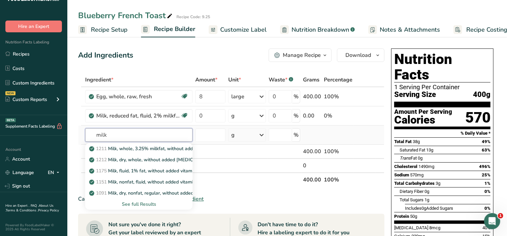
type input "milk"
click at [133, 205] on div "See full Results" at bounding box center [139, 204] width 97 height 7
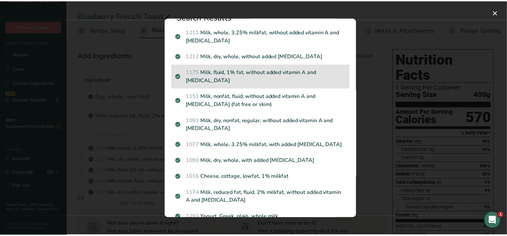
scroll to position [0, 0]
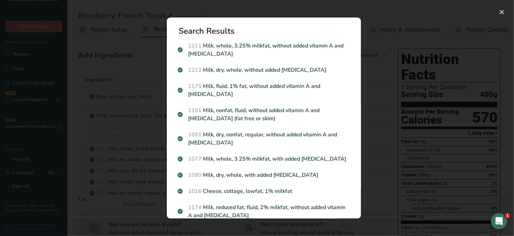
click at [272, 7] on div "Search Results 1211 Milk, whole, 3.25% milkfat, without added vitamin A and [ME…" at bounding box center [264, 118] width 216 height 223
click at [385, 18] on div "Search results modal" at bounding box center [257, 118] width 514 height 236
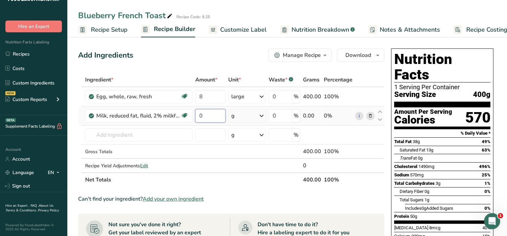
click at [220, 115] on input "0" at bounding box center [210, 115] width 30 height 13
type input "1"
click at [263, 111] on div "Ingredient * Amount * Unit * Waste * .a-a{fill:#347362;}.b-a{fill:#fff;} Grams …" at bounding box center [231, 130] width 307 height 114
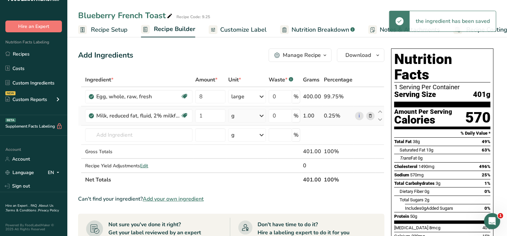
click at [263, 115] on icon at bounding box center [262, 116] width 8 height 12
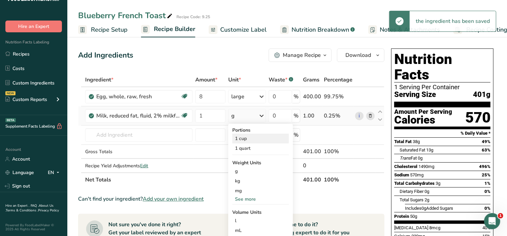
click at [238, 141] on div "1 cup" at bounding box center [260, 139] width 57 height 10
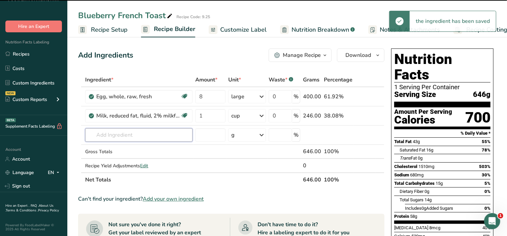
click at [105, 133] on input "text" at bounding box center [138, 134] width 107 height 13
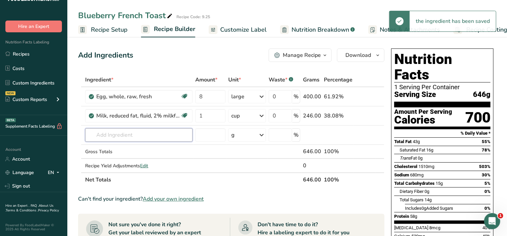
click at [105, 133] on input "text" at bounding box center [138, 134] width 107 height 13
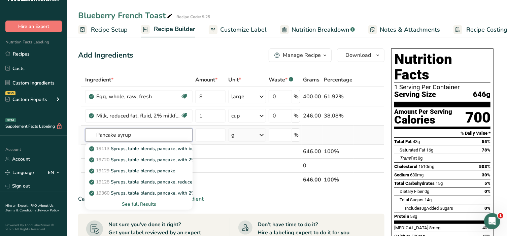
type input "Pancake syrup"
click at [148, 203] on div "See full Results" at bounding box center [139, 204] width 97 height 7
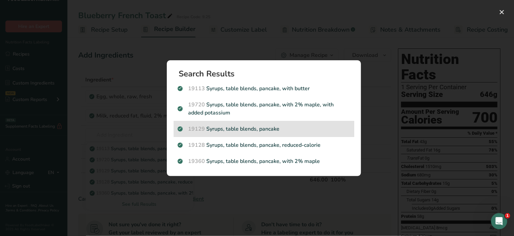
click at [215, 121] on div "19129 Syrups, table blends, pancake" at bounding box center [264, 129] width 181 height 16
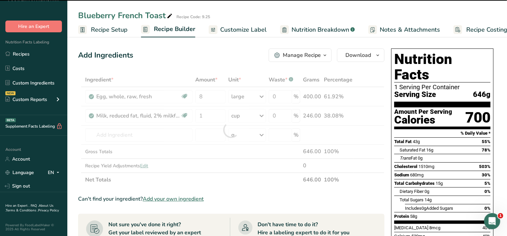
type input "0"
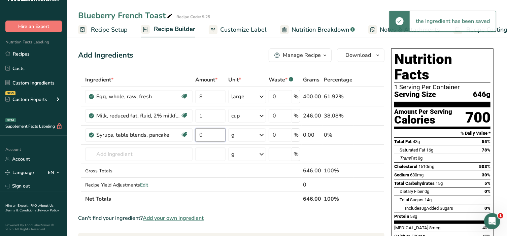
click at [211, 131] on input "0" at bounding box center [210, 134] width 30 height 13
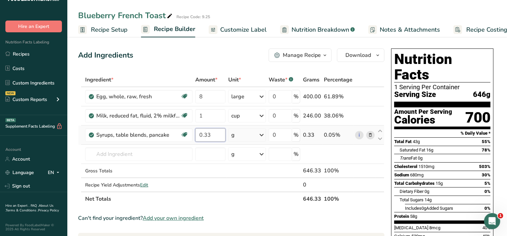
type input "0.33"
click at [262, 133] on div "Ingredient * Amount * Unit * Waste * .a-a{fill:#347362;}.b-a{fill:#fff;} Grams …" at bounding box center [231, 139] width 307 height 133
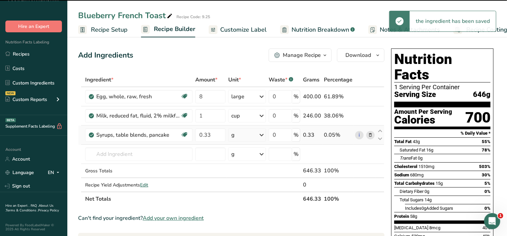
click at [262, 134] on icon at bounding box center [262, 135] width 8 height 12
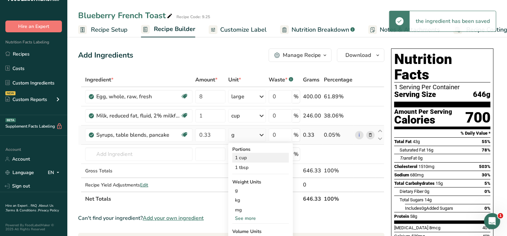
click at [244, 158] on div "1 cup" at bounding box center [260, 158] width 57 height 10
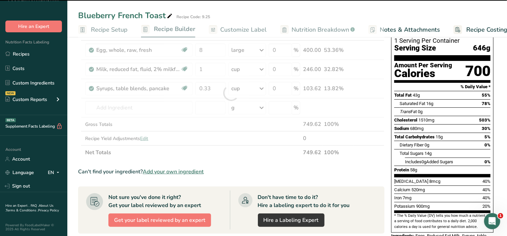
scroll to position [84, 0]
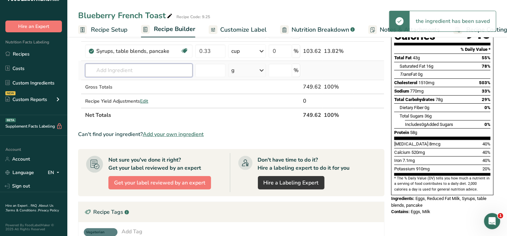
click at [127, 70] on input "text" at bounding box center [138, 70] width 107 height 13
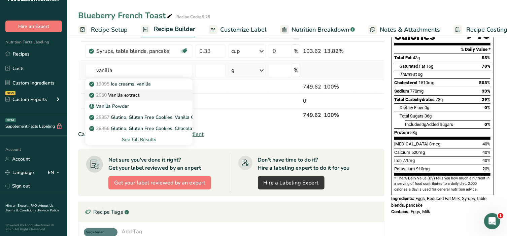
click at [127, 95] on p "2050 Vanilla extract" at bounding box center [115, 95] width 49 height 7
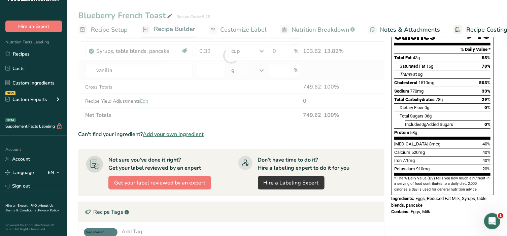
type input "Vanilla extract"
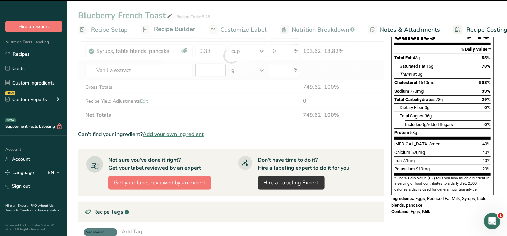
type input "0"
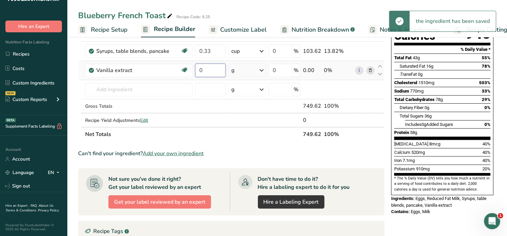
click at [210, 70] on input "0" at bounding box center [210, 70] width 30 height 13
type input "1"
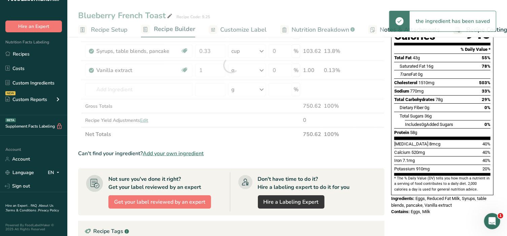
drag, startPoint x: 268, startPoint y: 69, endPoint x: 259, endPoint y: 71, distance: 8.3
click at [265, 69] on div "Ingredient * Amount * Unit * Waste * .a-a{fill:#347362;}.b-a{fill:#fff;} Grams …" at bounding box center [231, 65] width 307 height 153
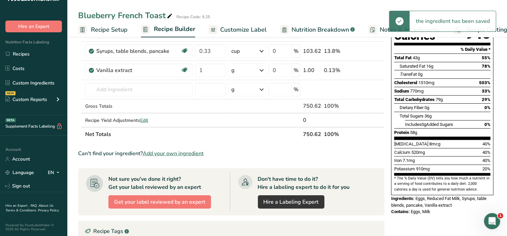
click at [261, 70] on icon at bounding box center [262, 70] width 8 height 12
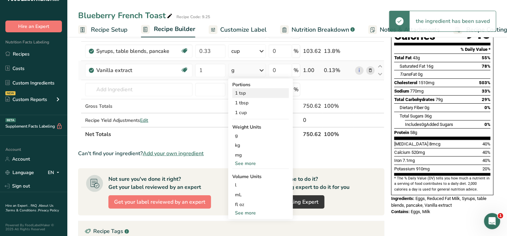
click at [246, 92] on div "1 tsp" at bounding box center [260, 93] width 57 height 10
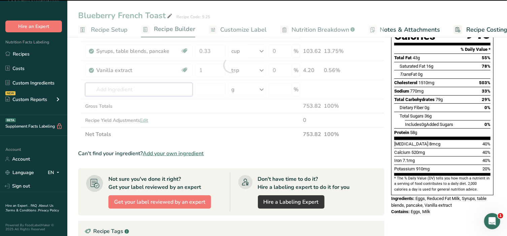
click at [130, 88] on input "text" at bounding box center [138, 89] width 107 height 13
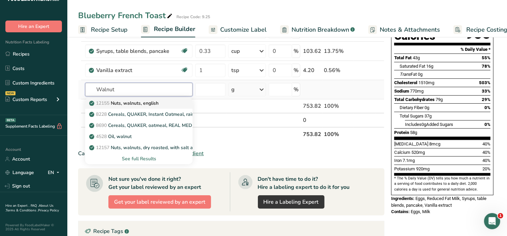
type input "Walnut"
click at [135, 102] on p "12155 Nuts, walnuts, english" at bounding box center [125, 103] width 68 height 7
type input "Nuts, walnuts, english"
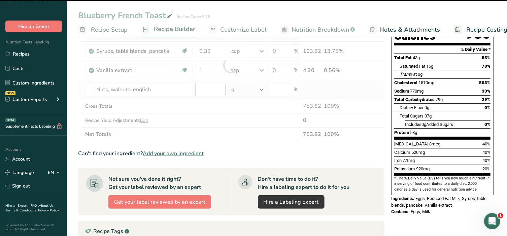
type input "0"
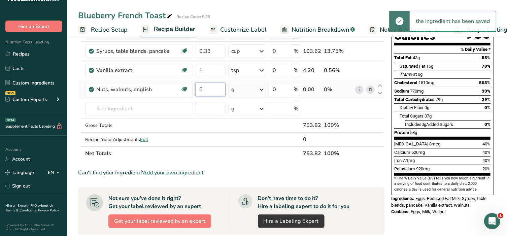
click at [206, 86] on input "0" at bounding box center [210, 89] width 30 height 13
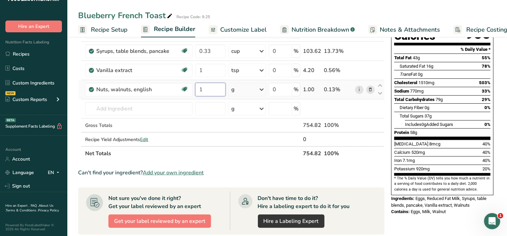
type input "1"
click at [261, 91] on div "Ingredient * Amount * Unit * Waste * .a-a{fill:#347362;}.b-a{fill:#fff;} Grams …" at bounding box center [231, 75] width 307 height 172
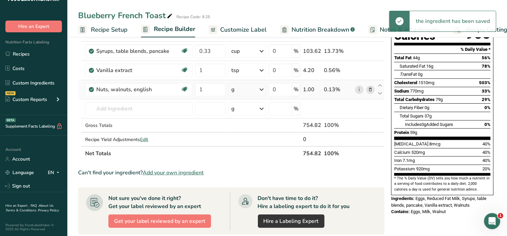
click at [261, 91] on icon at bounding box center [262, 90] width 8 height 12
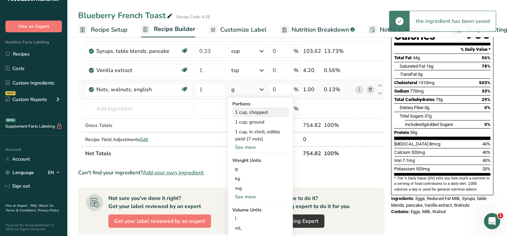
click at [256, 108] on div "1 cup, chopped" at bounding box center [260, 112] width 57 height 10
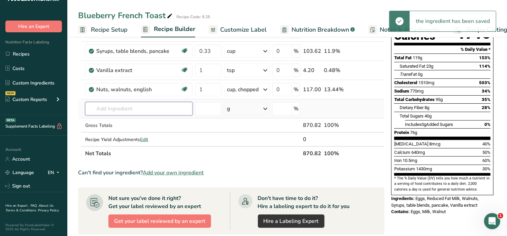
click at [118, 106] on input "text" at bounding box center [138, 108] width 107 height 13
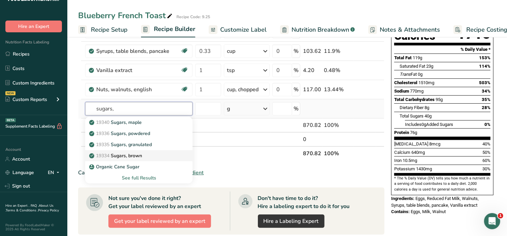
type input "sugars,"
click at [129, 150] on link "19334 Sugars, brown" at bounding box center [138, 155] width 107 height 11
type input "Sugars, brown"
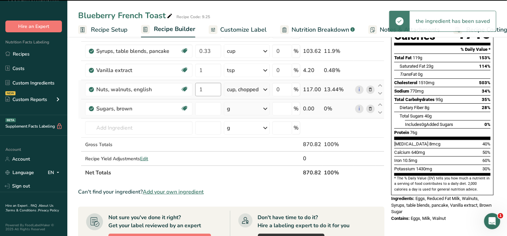
type input "0"
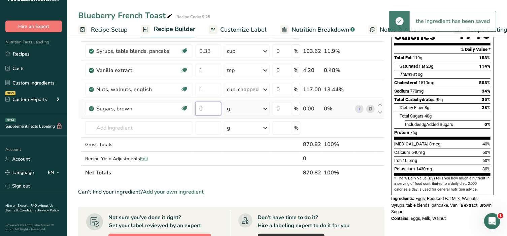
click at [212, 110] on input "0" at bounding box center [208, 108] width 26 height 13
type input "1"
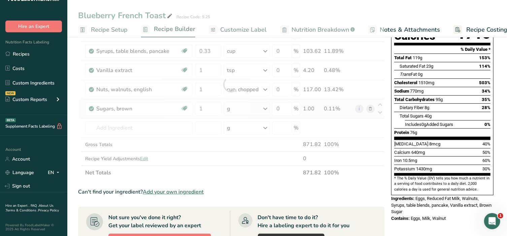
click at [267, 106] on div "Ingredient * Amount * Unit * Waste * .a-a{fill:#347362;}.b-a{fill:#fff;} Grams …" at bounding box center [231, 84] width 307 height 191
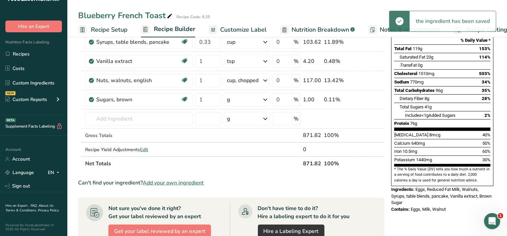
scroll to position [98, 0]
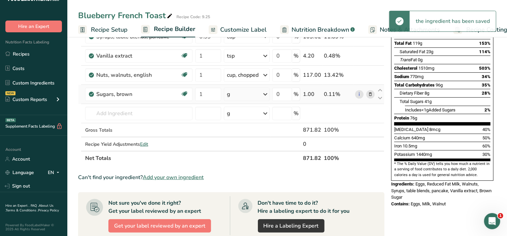
click at [264, 93] on icon at bounding box center [265, 94] width 8 height 12
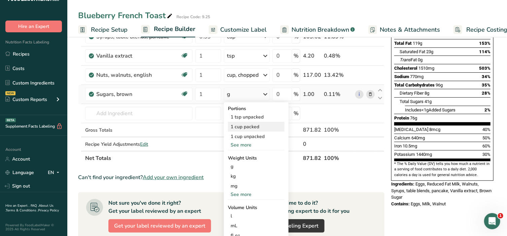
click at [245, 126] on div "1 cup packed" at bounding box center [256, 127] width 57 height 10
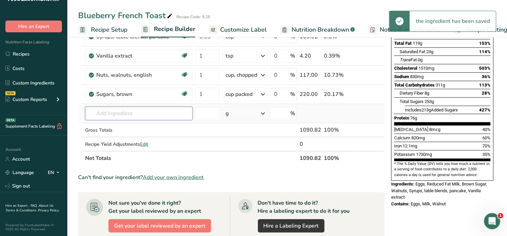
click at [126, 113] on input "text" at bounding box center [138, 113] width 107 height 13
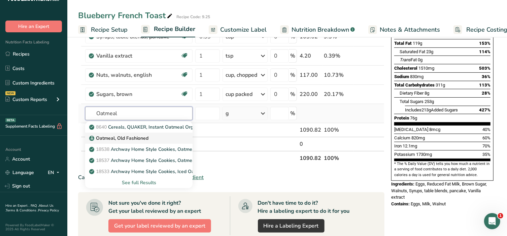
type input "Oatmeal"
click at [122, 135] on p "Oatmeal, Old Fashioned" at bounding box center [120, 138] width 58 height 7
type input "Oatmeal, Old Fashioned"
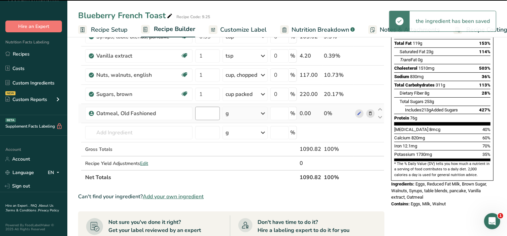
type input "0"
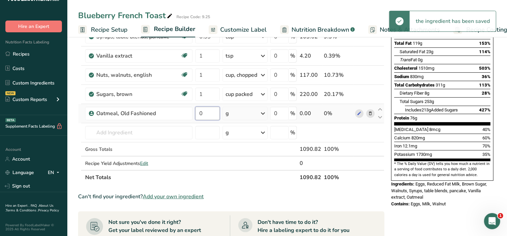
click at [205, 113] on input "0" at bounding box center [207, 113] width 25 height 13
type input "1"
click at [262, 113] on div "Ingredient * Amount * Unit * Waste * .a-a{fill:#347362;}.b-a{fill:#fff;} Grams …" at bounding box center [231, 79] width 307 height 210
click at [263, 113] on icon at bounding box center [263, 113] width 8 height 12
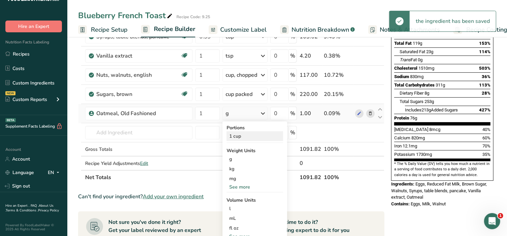
click at [235, 135] on div "1 cup" at bounding box center [255, 136] width 57 height 10
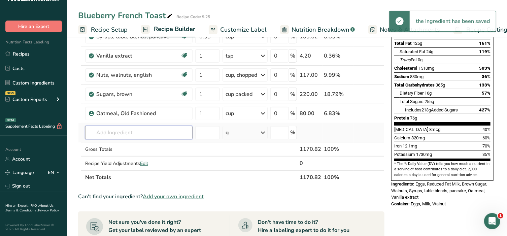
click at [144, 136] on input "text" at bounding box center [138, 132] width 107 height 13
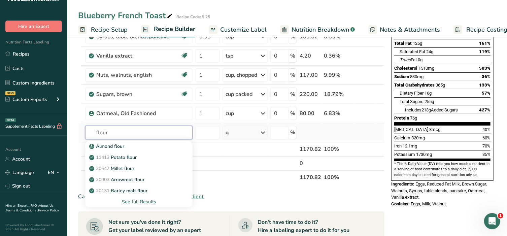
type input "flour"
click at [145, 202] on div "See full Results" at bounding box center [139, 201] width 97 height 7
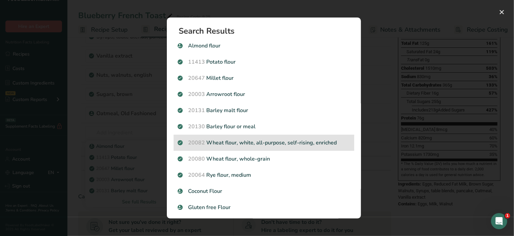
click at [206, 144] on p "20082 Wheat flour, white, all-purpose, self-rising, enriched" at bounding box center [264, 143] width 173 height 8
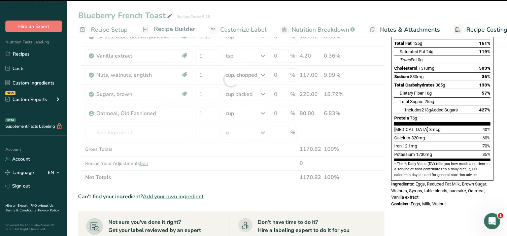
type input "0"
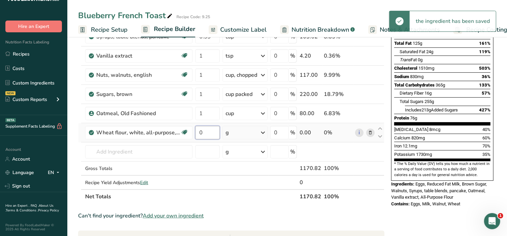
click at [211, 128] on input "0" at bounding box center [207, 132] width 25 height 13
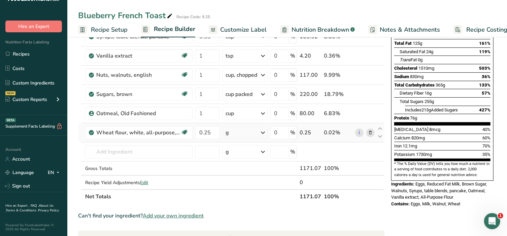
click at [265, 131] on div "Ingredient * Amount * Unit * Waste * .a-a{fill:#347362;}.b-a{fill:#fff;} Grams …" at bounding box center [231, 88] width 307 height 229
click at [264, 131] on icon at bounding box center [263, 133] width 8 height 12
click at [250, 151] on div "1 cup" at bounding box center [255, 156] width 57 height 10
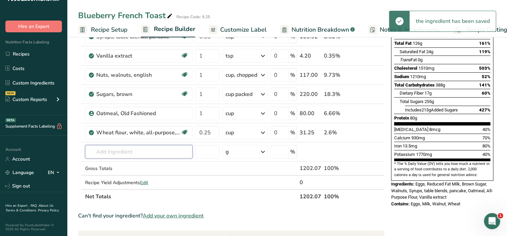
click at [119, 152] on input "text" at bounding box center [138, 151] width 107 height 13
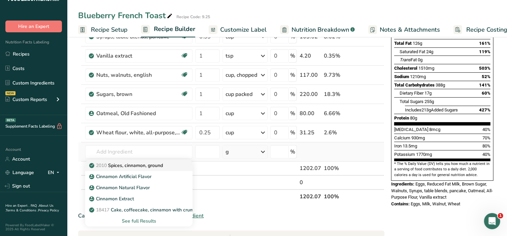
click at [118, 162] on p "2010 Spices, cinnamon, ground" at bounding box center [127, 165] width 72 height 7
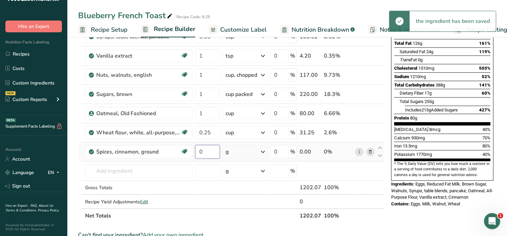
click at [208, 152] on input "0" at bounding box center [207, 151] width 25 height 13
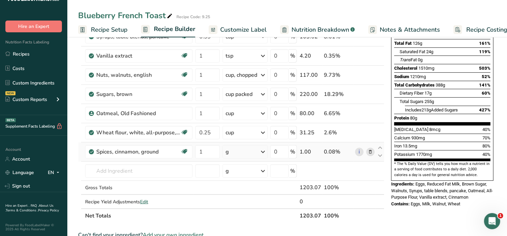
click at [263, 152] on div "Ingredient * Amount * Unit * Waste * .a-a{fill:#347362;}.b-a{fill:#fff;} Grams …" at bounding box center [231, 98] width 307 height 249
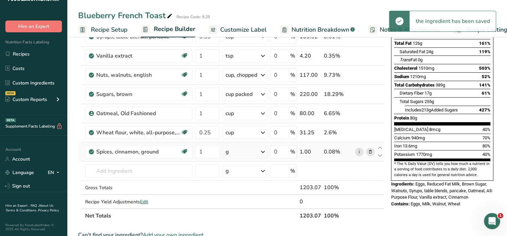
click at [263, 152] on icon at bounding box center [263, 152] width 8 height 12
click at [232, 175] on div "1 tsp" at bounding box center [255, 175] width 57 height 10
click at [129, 170] on input "text" at bounding box center [138, 170] width 107 height 13
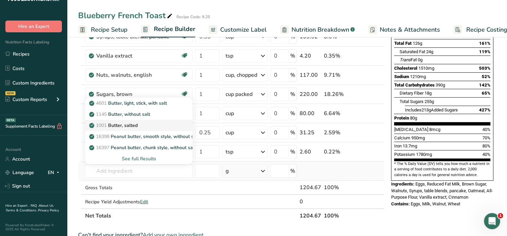
click at [131, 122] on p "1001 Butter, salted" at bounding box center [114, 125] width 47 height 7
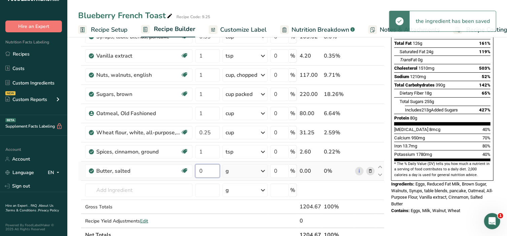
click at [214, 170] on input "0" at bounding box center [207, 170] width 25 height 13
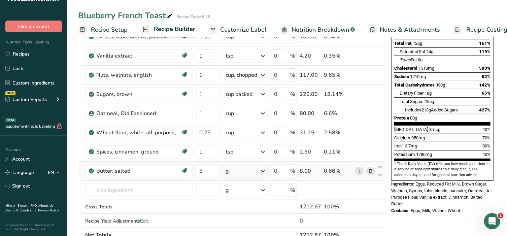
click at [264, 169] on div "Ingredient * Amount * Unit * Waste * .a-a{fill:#347362;}.b-a{fill:#fff;} Grams …" at bounding box center [231, 108] width 307 height 268
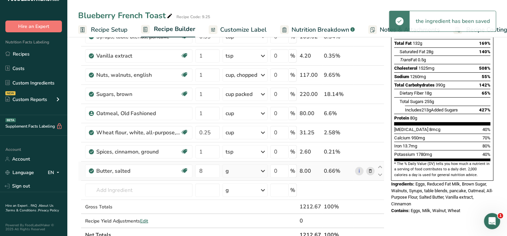
click at [262, 168] on icon at bounding box center [263, 171] width 8 height 12
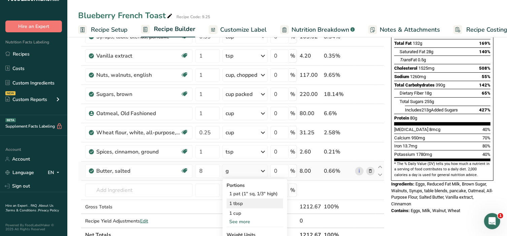
click at [238, 201] on div "1 tbsp" at bounding box center [255, 204] width 57 height 10
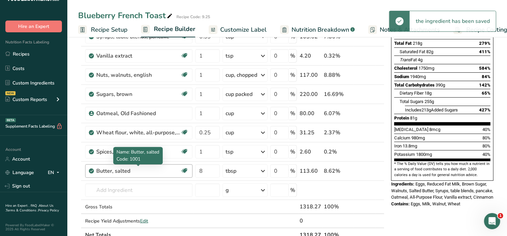
click at [123, 172] on div "Butter, salted" at bounding box center [138, 171] width 84 height 8
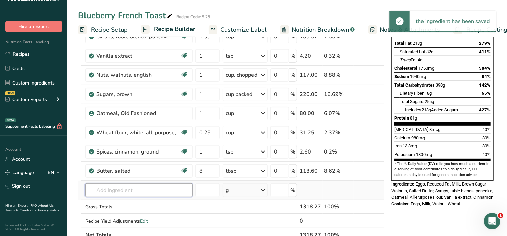
click at [121, 187] on input "text" at bounding box center [138, 190] width 107 height 13
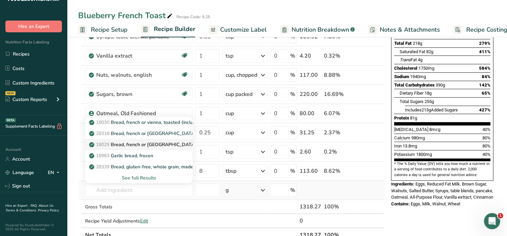
click at [136, 145] on p "18029 Bread, french or [GEOGRAPHIC_DATA] (includes sourdough)" at bounding box center [167, 144] width 153 height 7
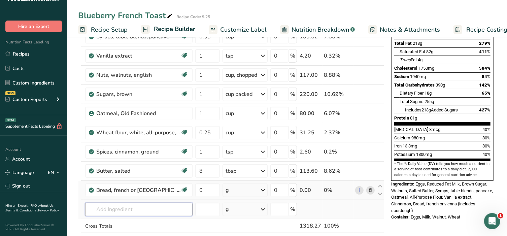
click at [138, 209] on input "text" at bounding box center [138, 209] width 107 height 13
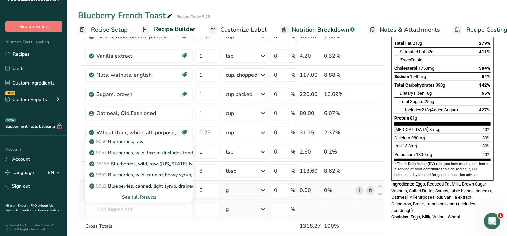
click at [149, 194] on div "See full Results" at bounding box center [139, 197] width 97 height 7
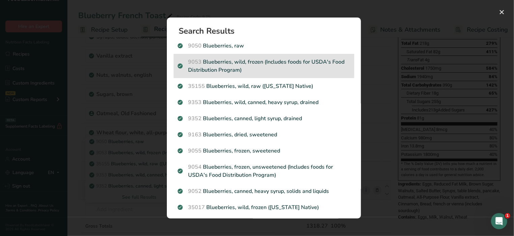
click at [233, 70] on p "9053 Blueberries, wild, frozen (Includes foods for USDA's Food Distribution Pro…" at bounding box center [264, 66] width 173 height 16
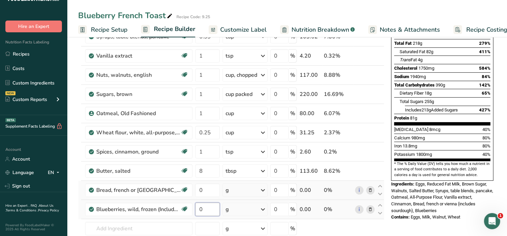
click at [212, 205] on input "0" at bounding box center [207, 209] width 25 height 13
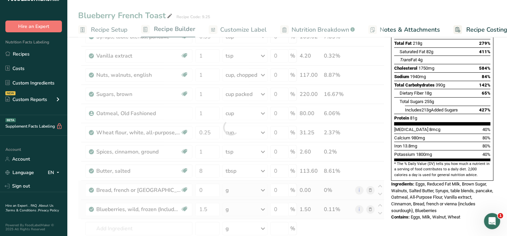
click at [266, 209] on div "Ingredient * Amount * Unit * Waste * .a-a{fill:#347362;}.b-a{fill:#fff;} Grams …" at bounding box center [231, 127] width 307 height 306
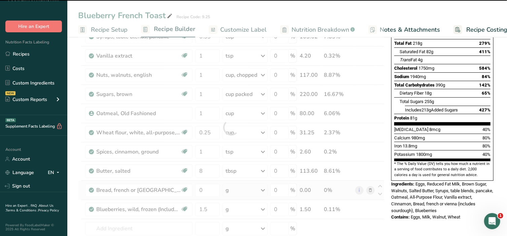
click at [264, 207] on icon at bounding box center [263, 210] width 8 height 12
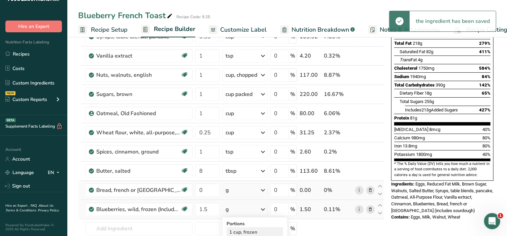
click at [250, 232] on div "1 cup, frozen" at bounding box center [255, 232] width 57 height 10
